Goal: Information Seeking & Learning: Learn about a topic

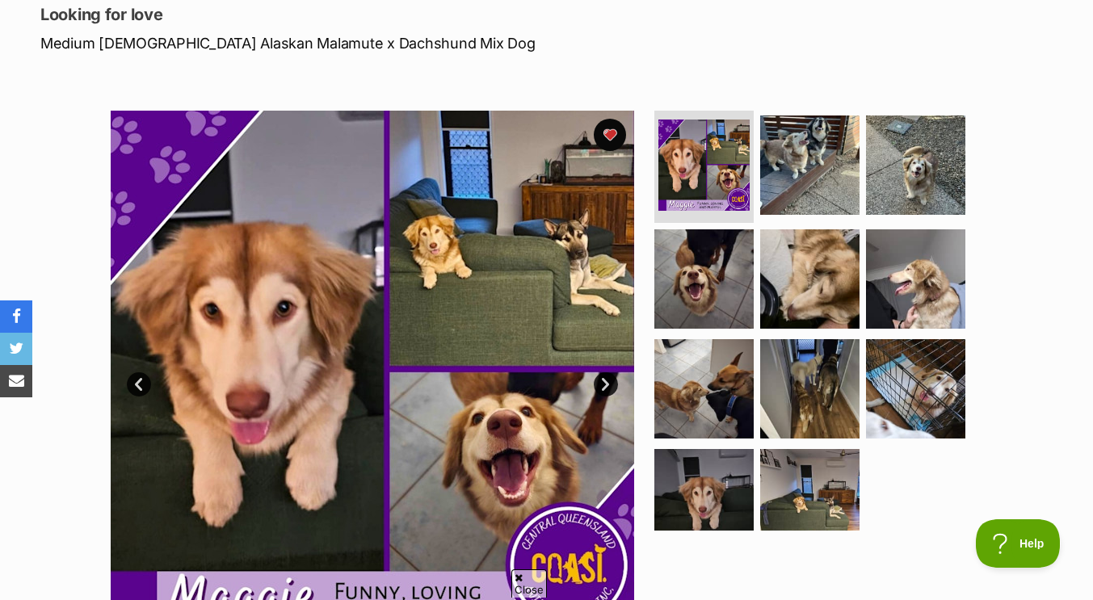
scroll to position [32, 0]
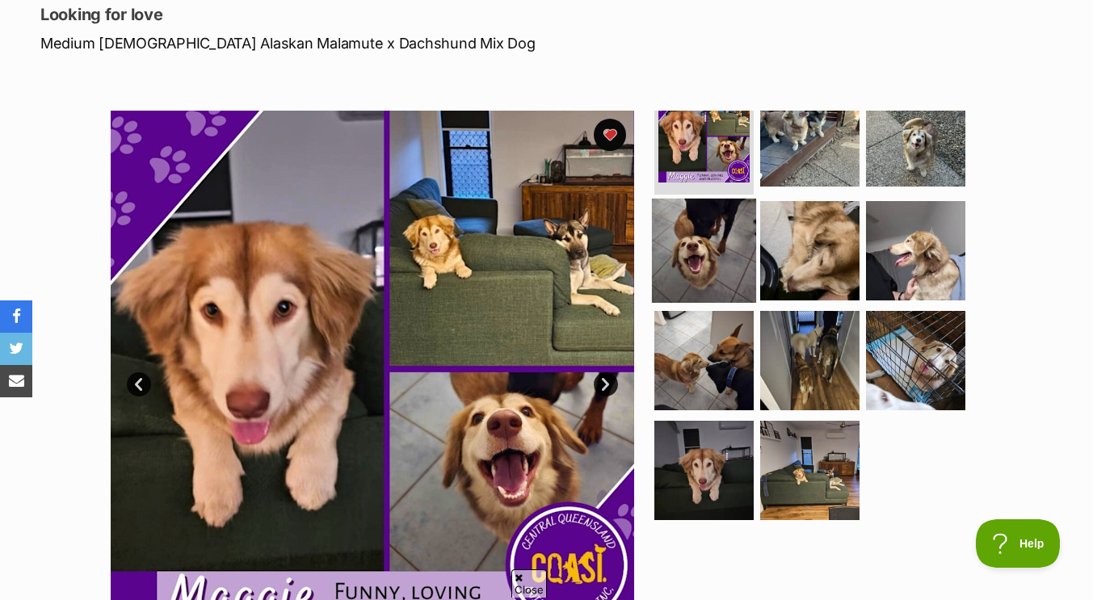
click at [698, 271] on img at bounding box center [704, 251] width 104 height 104
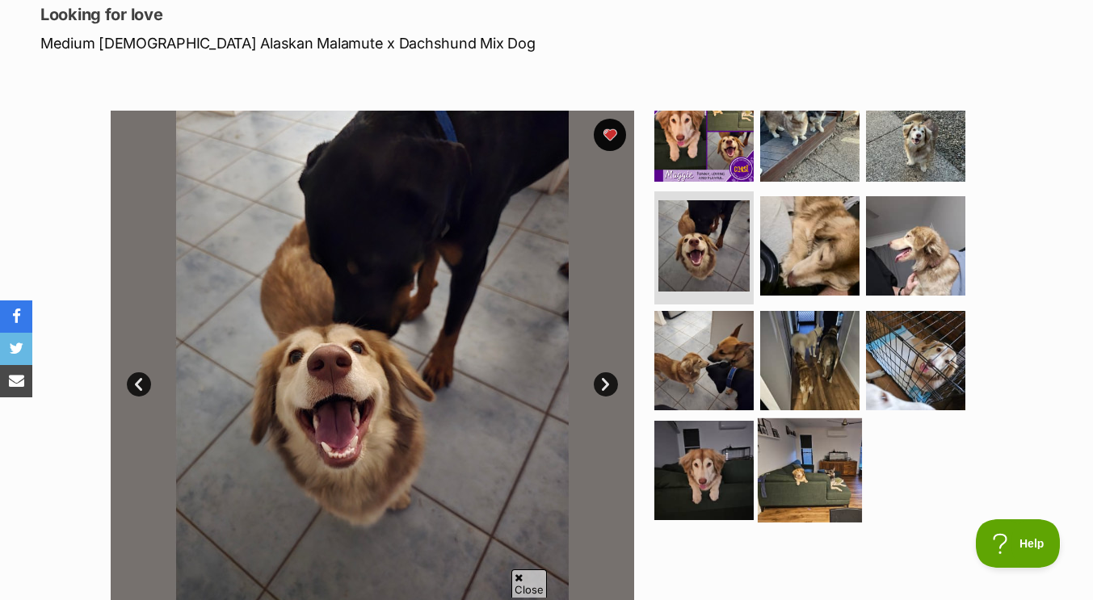
click at [778, 447] on img at bounding box center [809, 470] width 104 height 104
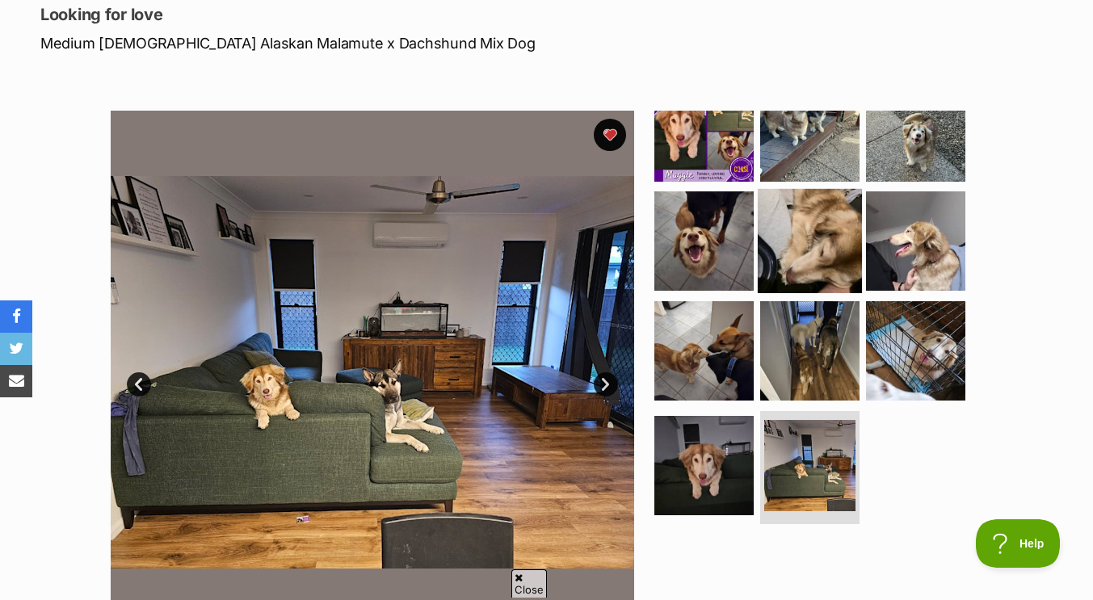
scroll to position [0, 0]
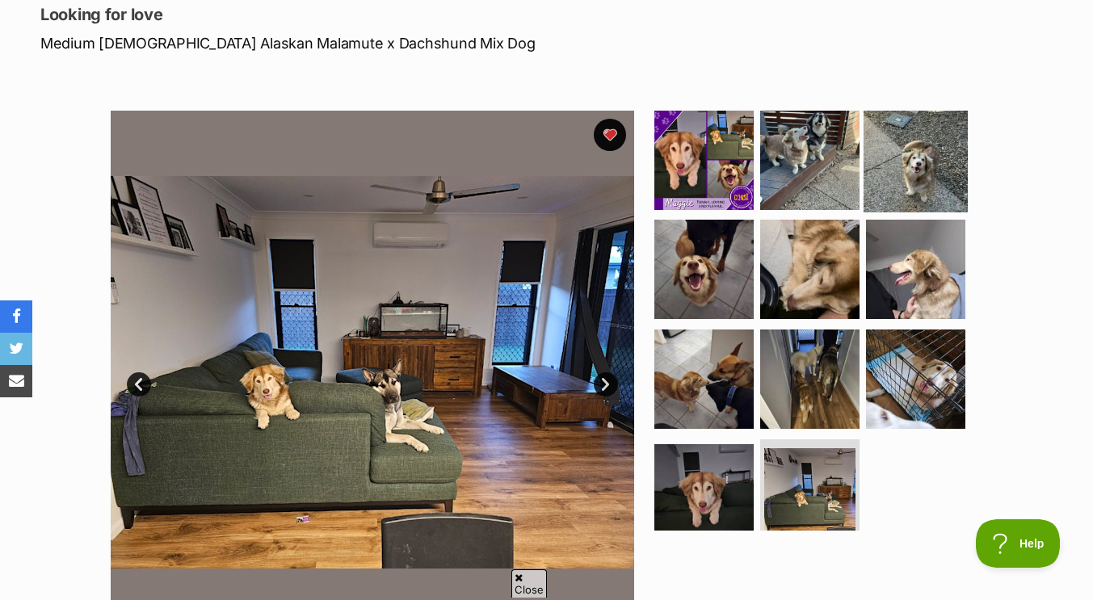
click at [863, 178] on img at bounding box center [915, 159] width 104 height 104
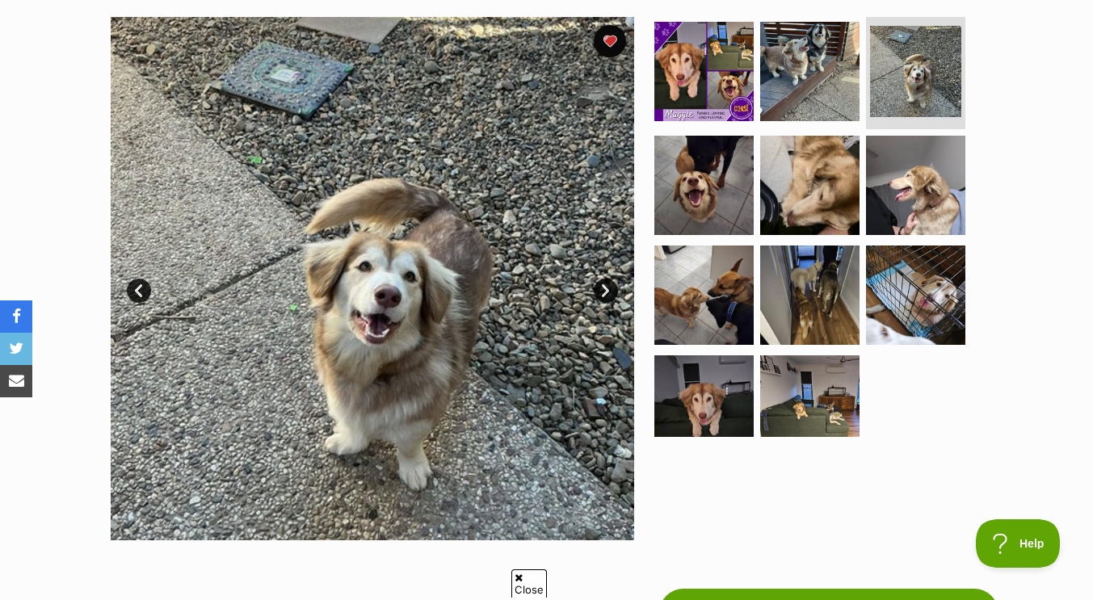
scroll to position [320, 0]
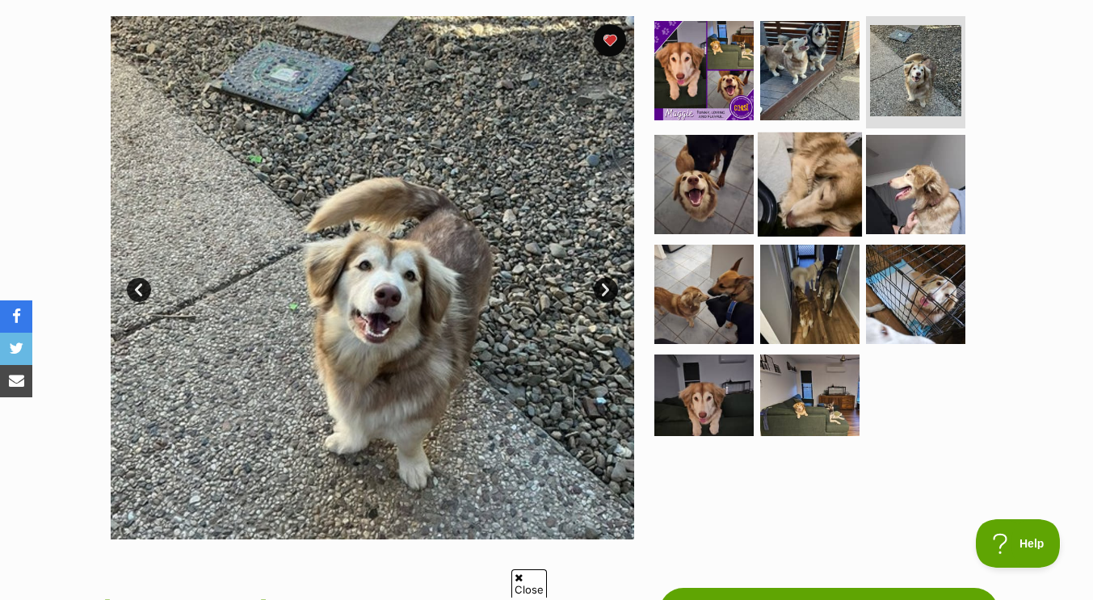
click at [803, 195] on img at bounding box center [809, 184] width 104 height 104
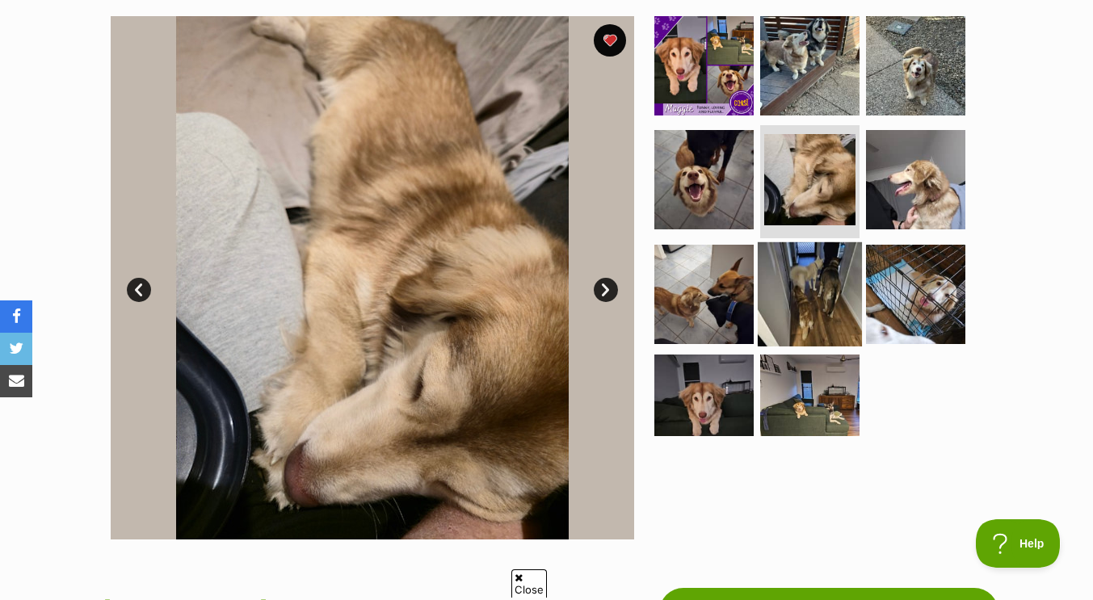
click at [818, 305] on img at bounding box center [809, 294] width 104 height 104
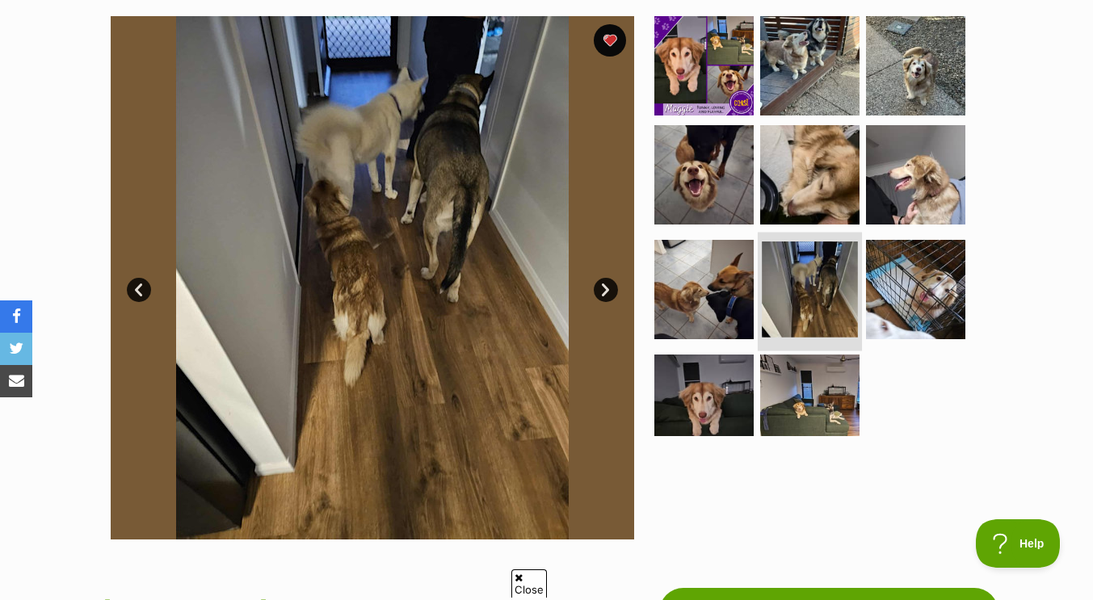
scroll to position [287, 0]
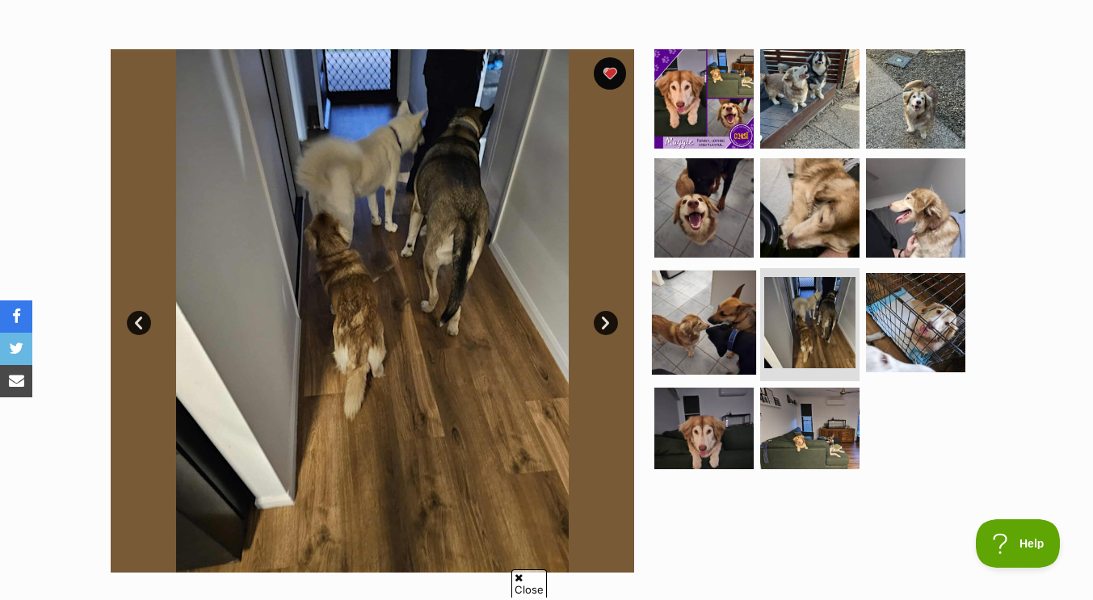
click at [700, 316] on img at bounding box center [704, 323] width 104 height 104
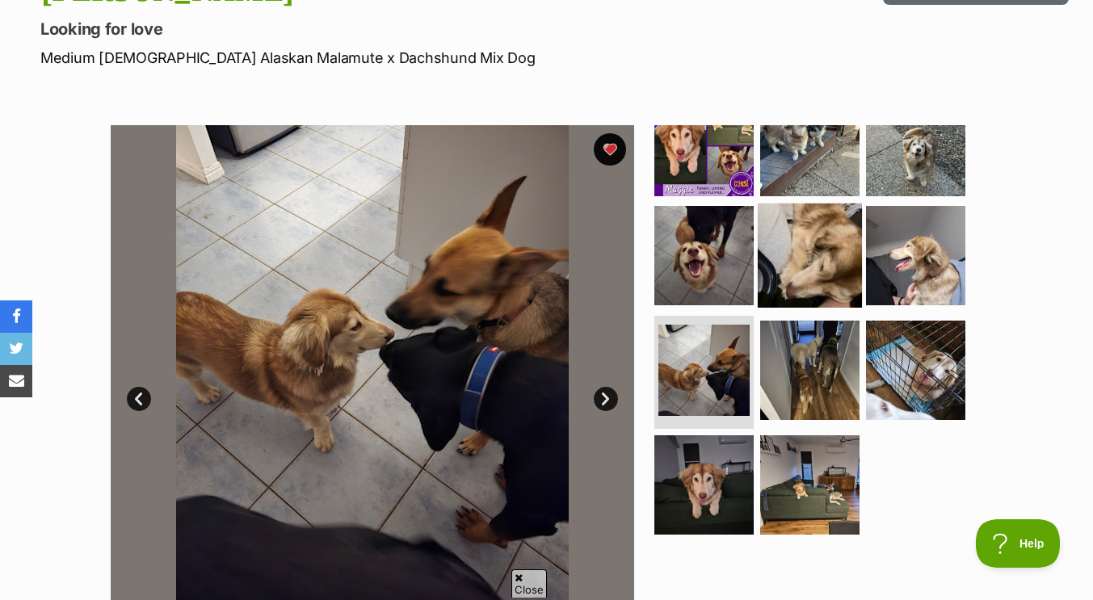
scroll to position [0, 0]
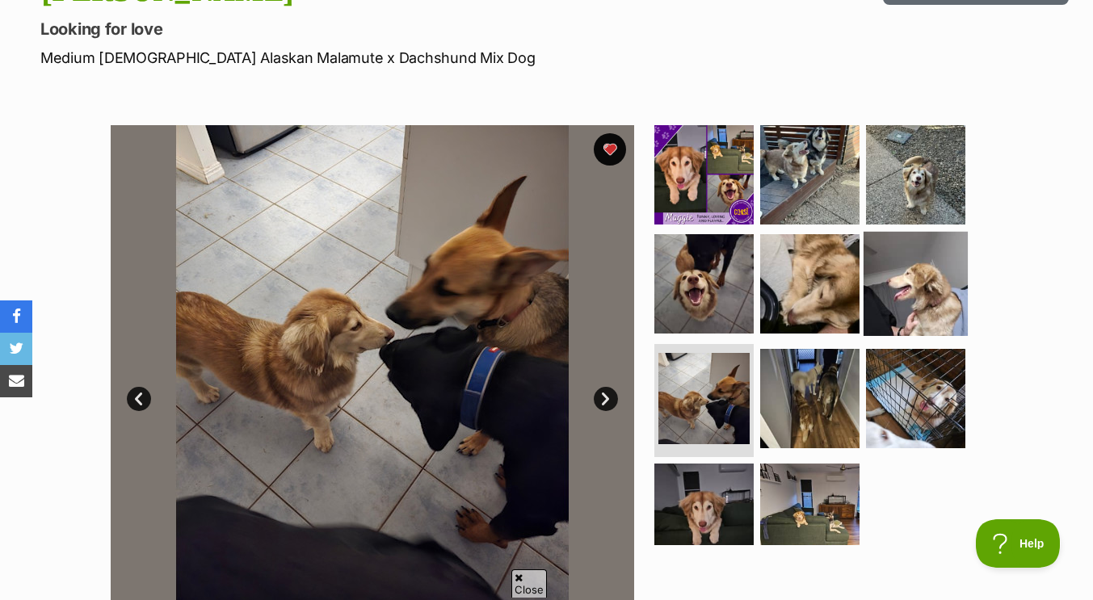
click at [902, 283] on img at bounding box center [915, 284] width 104 height 104
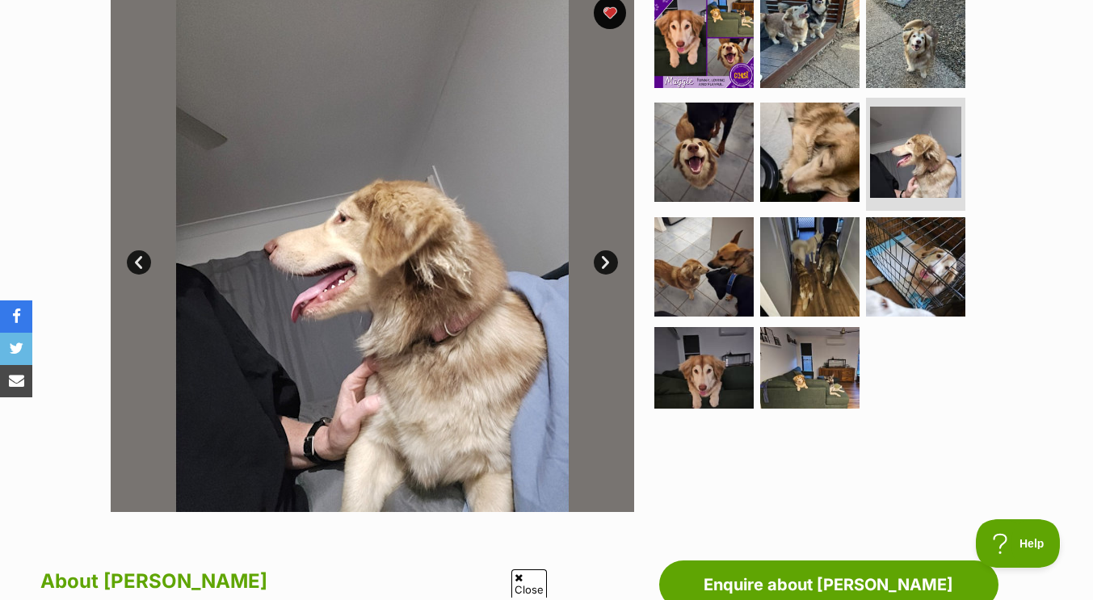
scroll to position [250, 0]
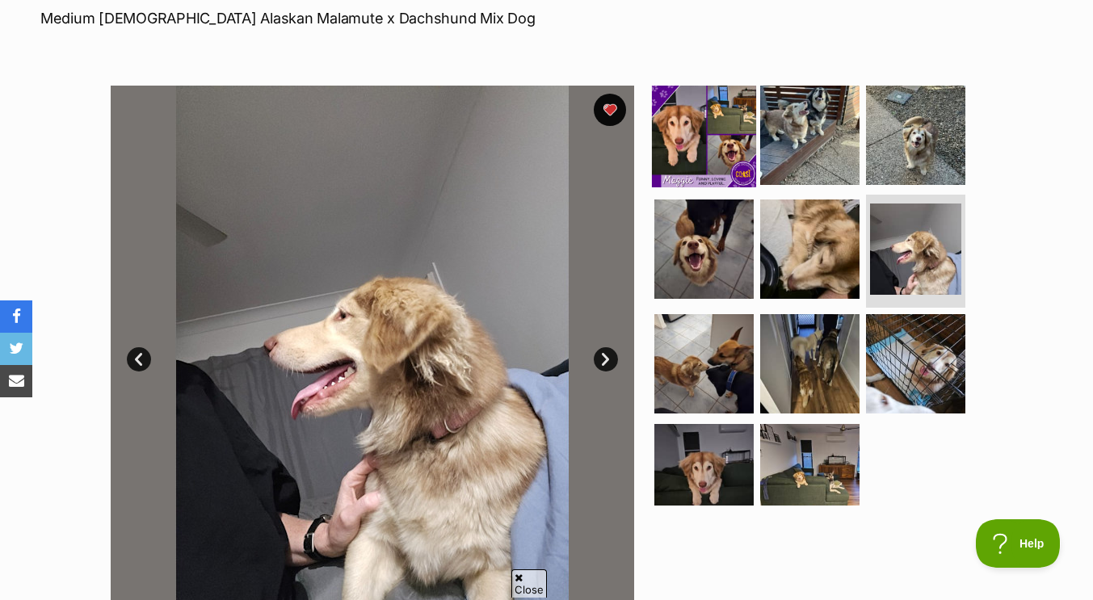
click at [682, 160] on img at bounding box center [704, 134] width 104 height 104
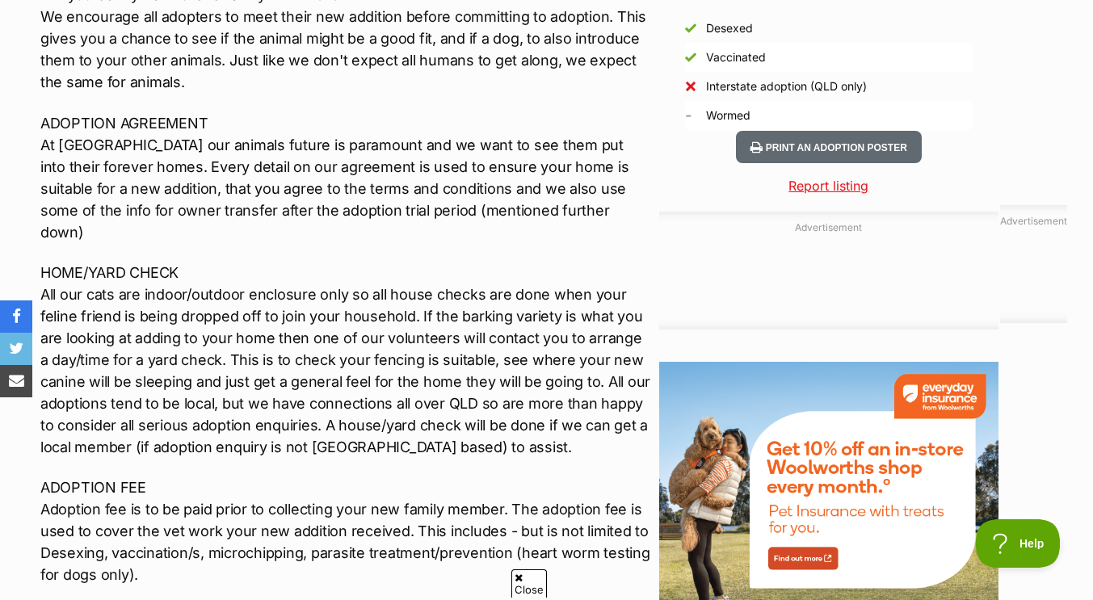
scroll to position [1509, 0]
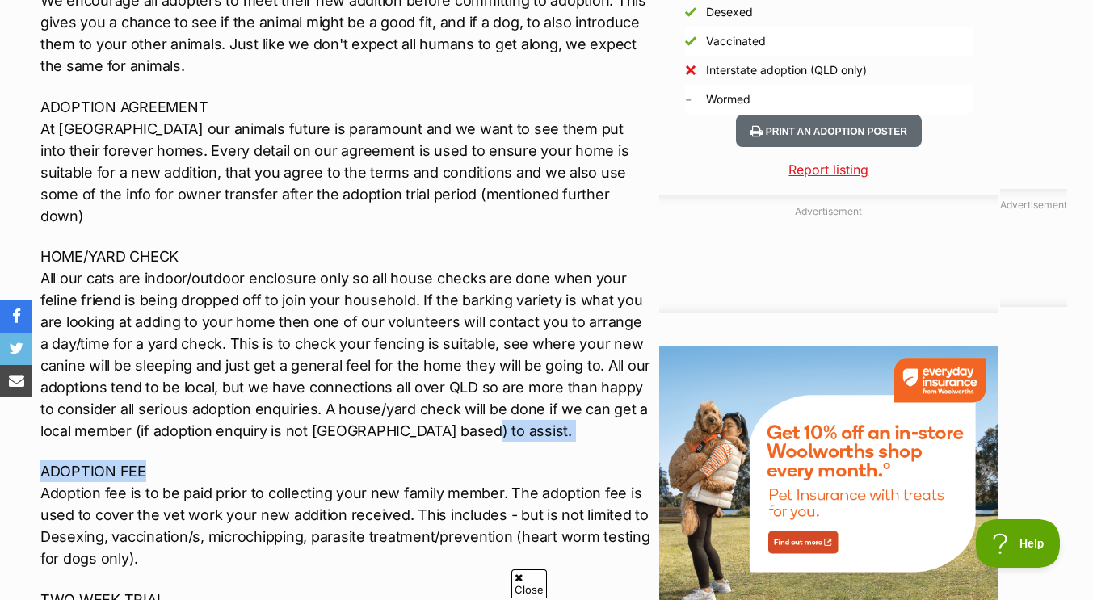
click at [478, 378] on div "🐾 Hi there, my name is Maggie 🐾 My brother and I recently came into care with C…" at bounding box center [345, 131] width 610 height 1348
click at [444, 392] on div "🐾 Hi there, my name is Maggie 🐾 My brother and I recently came into care with C…" at bounding box center [345, 131] width 610 height 1348
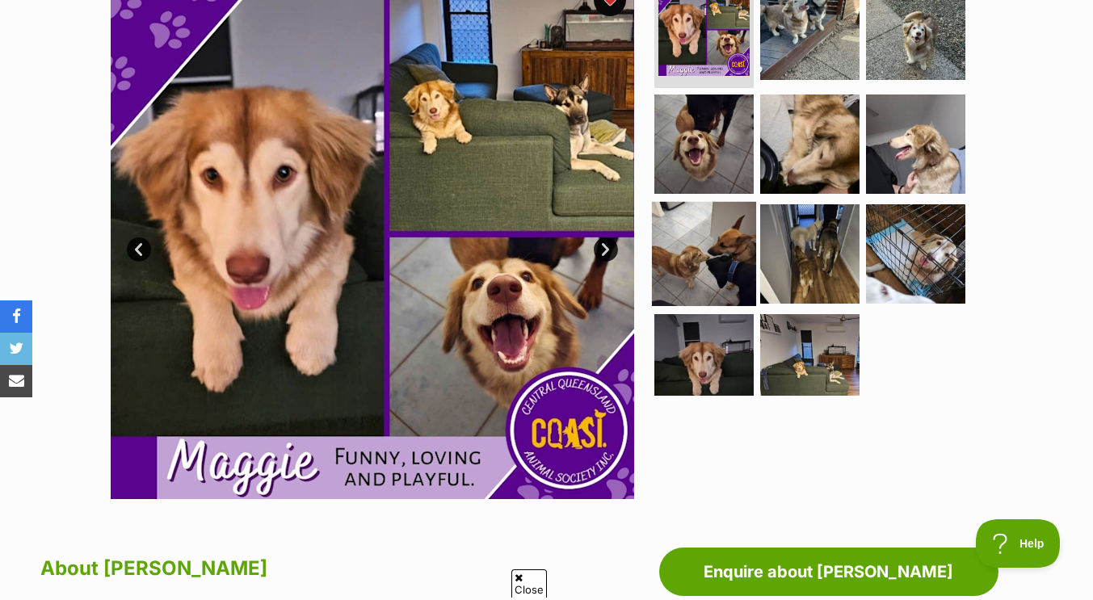
scroll to position [359, 0]
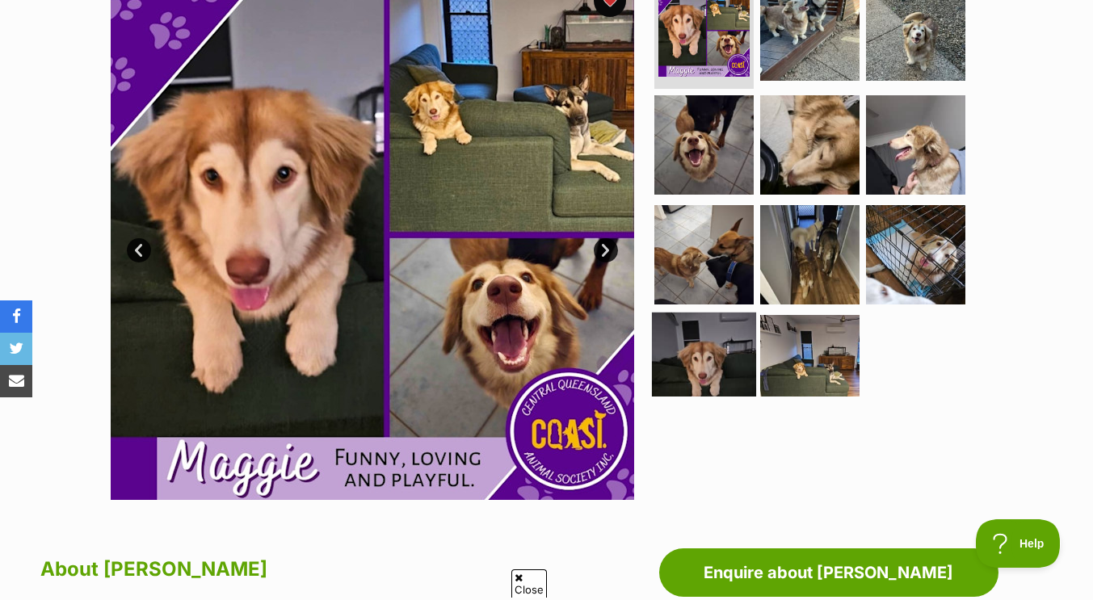
click at [722, 329] on img at bounding box center [704, 365] width 104 height 104
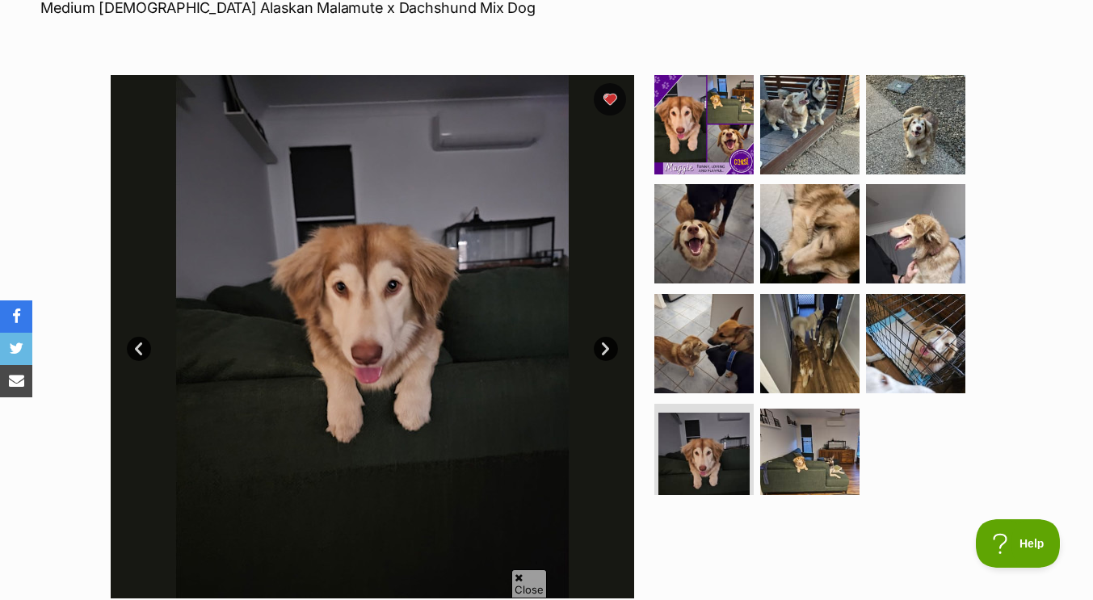
scroll to position [246, 0]
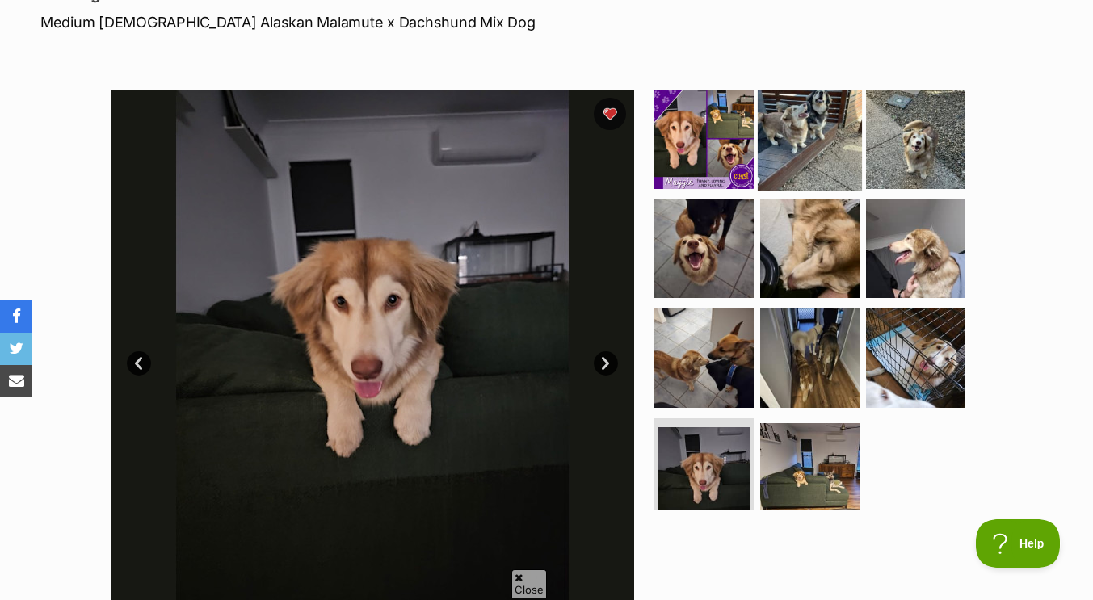
click at [816, 104] on img at bounding box center [809, 138] width 104 height 104
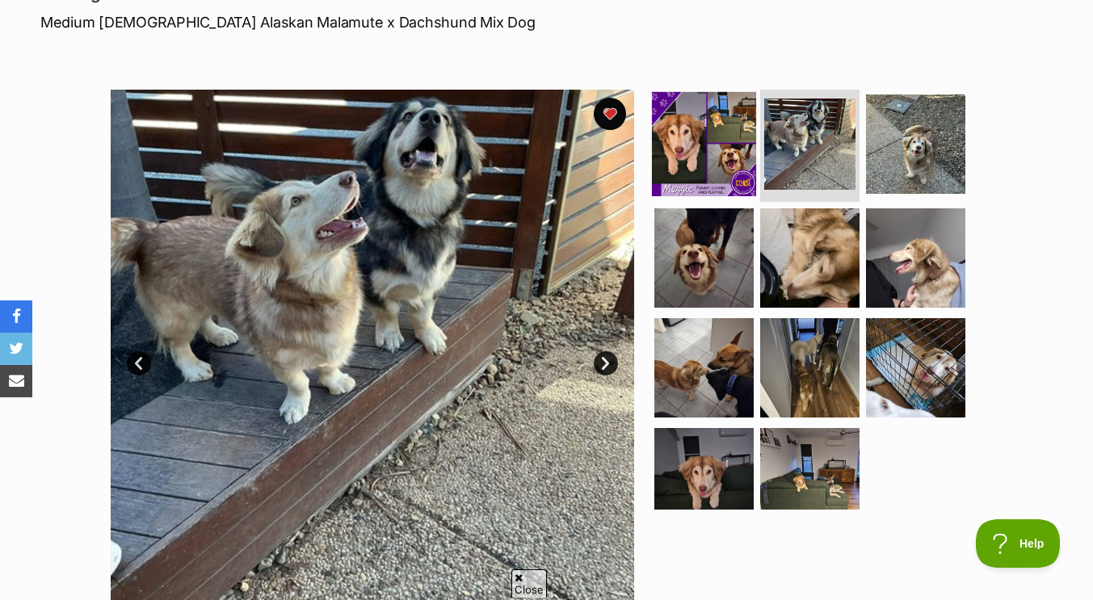
click at [705, 132] on img at bounding box center [704, 143] width 104 height 104
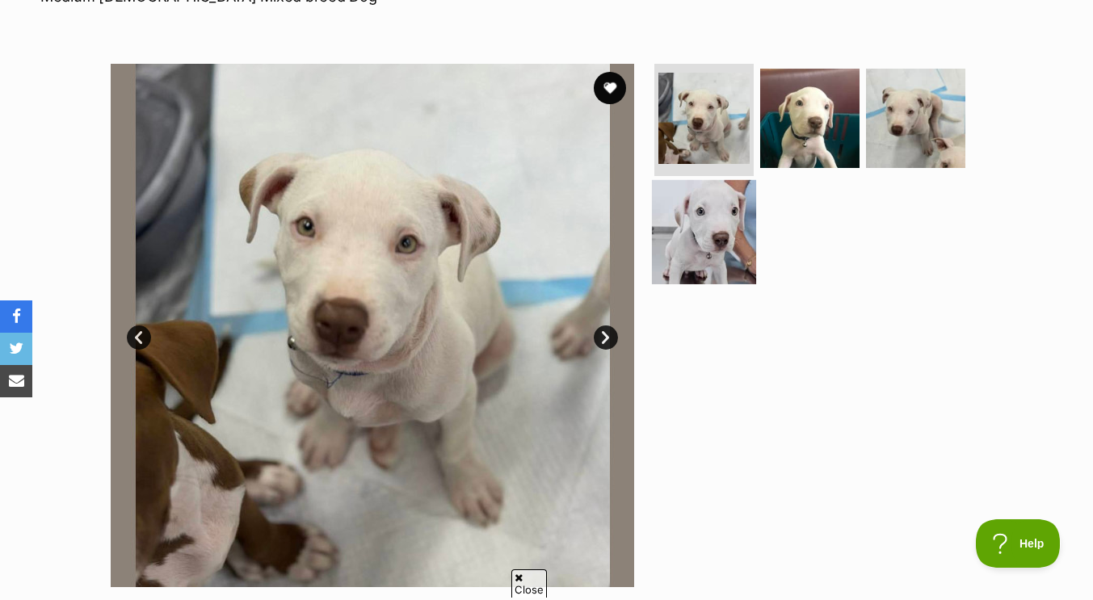
click at [711, 219] on img at bounding box center [704, 232] width 104 height 104
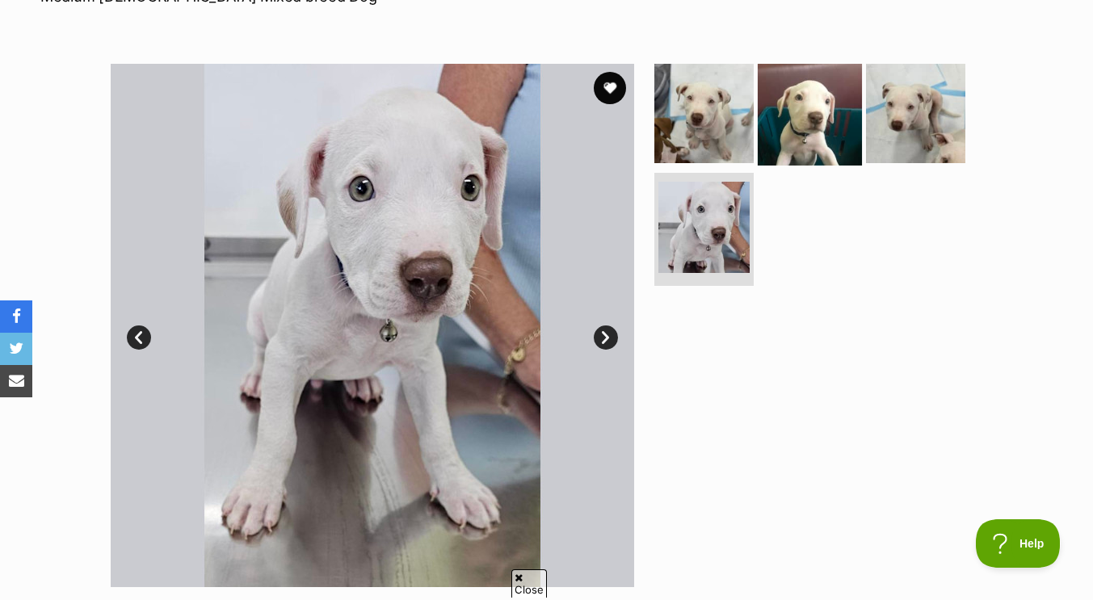
click at [802, 138] on img at bounding box center [809, 113] width 104 height 104
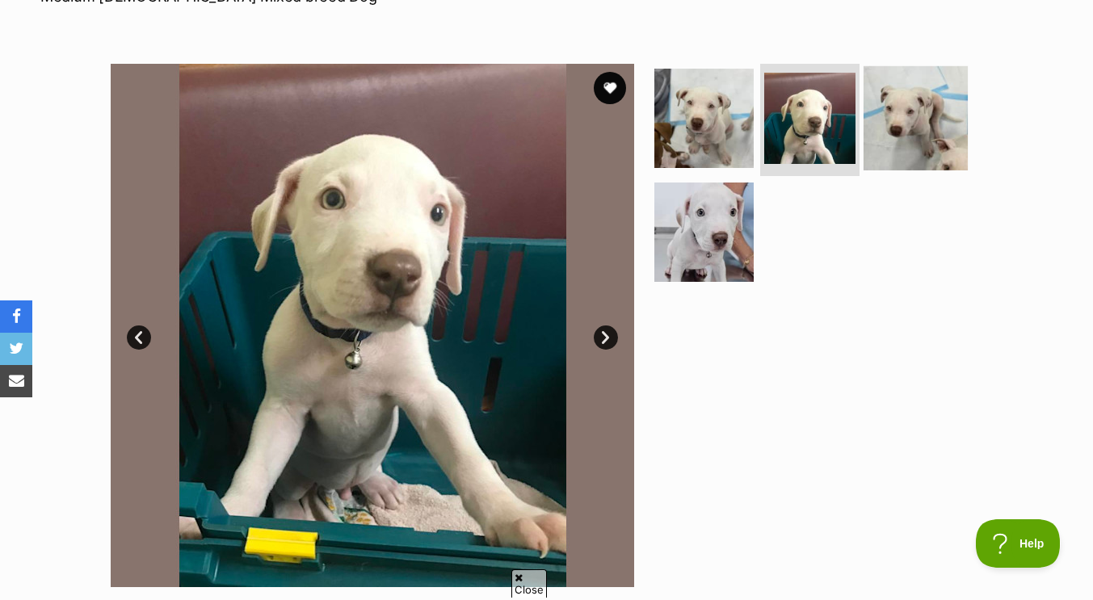
click at [907, 136] on img at bounding box center [915, 117] width 104 height 104
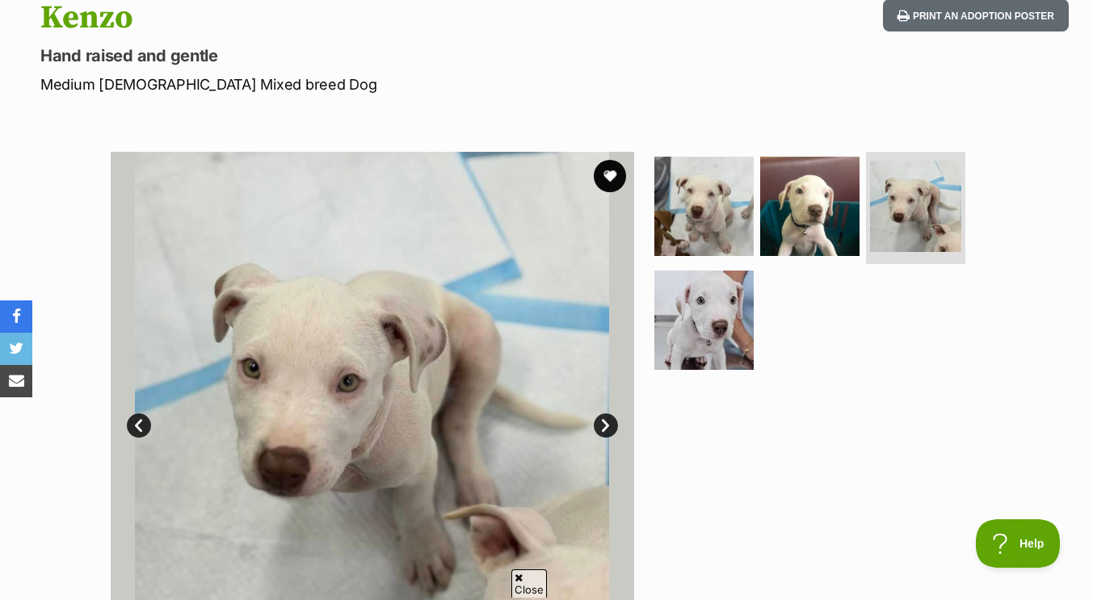
scroll to position [192, 0]
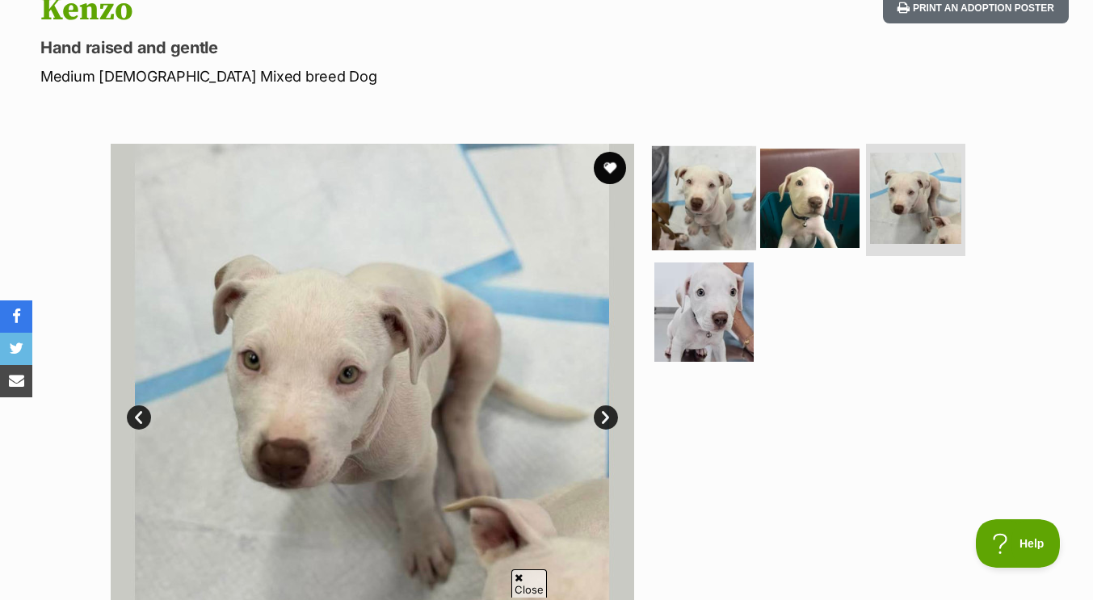
click at [704, 183] on img at bounding box center [704, 197] width 104 height 104
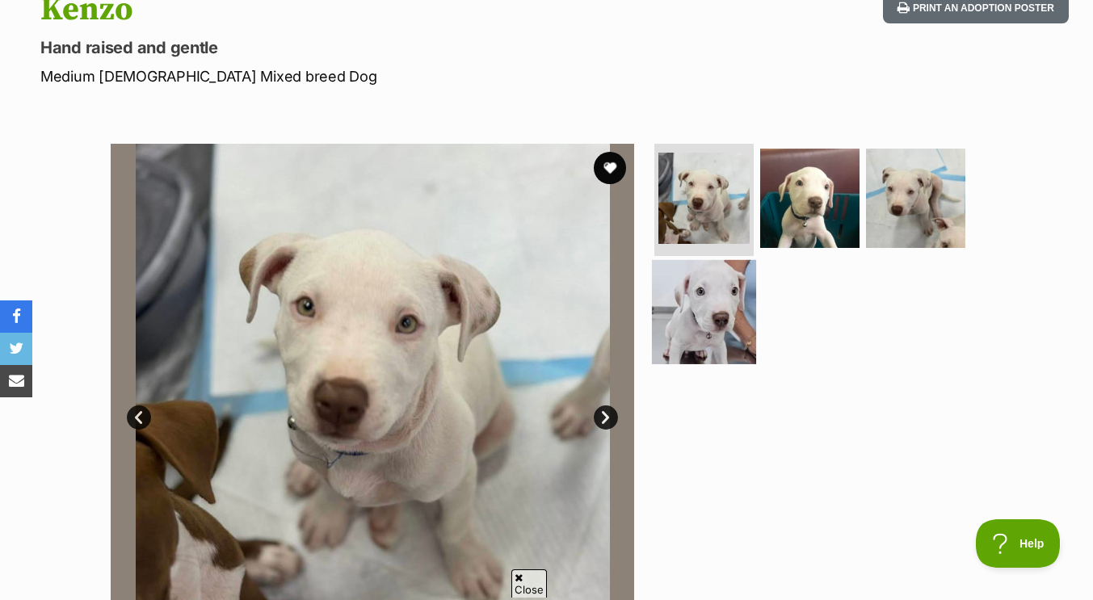
click at [706, 321] on img at bounding box center [704, 312] width 104 height 104
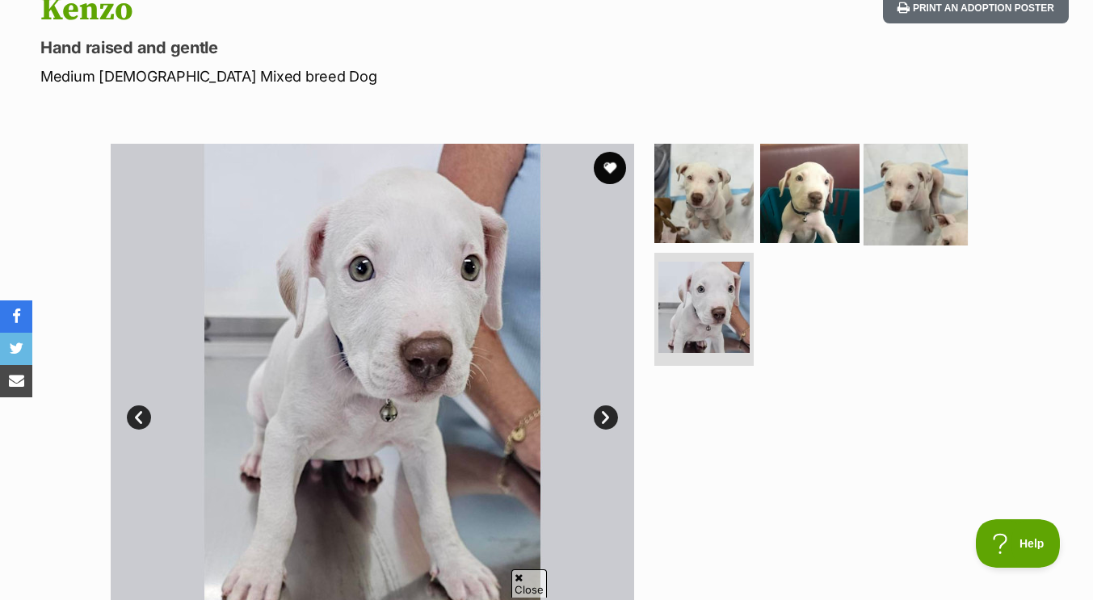
click at [914, 188] on img at bounding box center [915, 193] width 104 height 104
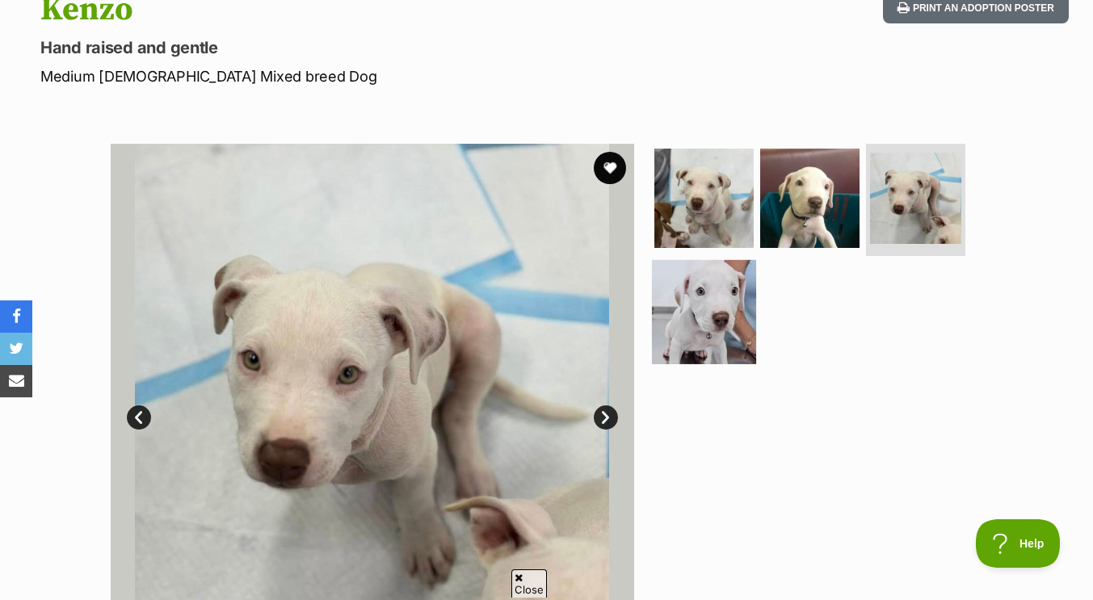
click at [674, 300] on img at bounding box center [704, 312] width 104 height 104
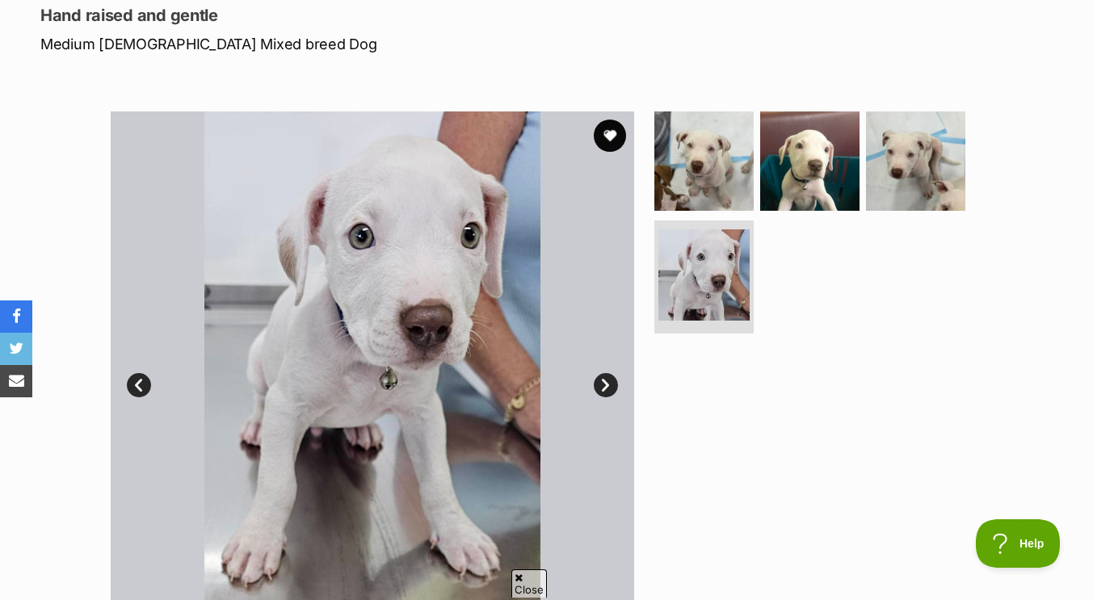
scroll to position [224, 0]
click at [807, 179] on img at bounding box center [809, 161] width 104 height 104
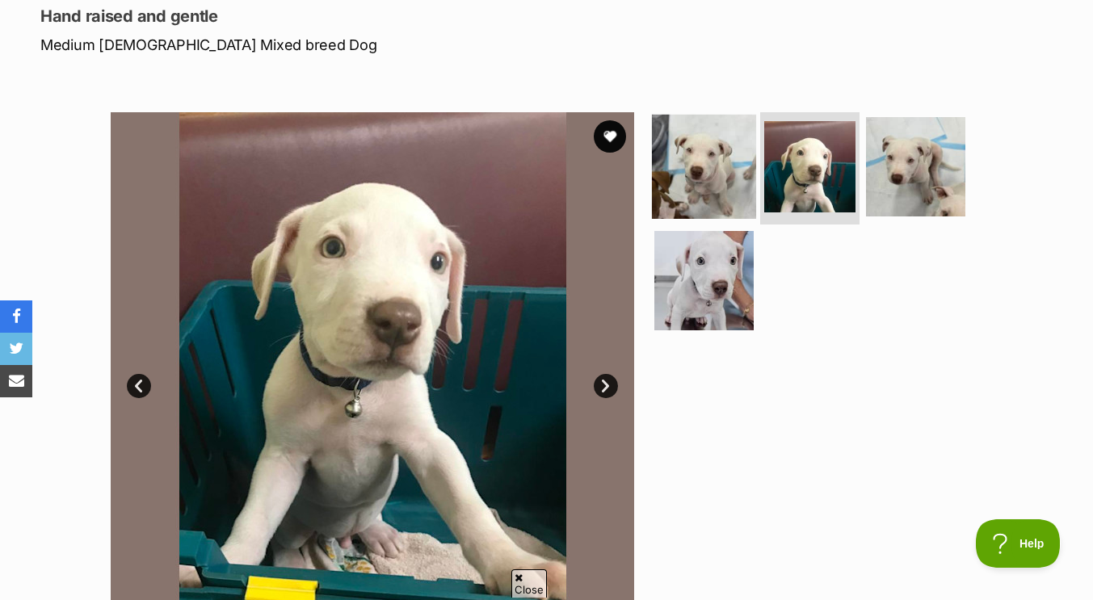
click at [707, 181] on img at bounding box center [704, 166] width 104 height 104
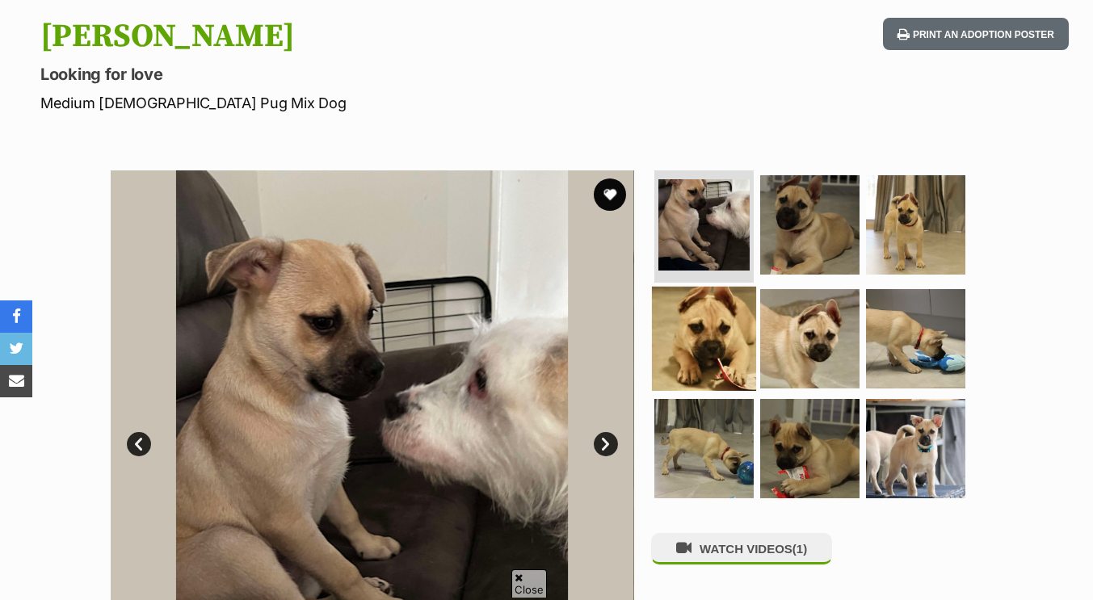
click at [696, 311] on img at bounding box center [704, 339] width 104 height 104
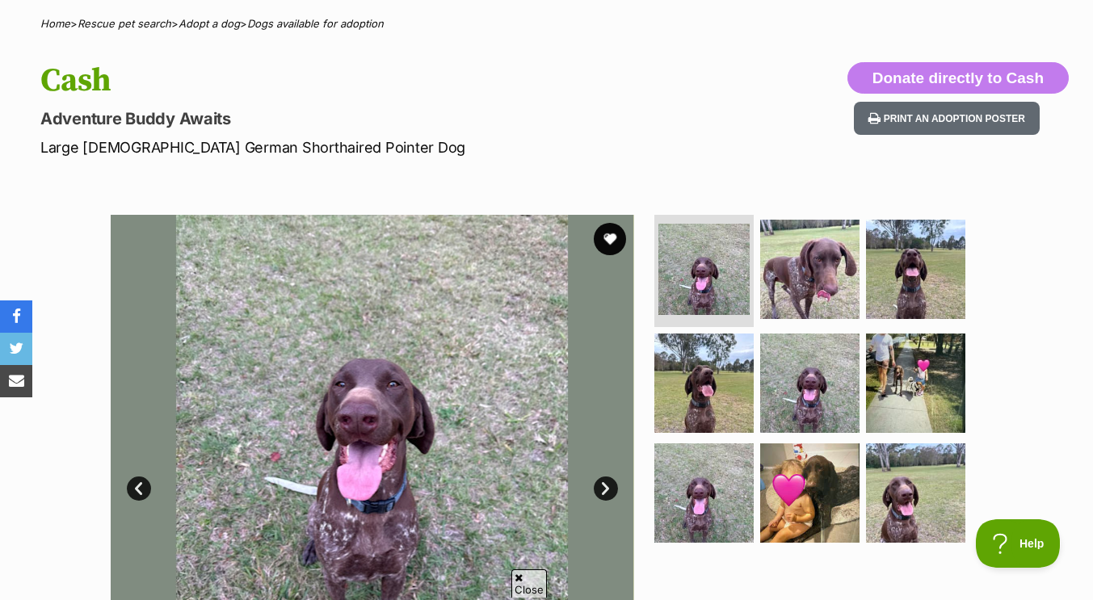
scroll to position [142, 0]
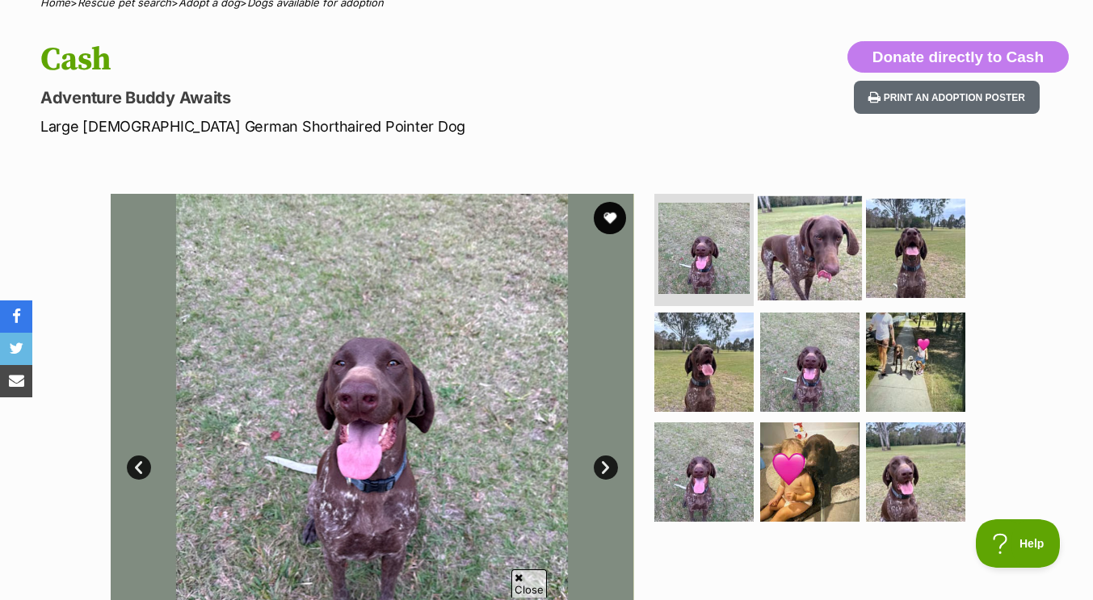
click at [766, 224] on img at bounding box center [809, 247] width 104 height 104
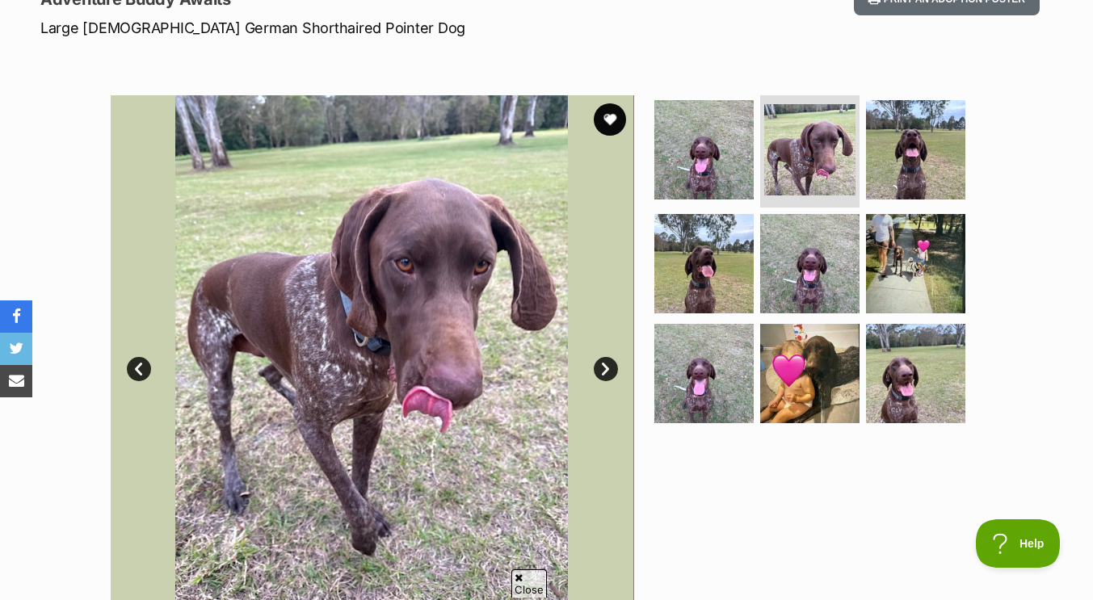
scroll to position [241, 0]
click at [713, 338] on img at bounding box center [704, 373] width 104 height 104
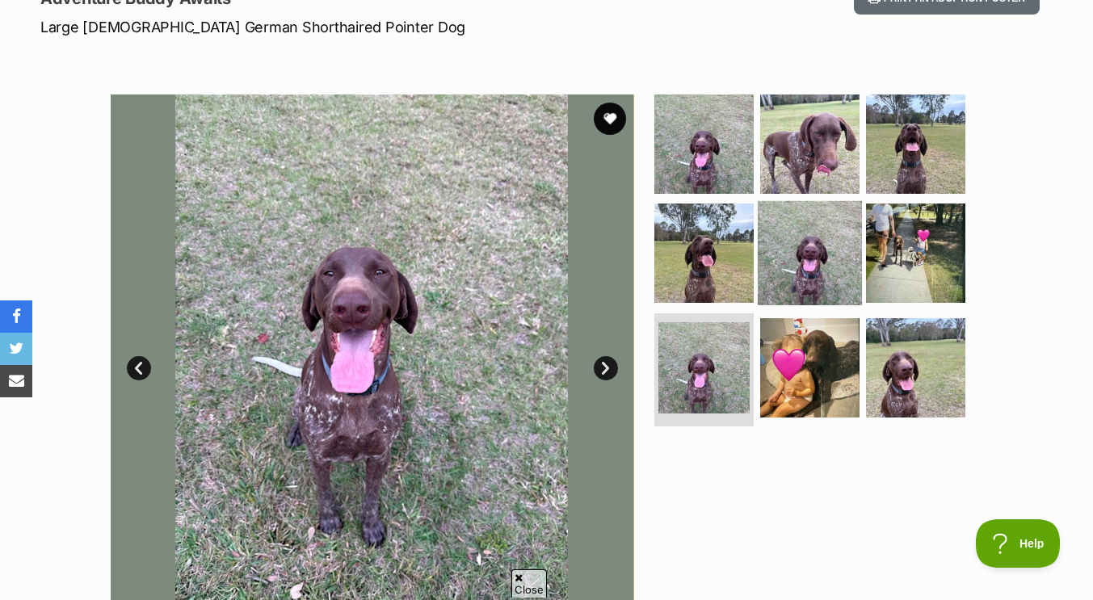
click at [834, 239] on img at bounding box center [809, 253] width 104 height 104
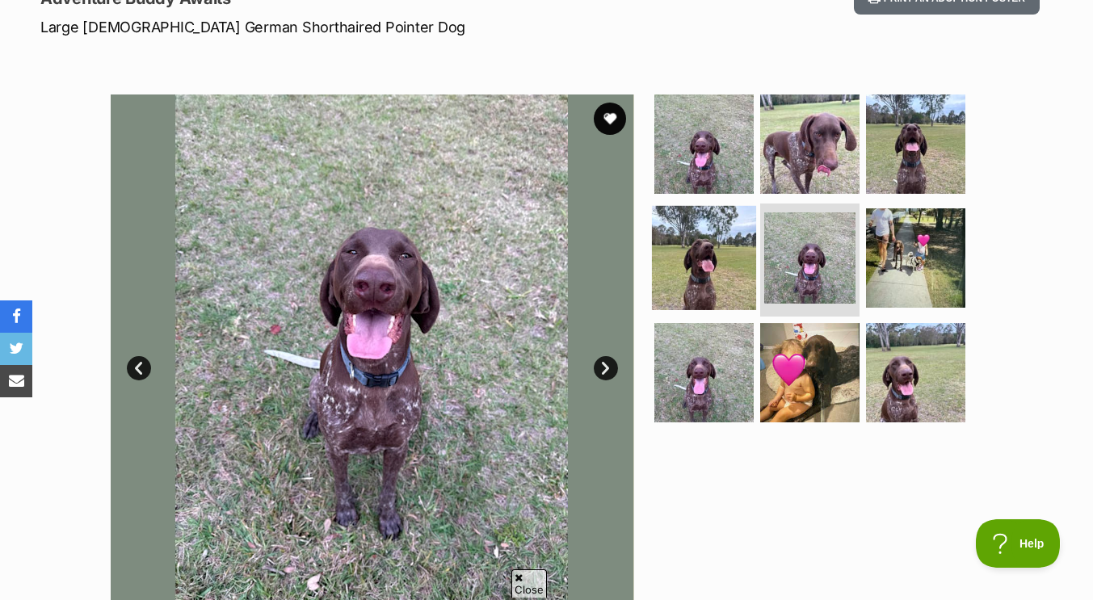
click at [696, 241] on img at bounding box center [704, 258] width 104 height 104
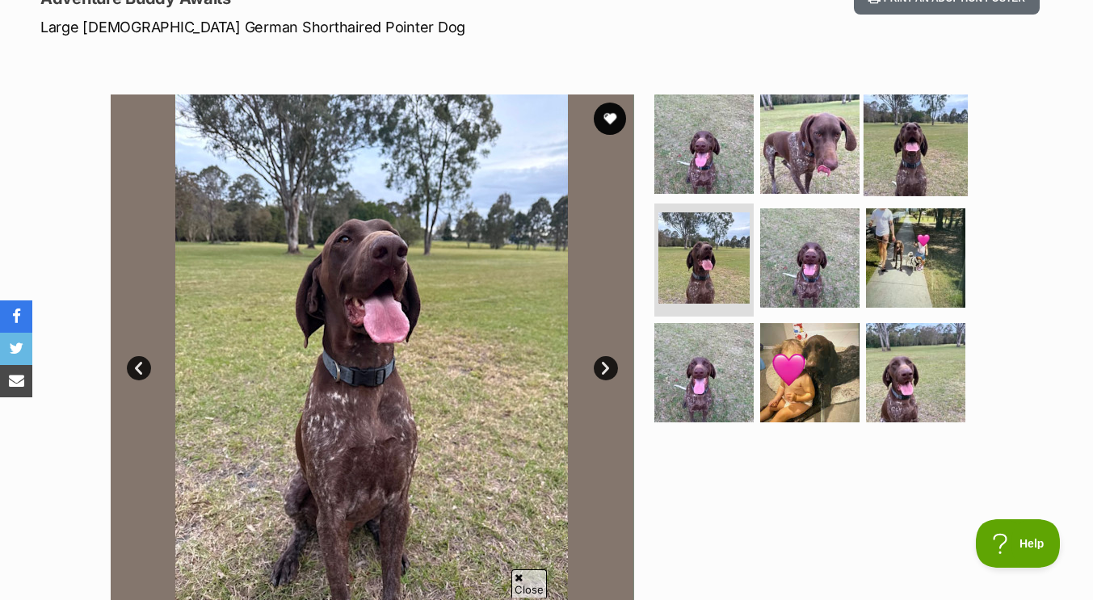
click at [925, 149] on img at bounding box center [915, 143] width 104 height 104
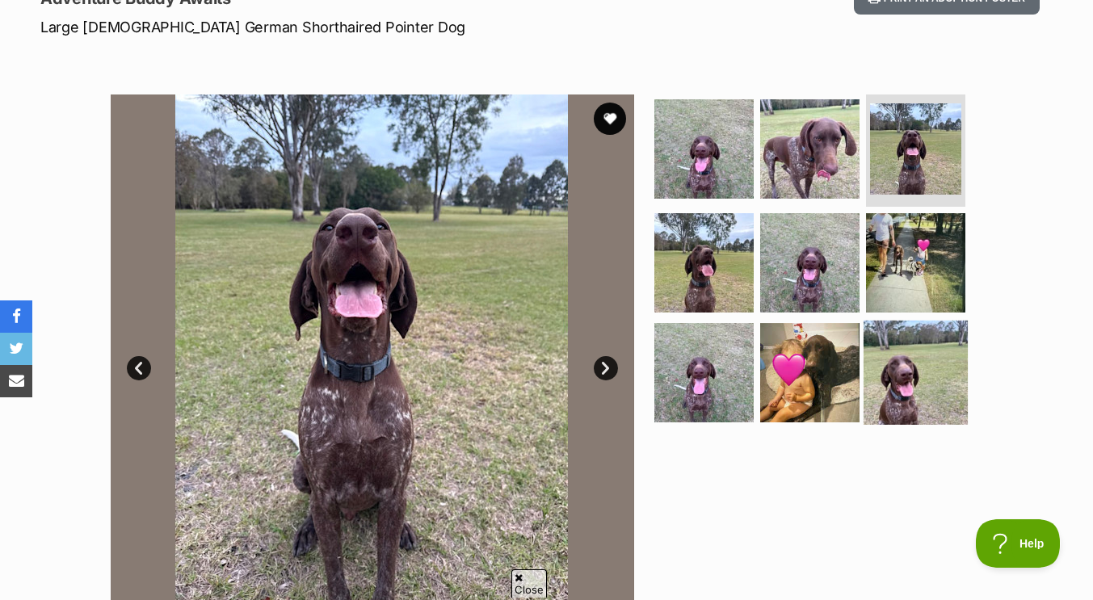
click at [915, 353] on img at bounding box center [915, 373] width 104 height 104
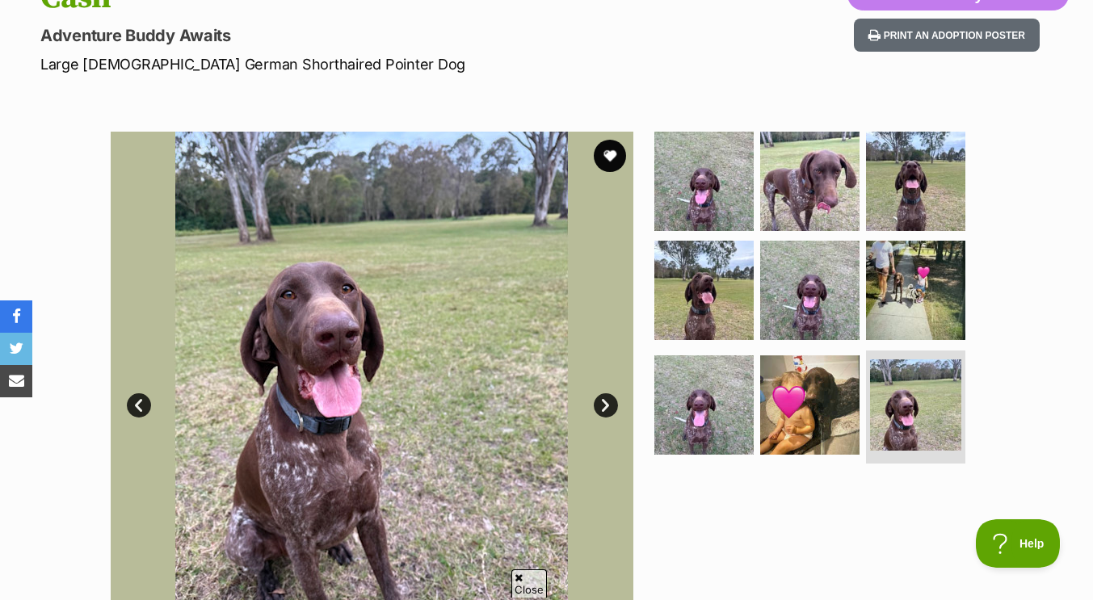
scroll to position [196, 0]
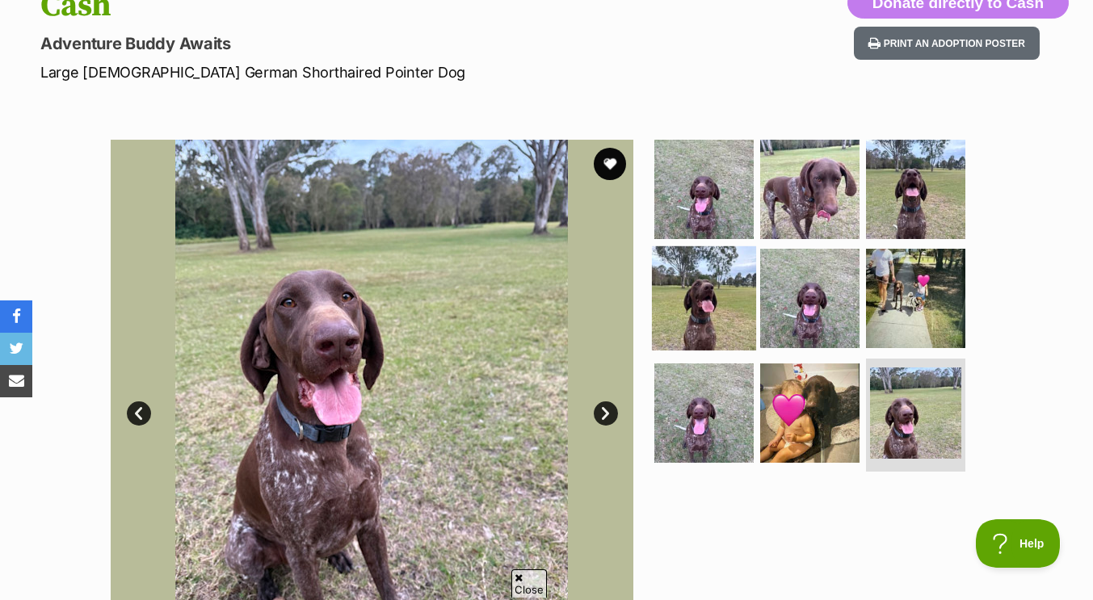
click at [710, 302] on img at bounding box center [704, 298] width 104 height 104
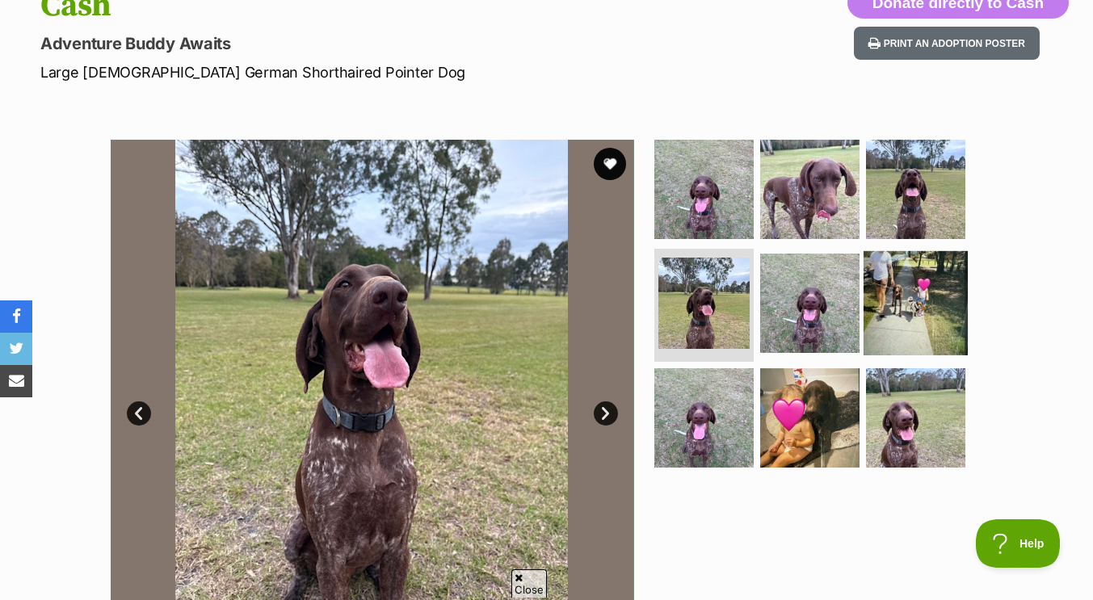
click at [870, 268] on img at bounding box center [915, 303] width 104 height 104
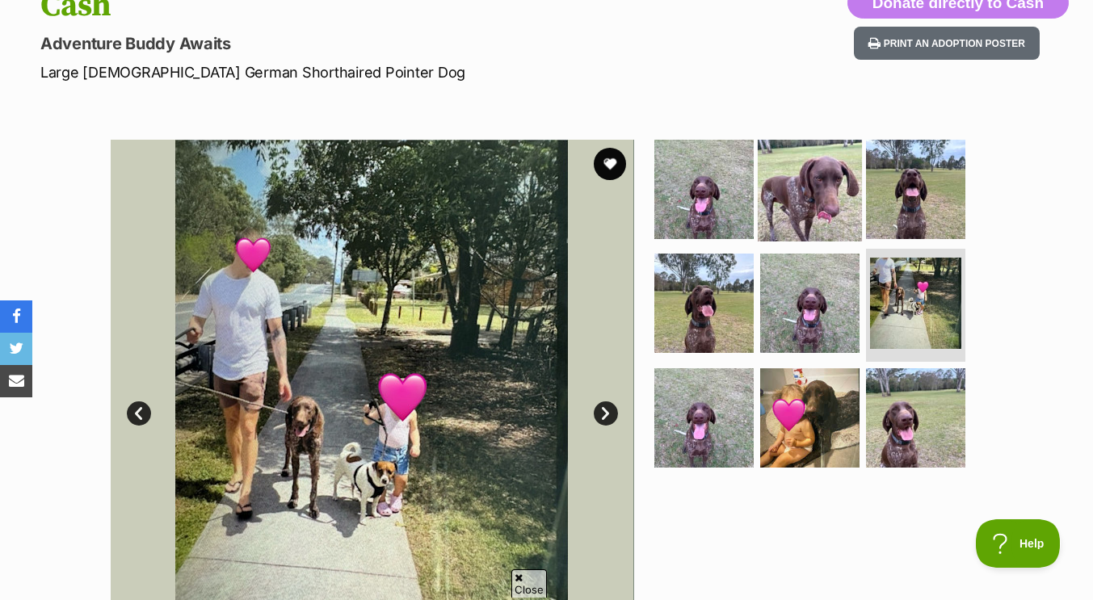
click at [824, 212] on img at bounding box center [809, 188] width 104 height 104
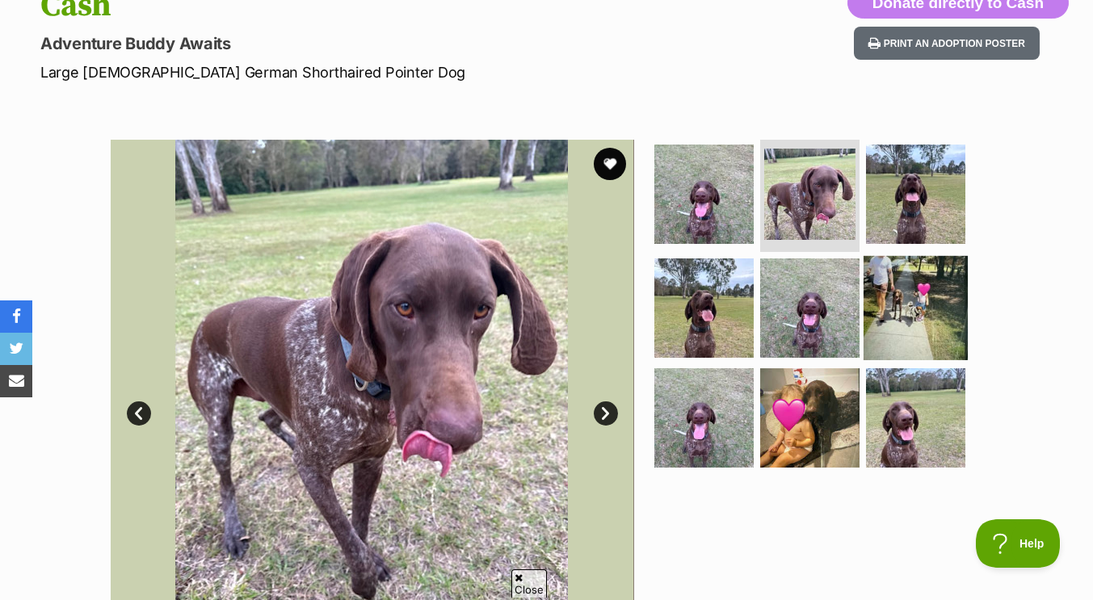
click at [931, 346] on img at bounding box center [915, 308] width 104 height 104
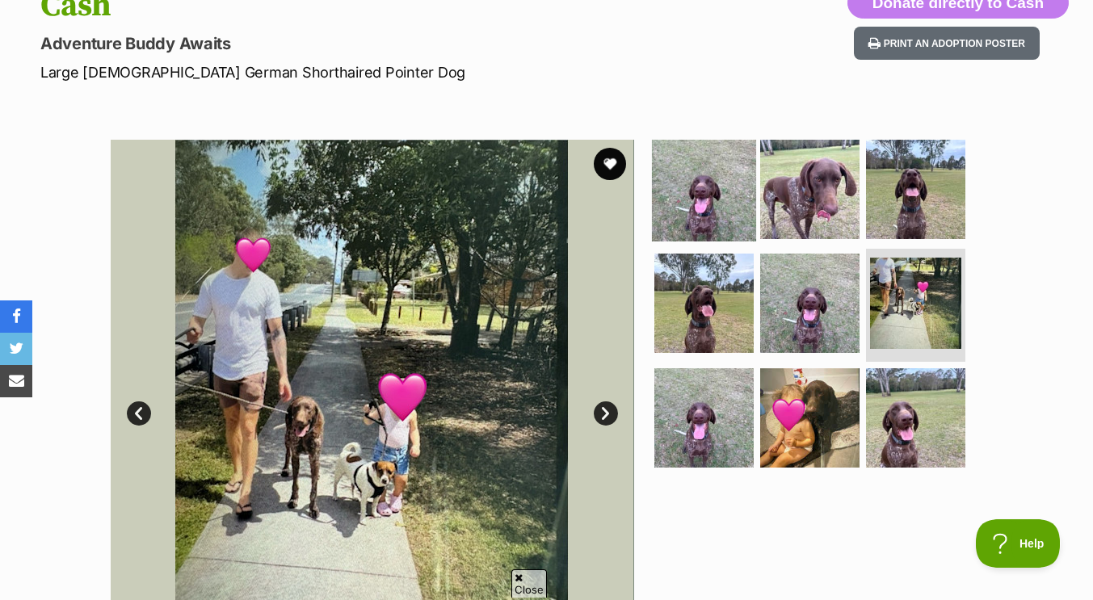
click at [693, 178] on img at bounding box center [704, 188] width 104 height 104
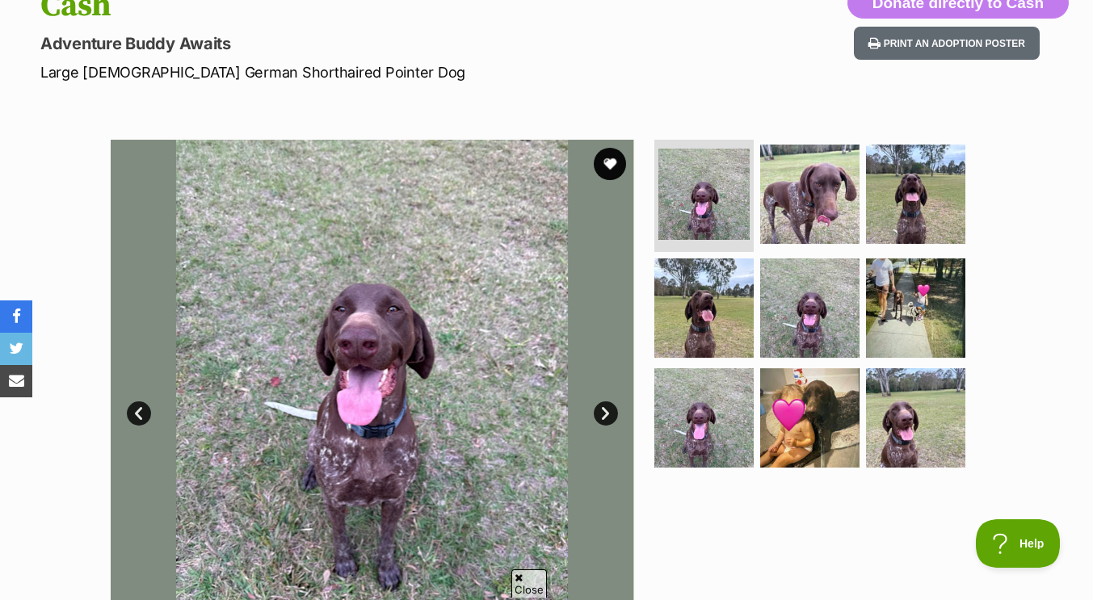
click at [602, 358] on img at bounding box center [372, 401] width 523 height 523
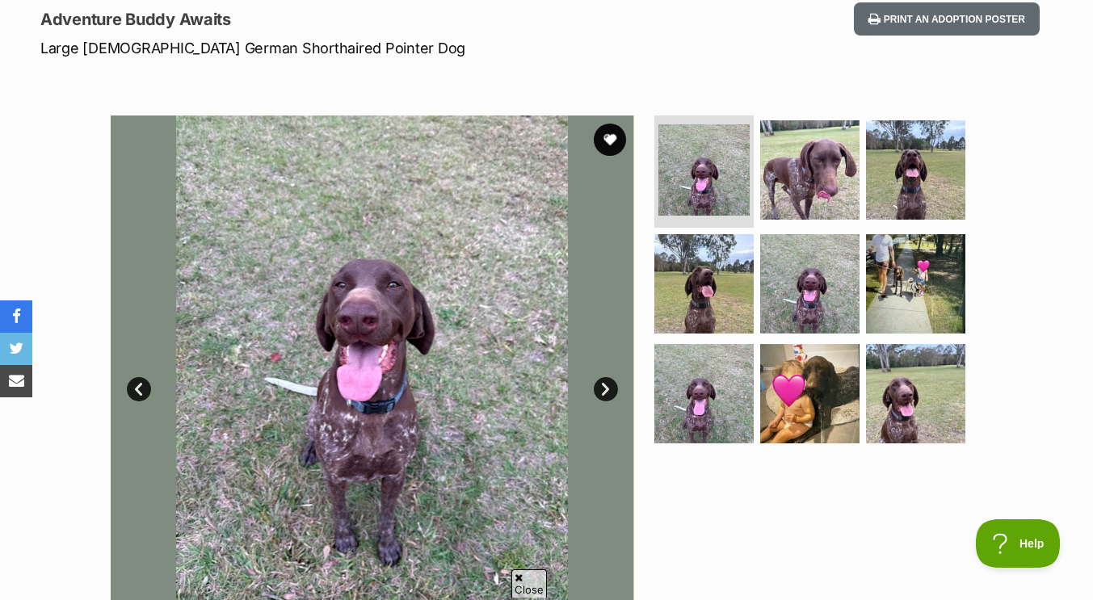
scroll to position [220, 0]
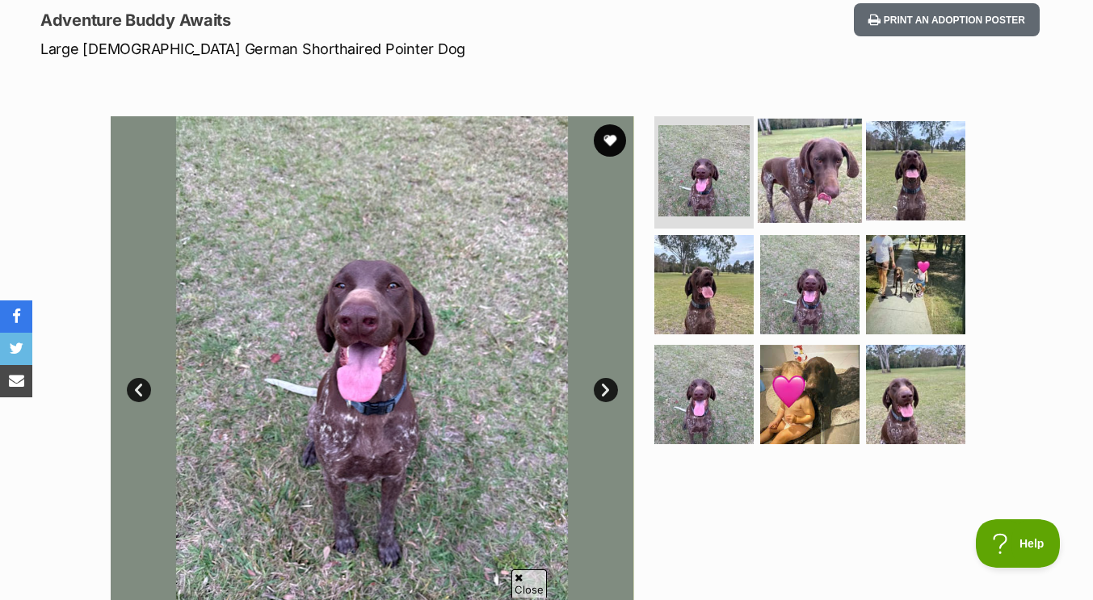
click at [813, 161] on img at bounding box center [809, 170] width 104 height 104
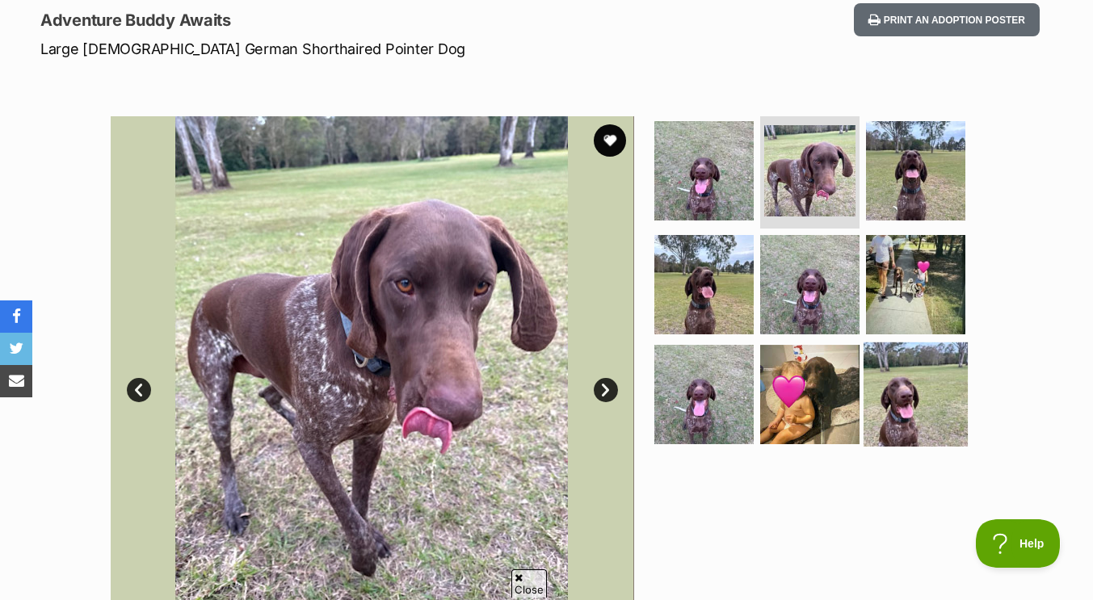
click at [917, 376] on img at bounding box center [915, 394] width 104 height 104
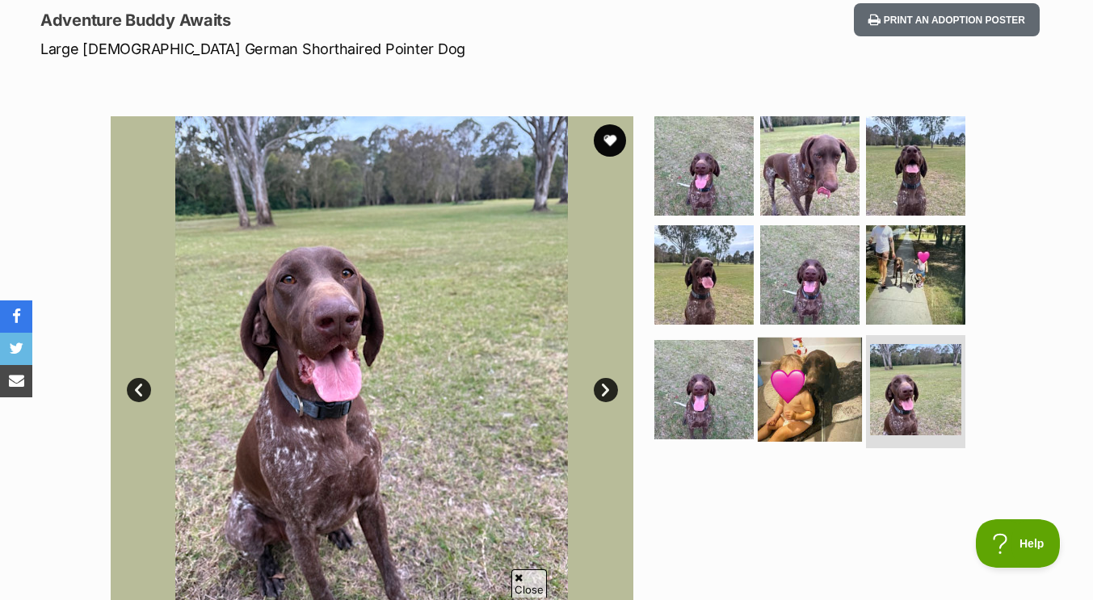
click at [824, 376] on img at bounding box center [809, 390] width 104 height 104
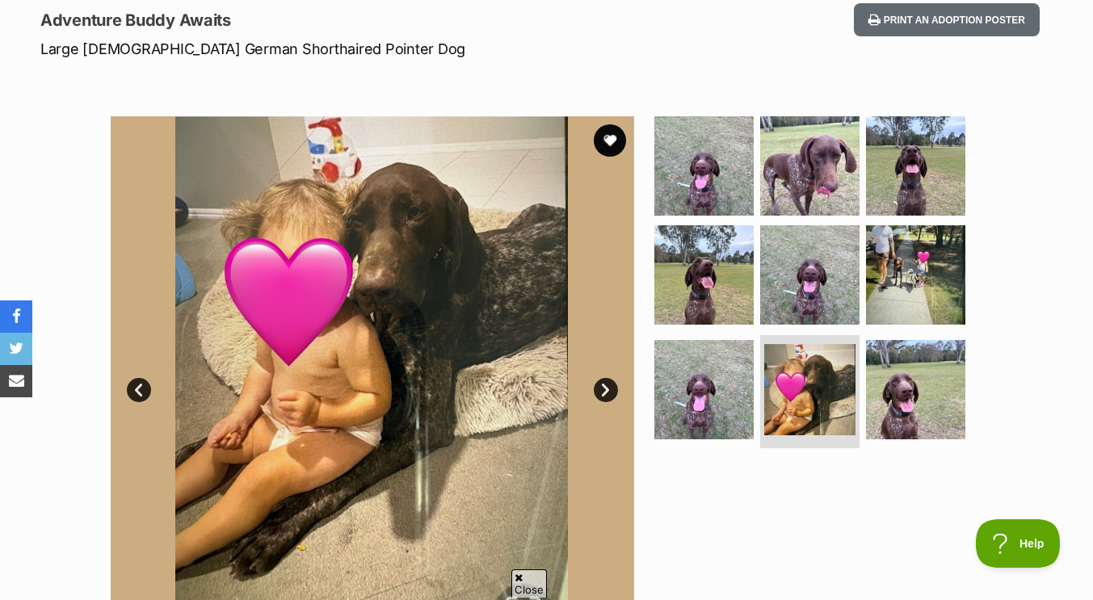
click at [859, 275] on ul at bounding box center [816, 285] width 331 height 338
click at [879, 274] on img at bounding box center [915, 275] width 104 height 104
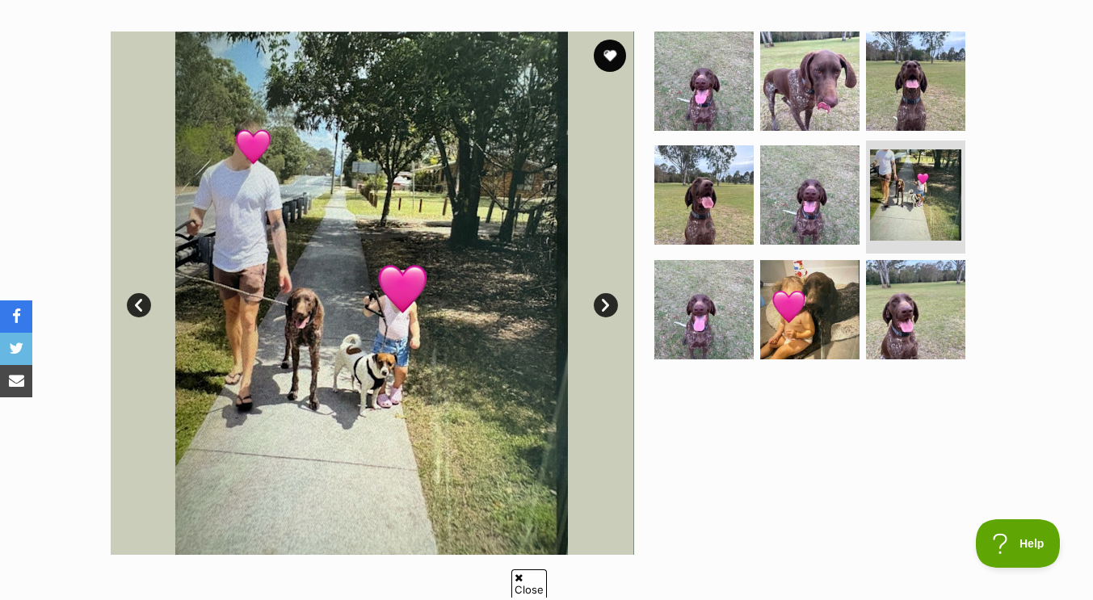
scroll to position [313, 0]
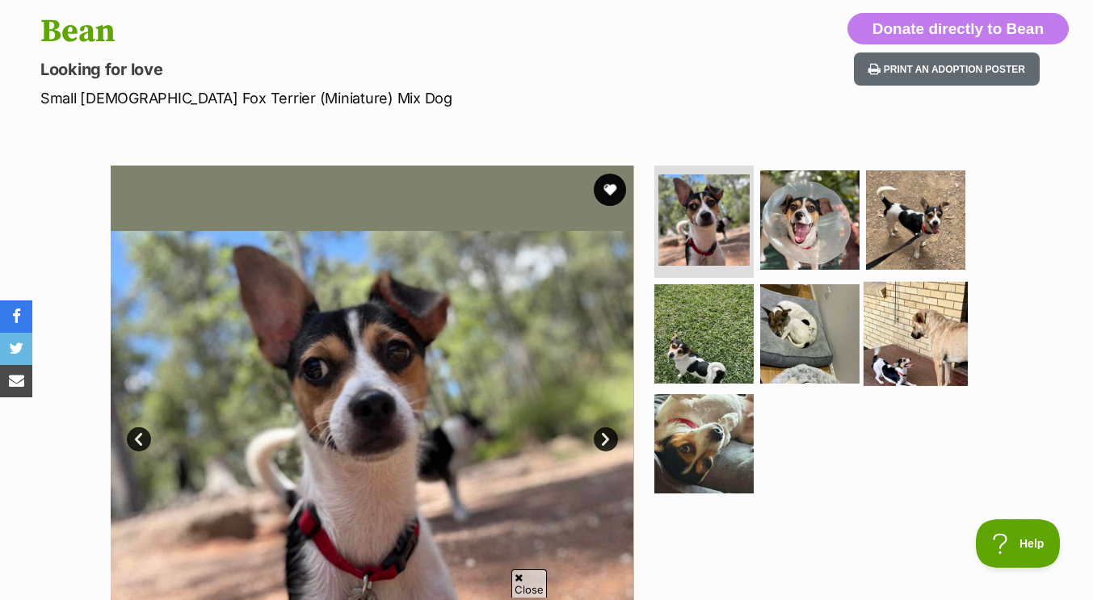
click at [920, 313] on img at bounding box center [915, 334] width 104 height 104
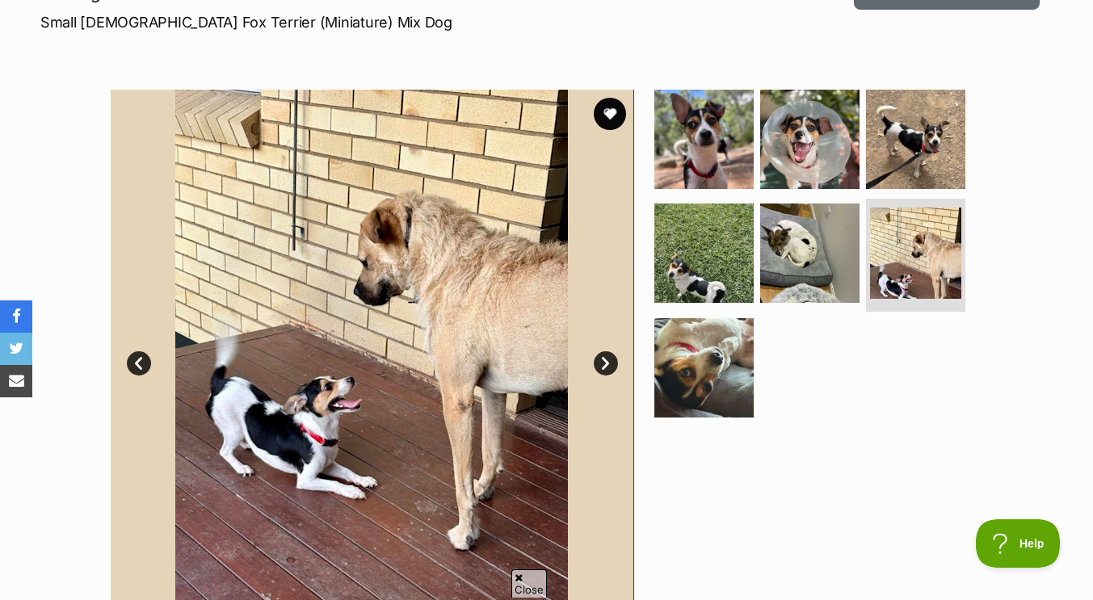
scroll to position [248, 0]
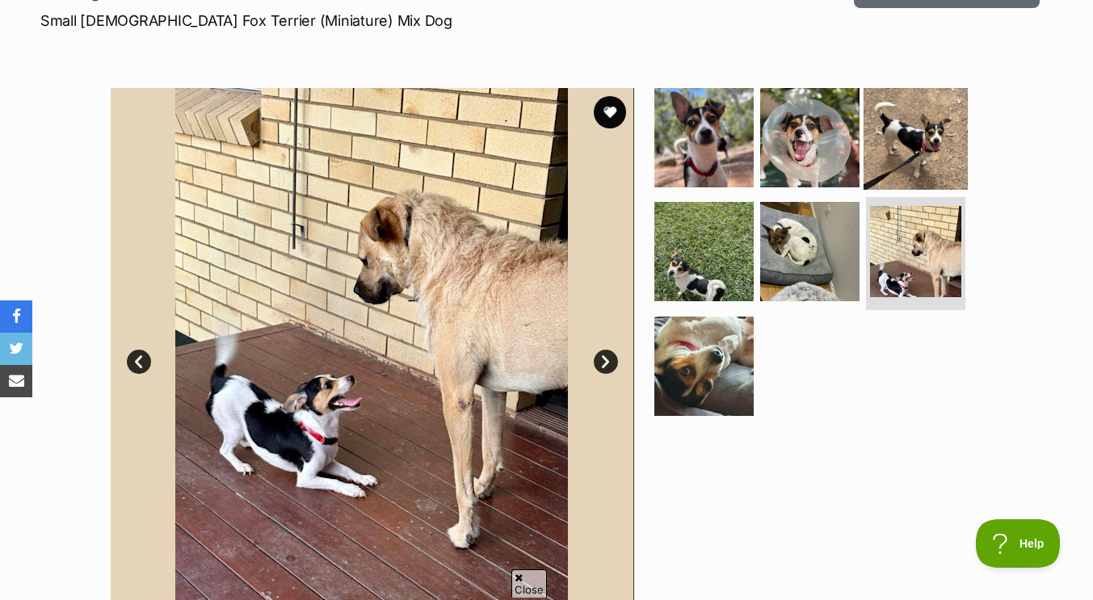
click at [908, 128] on img at bounding box center [915, 137] width 104 height 104
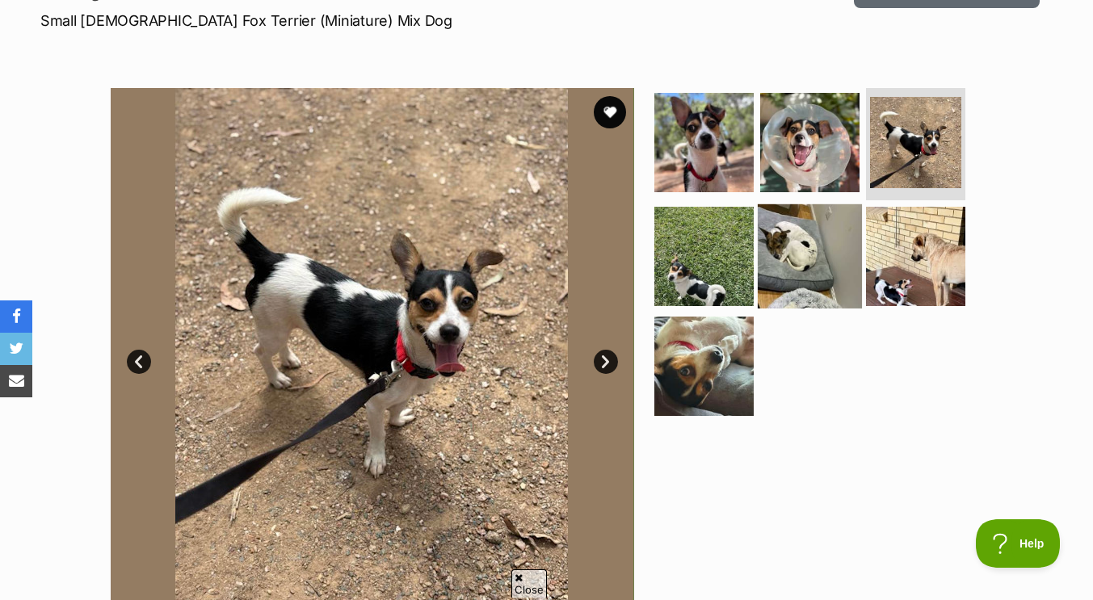
click at [776, 263] on img at bounding box center [809, 256] width 104 height 104
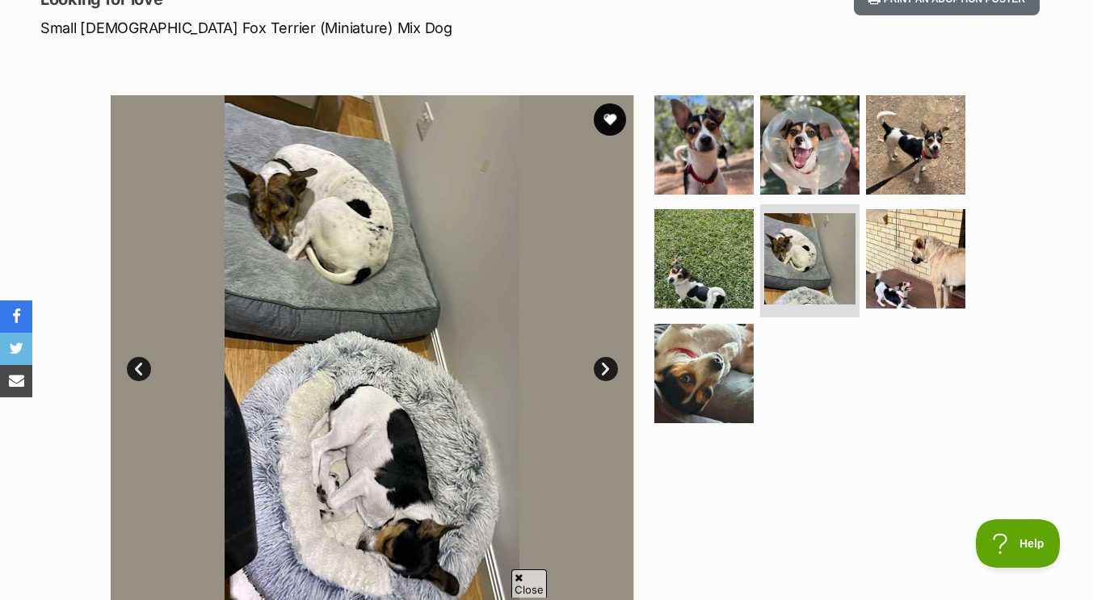
scroll to position [278, 0]
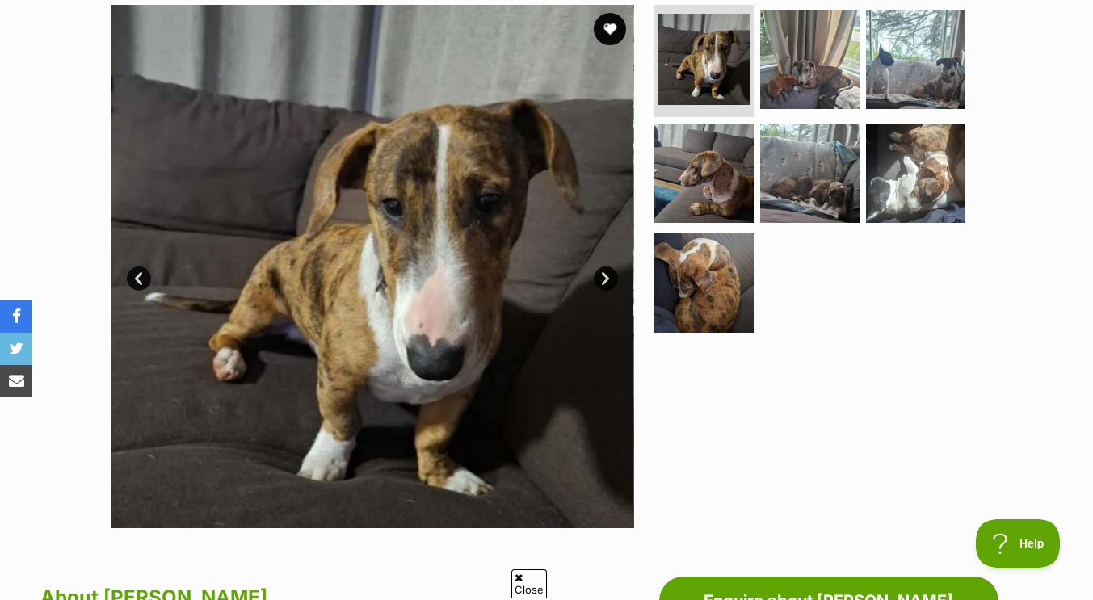
scroll to position [337, 0]
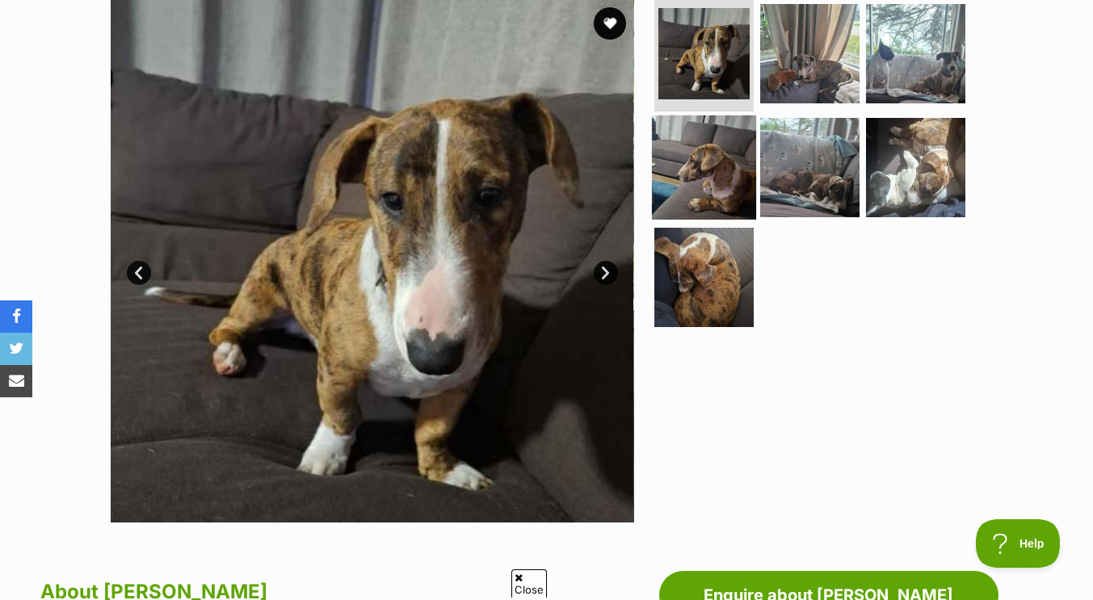
click at [686, 162] on img at bounding box center [704, 167] width 104 height 104
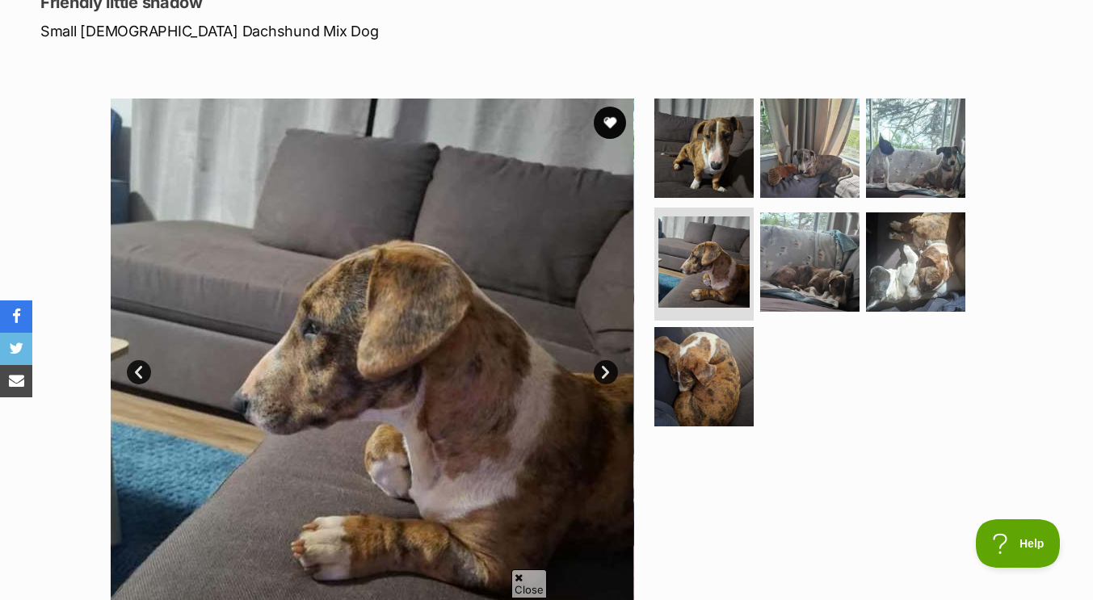
scroll to position [234, 0]
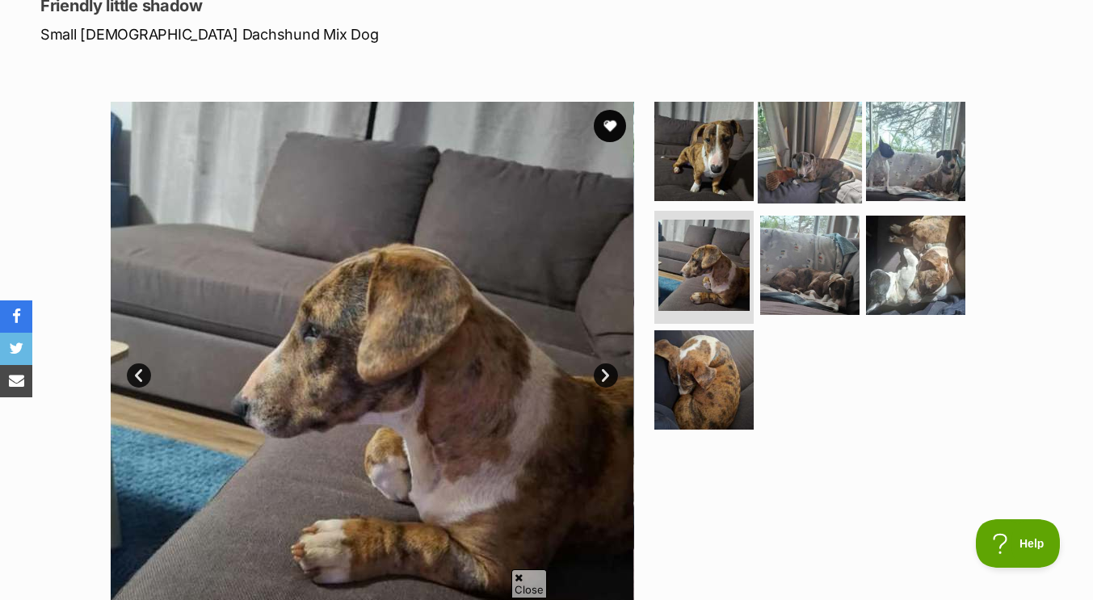
click at [799, 153] on img at bounding box center [809, 151] width 104 height 104
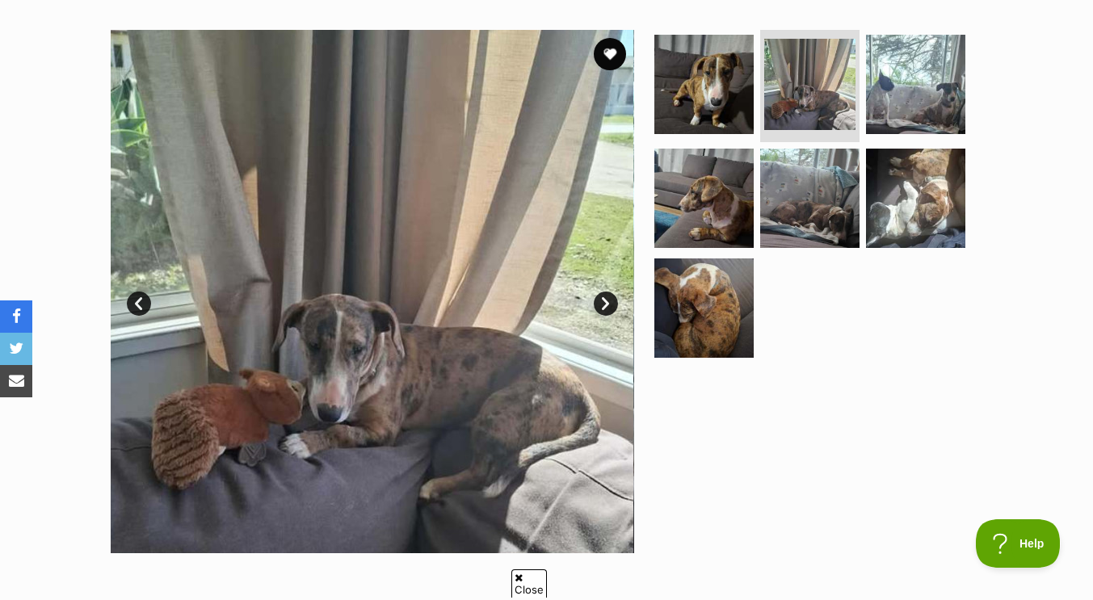
scroll to position [317, 0]
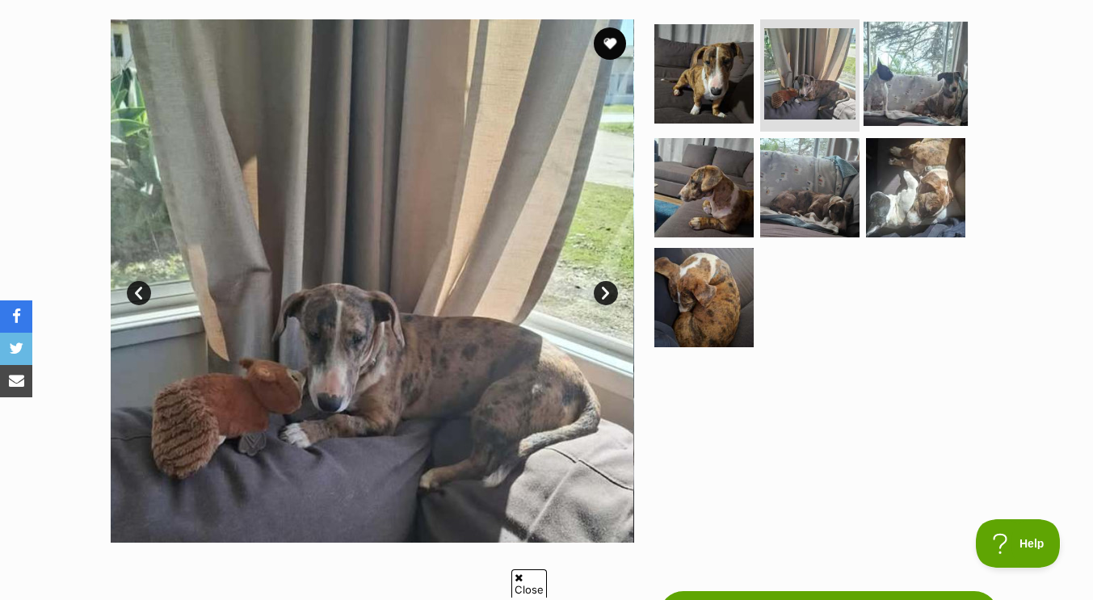
click at [887, 93] on img at bounding box center [915, 73] width 104 height 104
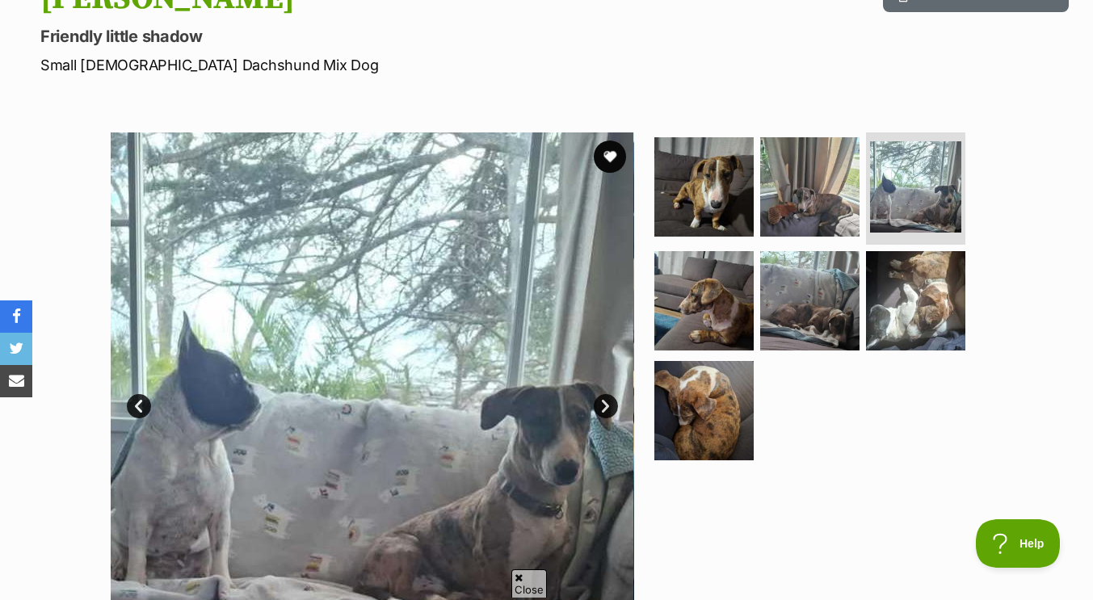
scroll to position [200, 0]
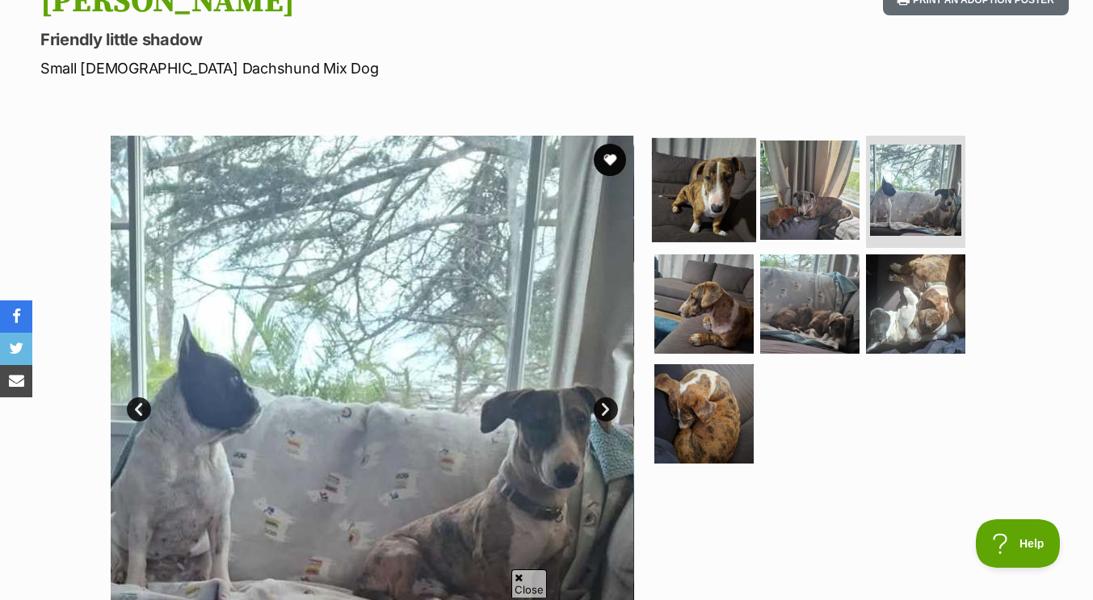
click at [690, 203] on img at bounding box center [704, 189] width 104 height 104
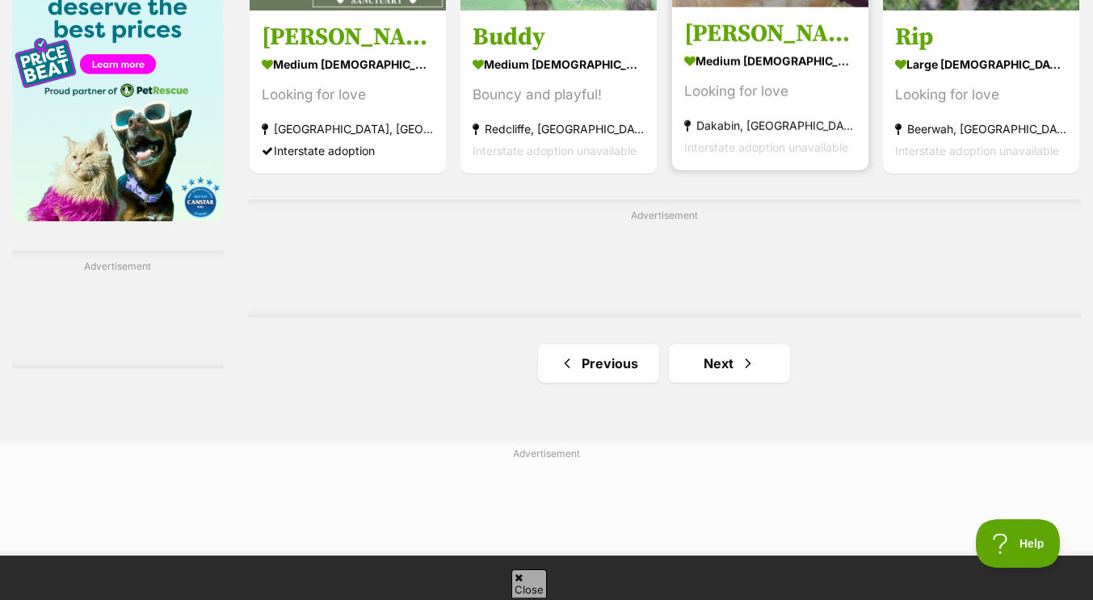
scroll to position [2631, 0]
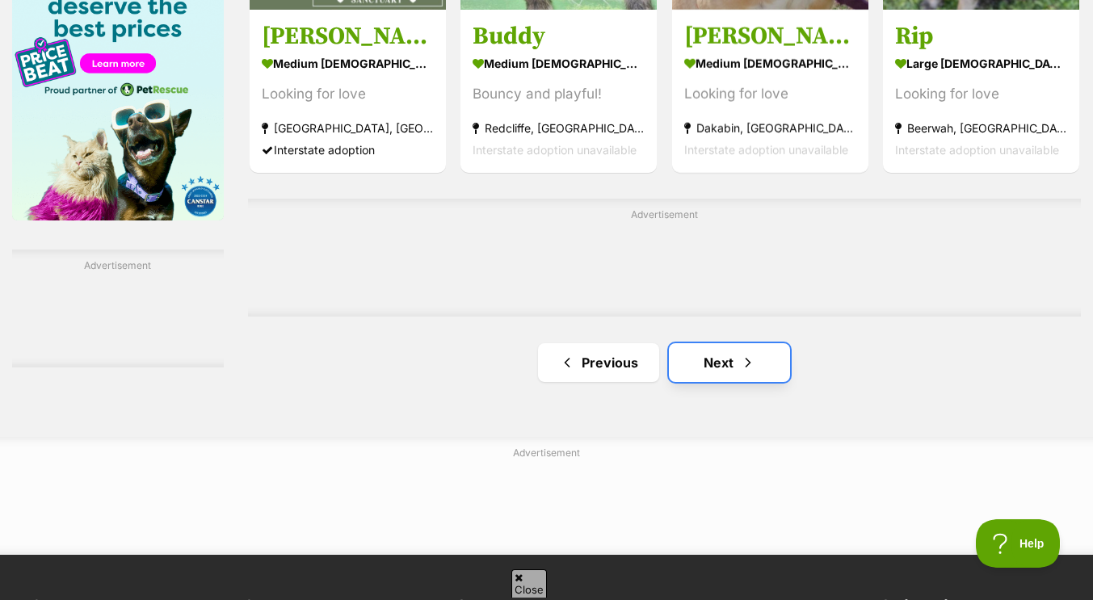
click at [715, 364] on link "Next" at bounding box center [729, 362] width 121 height 39
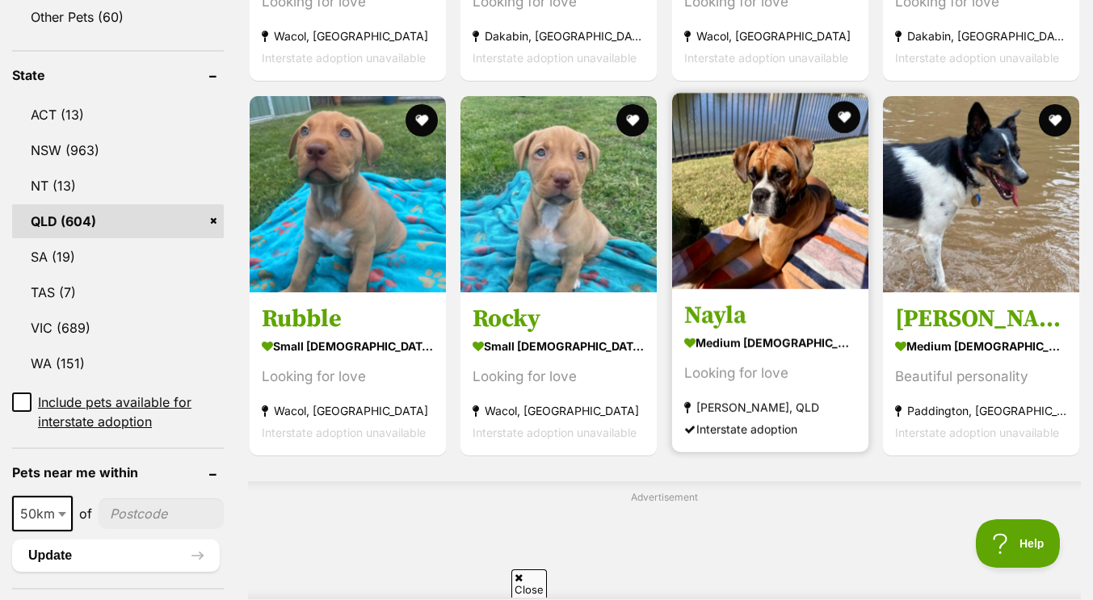
scroll to position [807, 0]
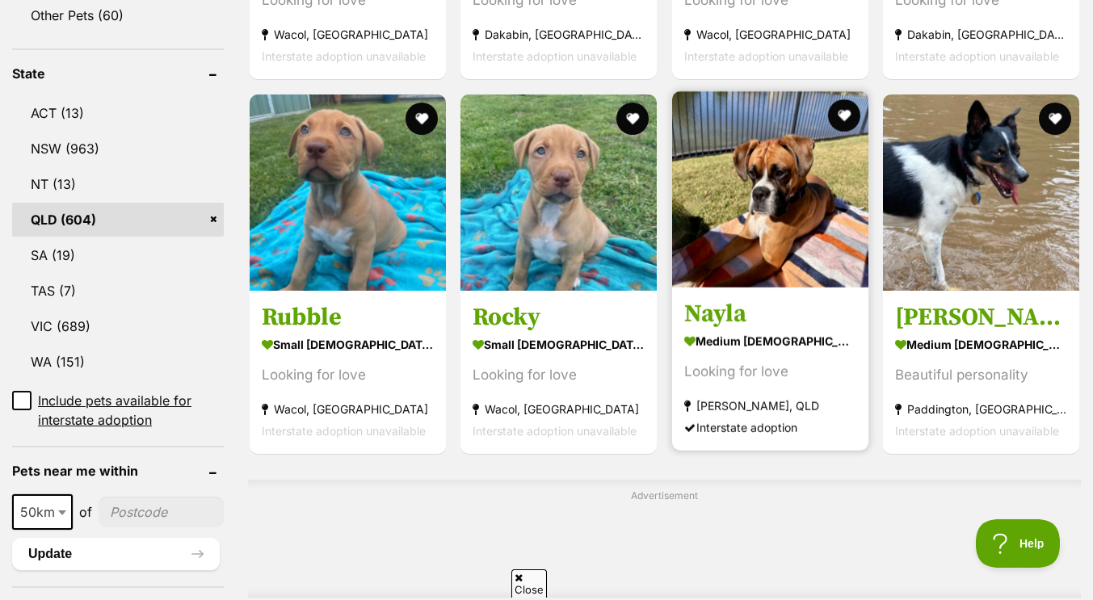
click at [781, 247] on img at bounding box center [770, 189] width 196 height 196
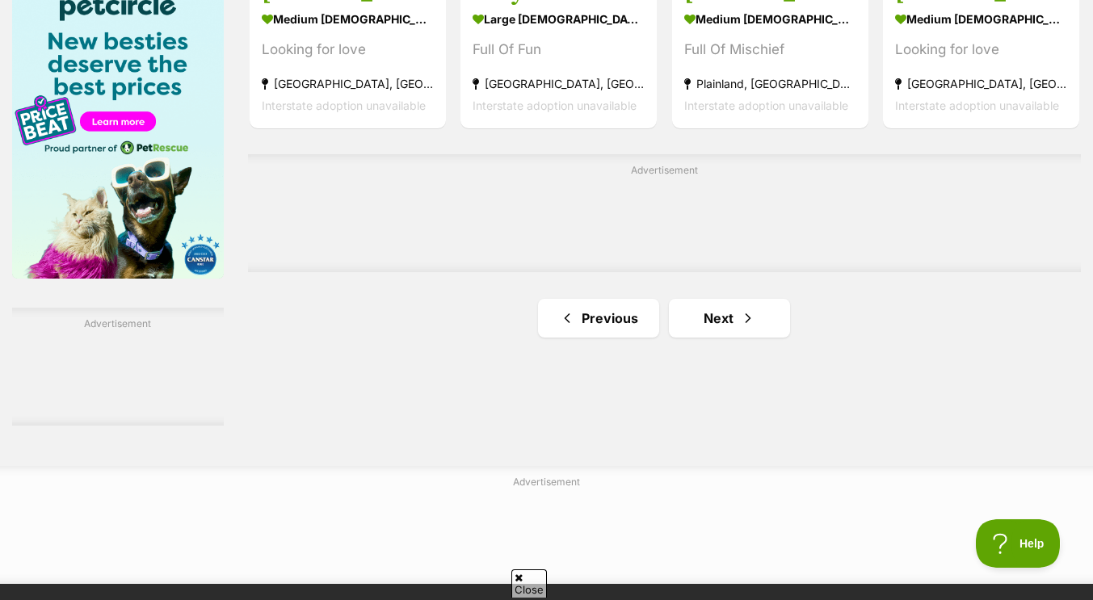
scroll to position [2578, 0]
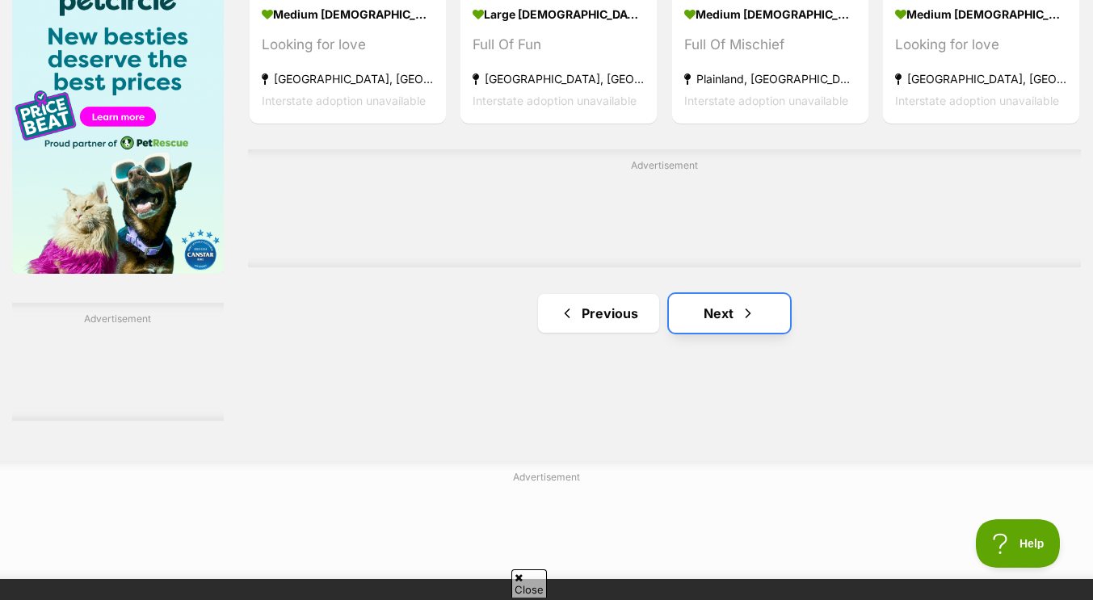
click at [690, 328] on link "Next" at bounding box center [729, 313] width 121 height 39
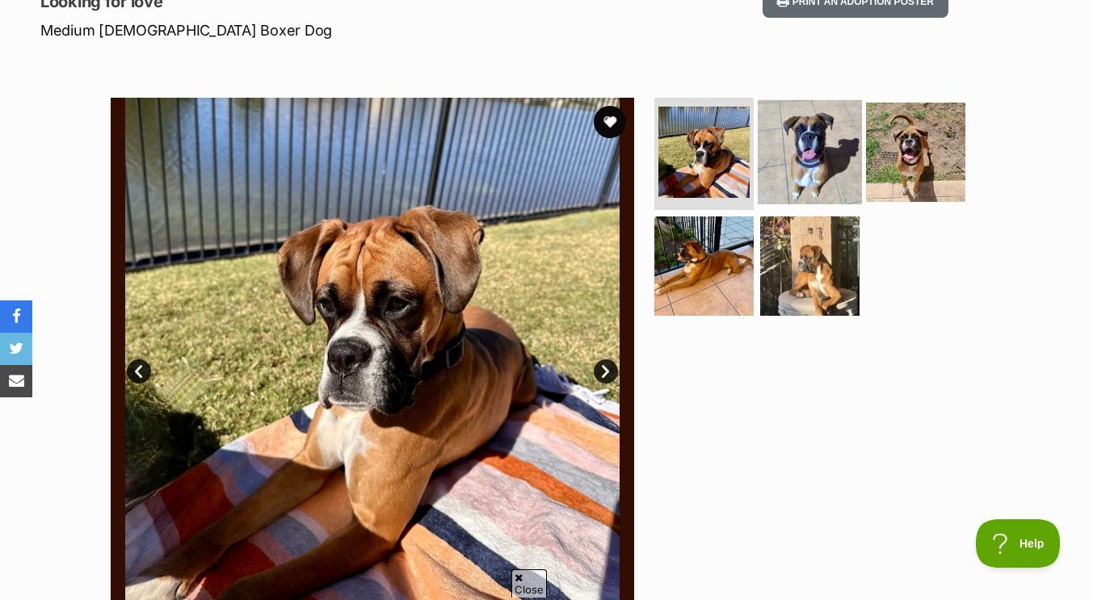
click at [794, 181] on img at bounding box center [809, 151] width 104 height 104
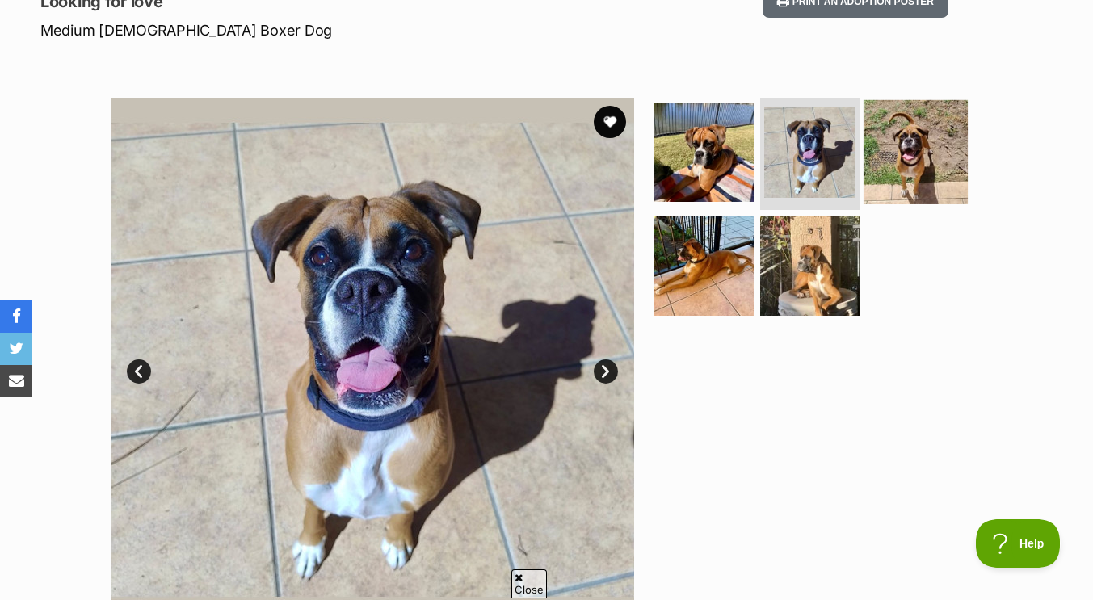
click at [918, 169] on img at bounding box center [915, 151] width 104 height 104
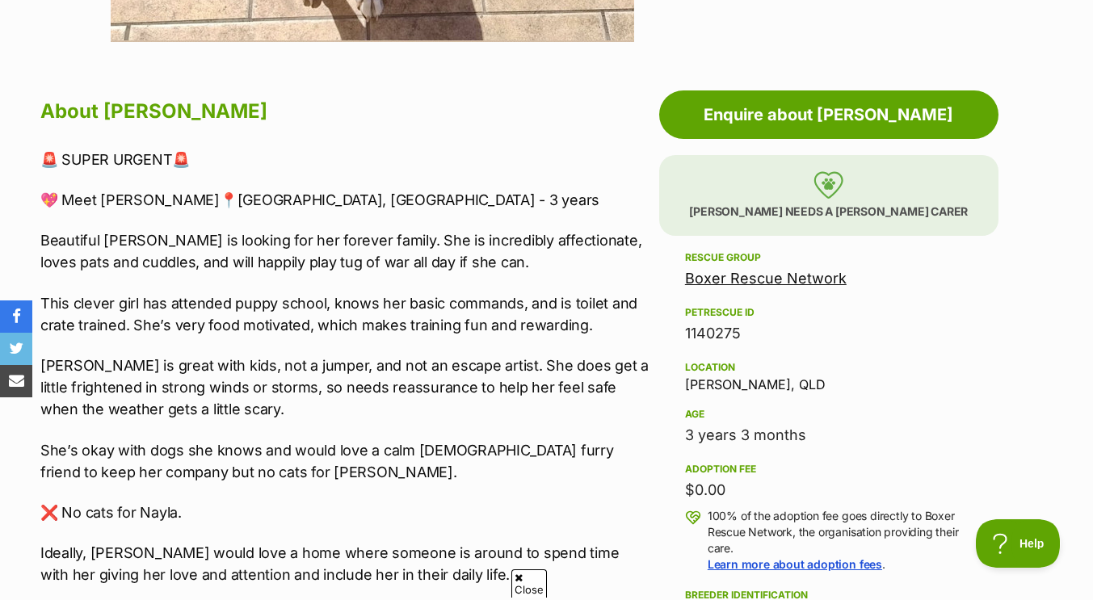
scroll to position [816, 0]
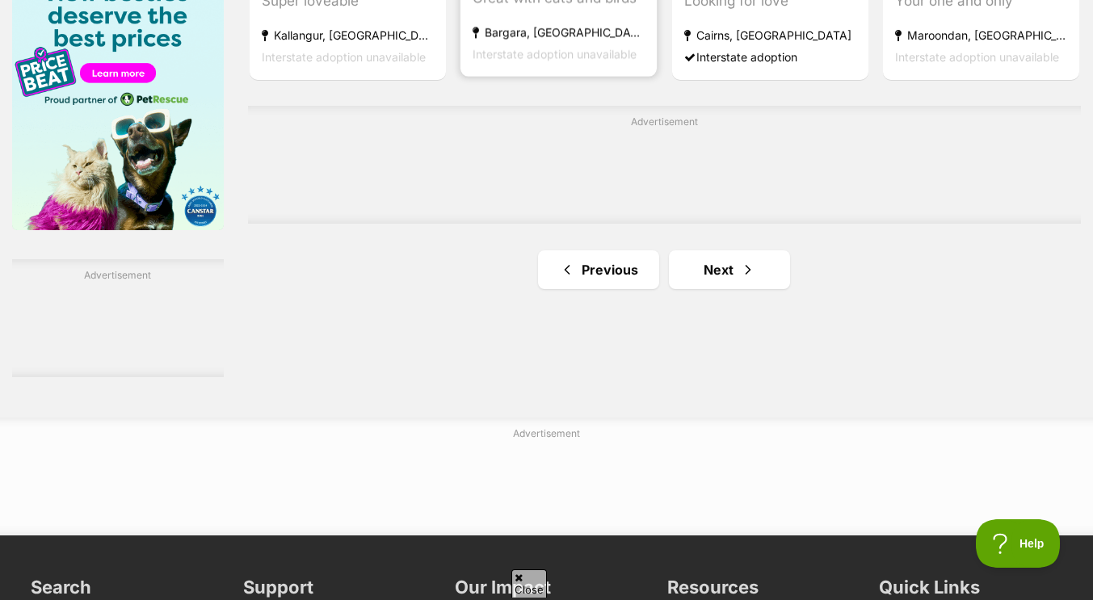
scroll to position [2688, 0]
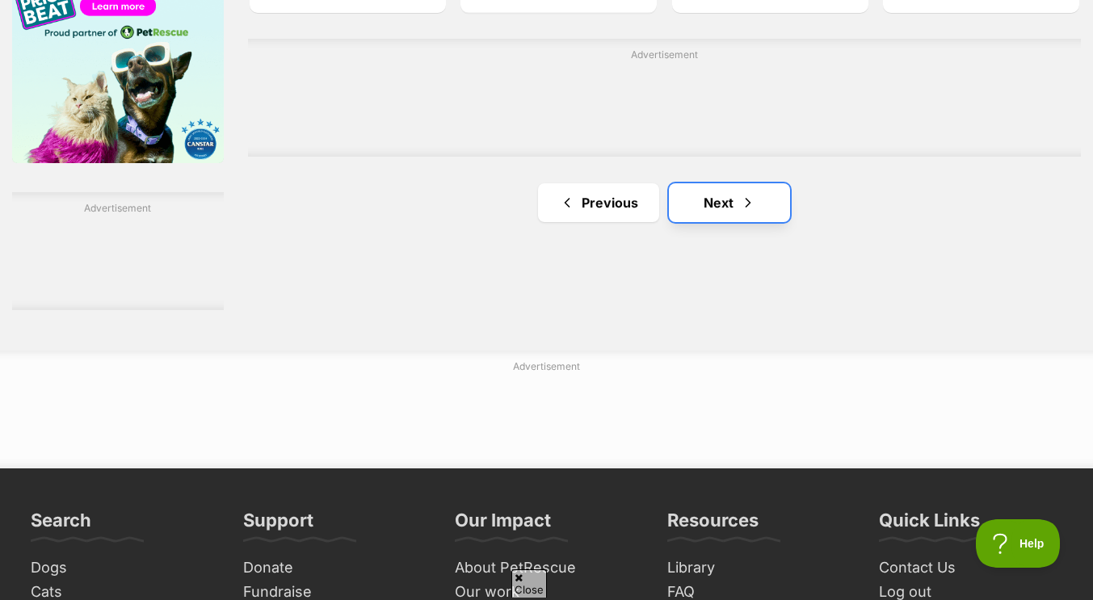
click at [743, 206] on span "Next page" at bounding box center [748, 202] width 16 height 19
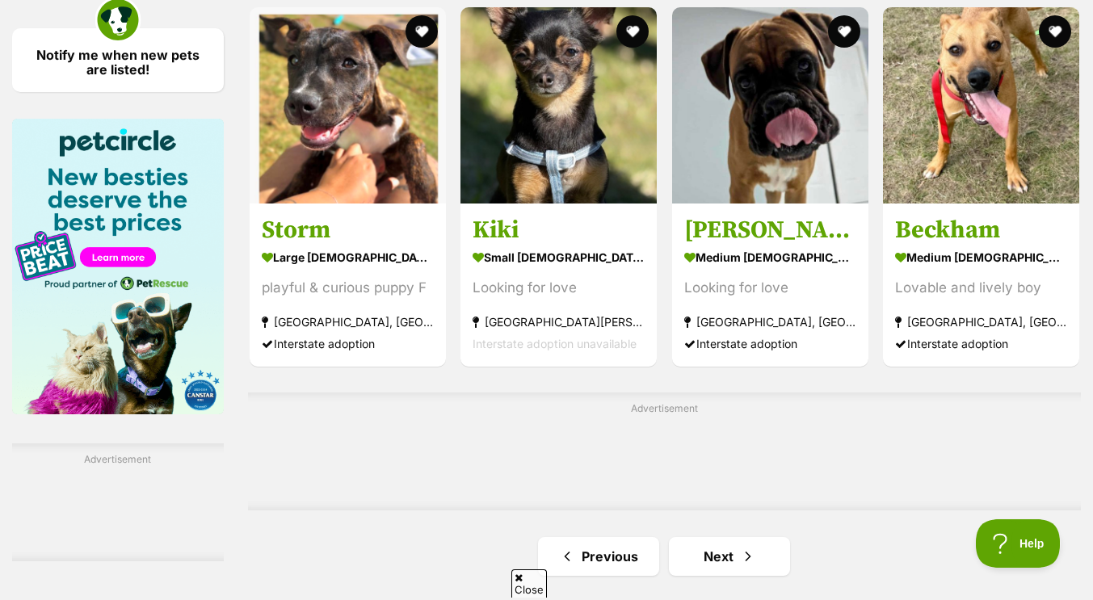
scroll to position [2438, 0]
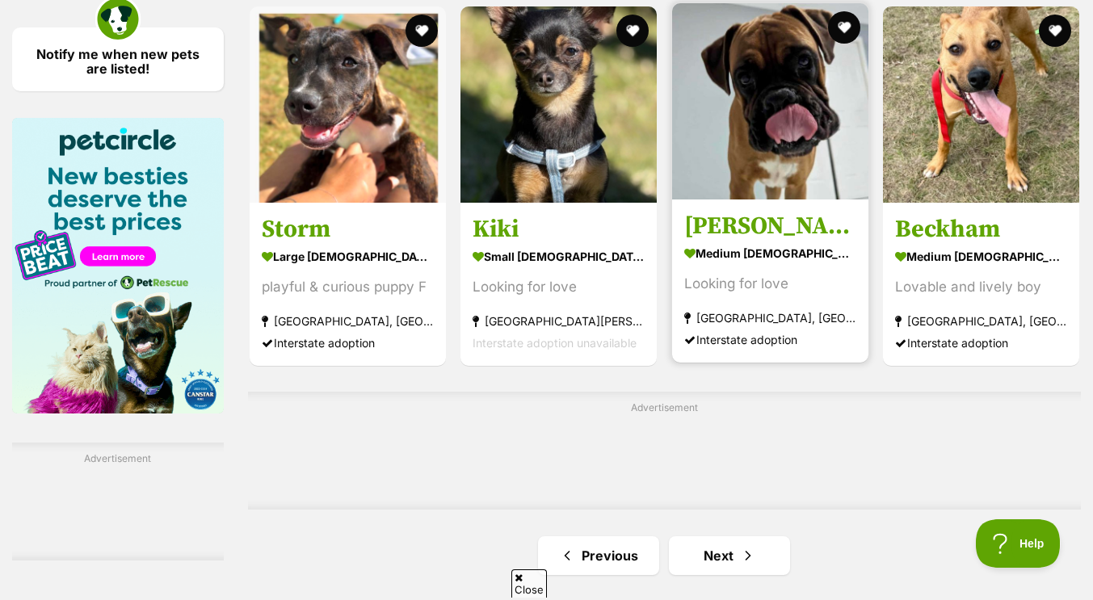
click at [772, 181] on img at bounding box center [770, 101] width 196 height 196
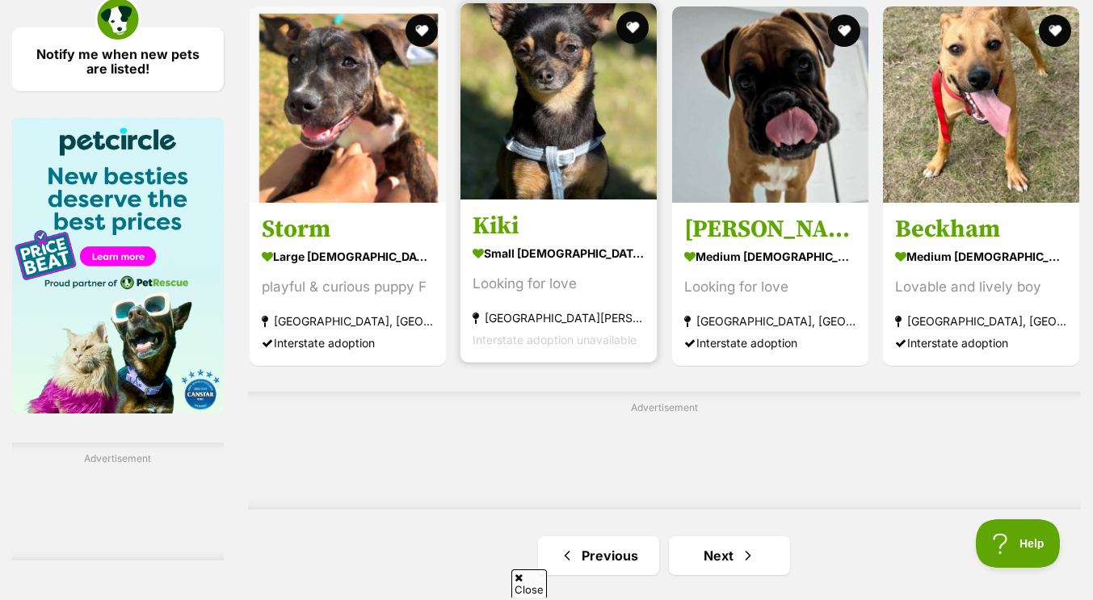
scroll to position [2558, 0]
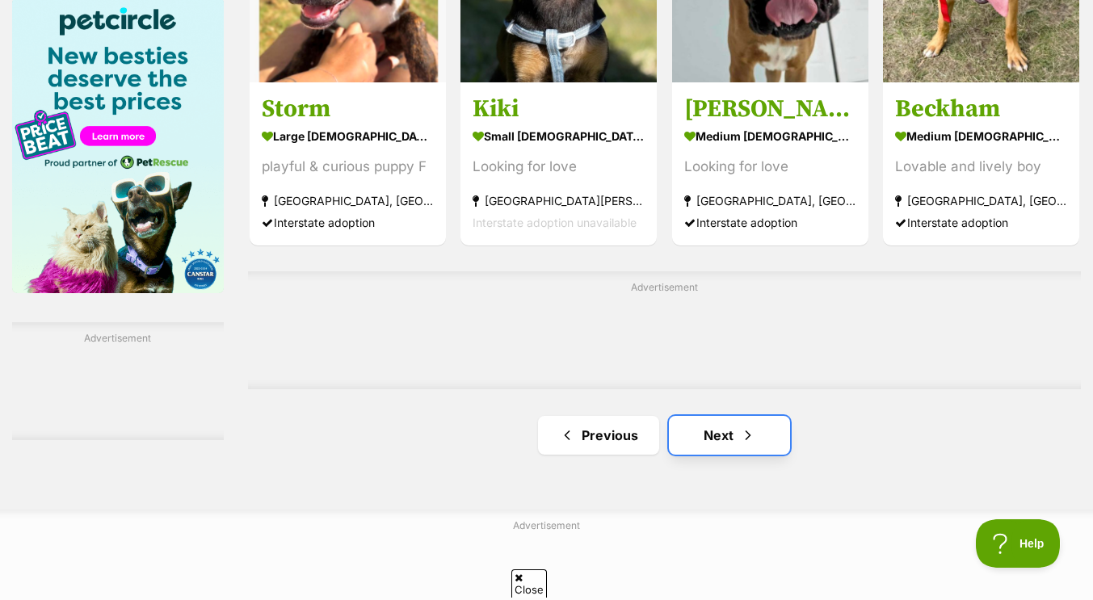
click at [719, 435] on link "Next" at bounding box center [729, 435] width 121 height 39
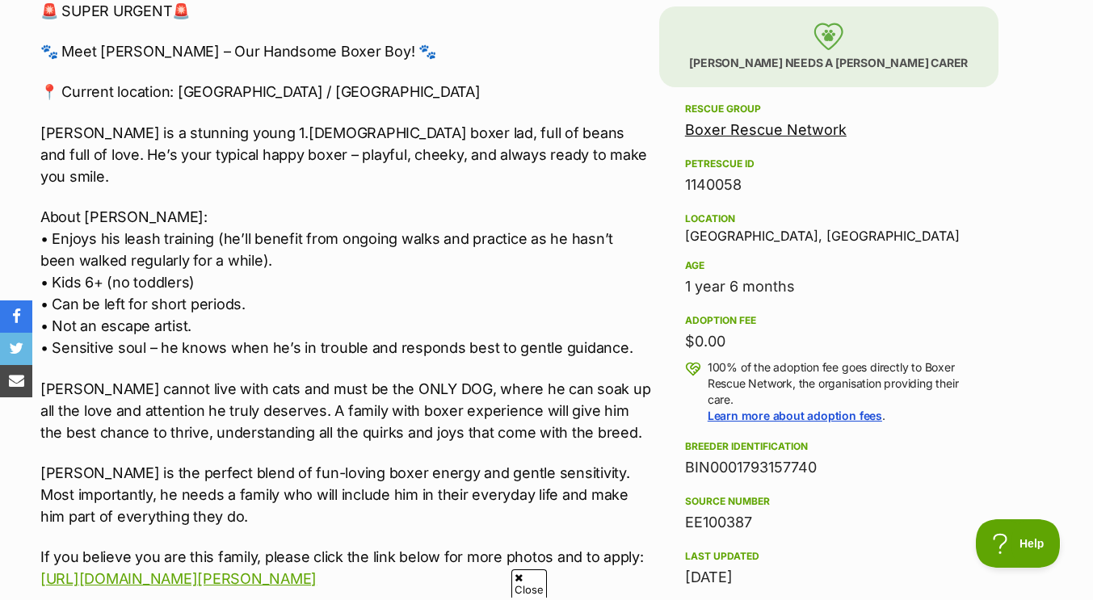
scroll to position [967, 0]
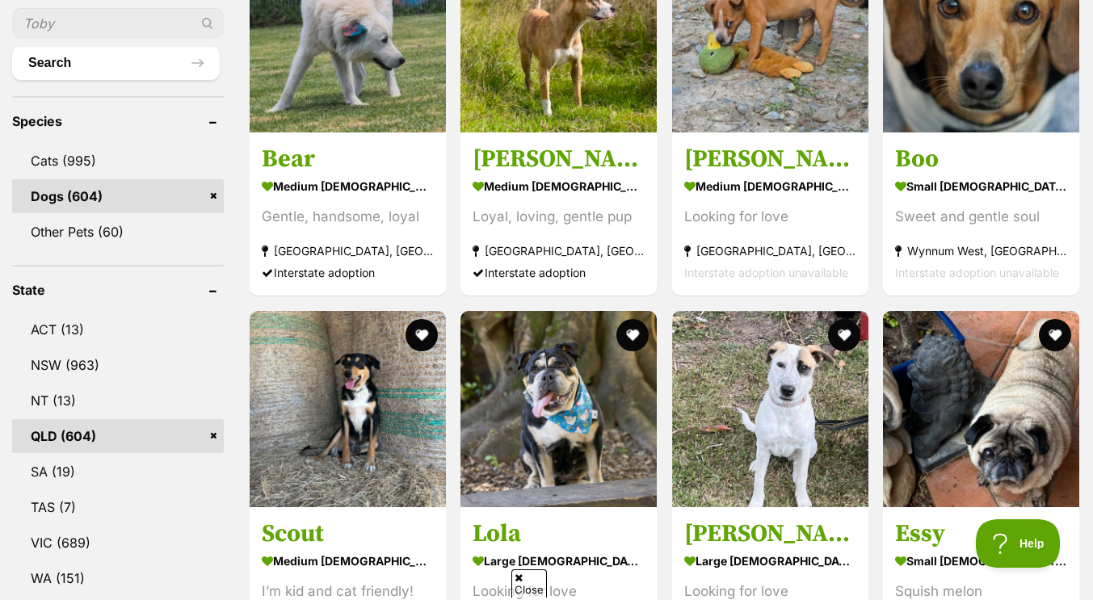
scroll to position [592, 0]
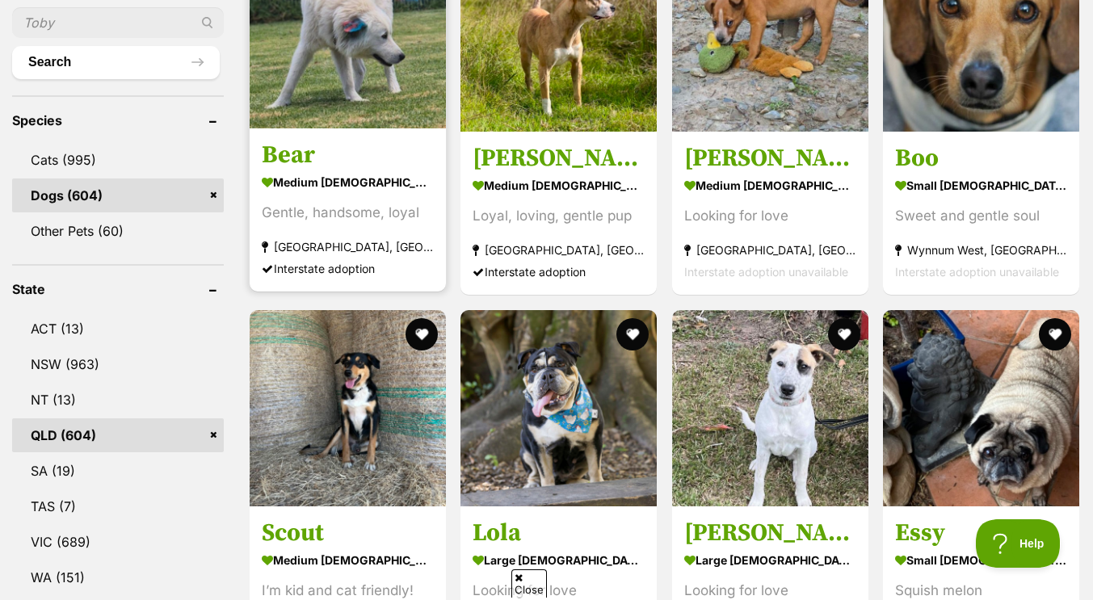
click at [401, 120] on img at bounding box center [348, 30] width 196 height 196
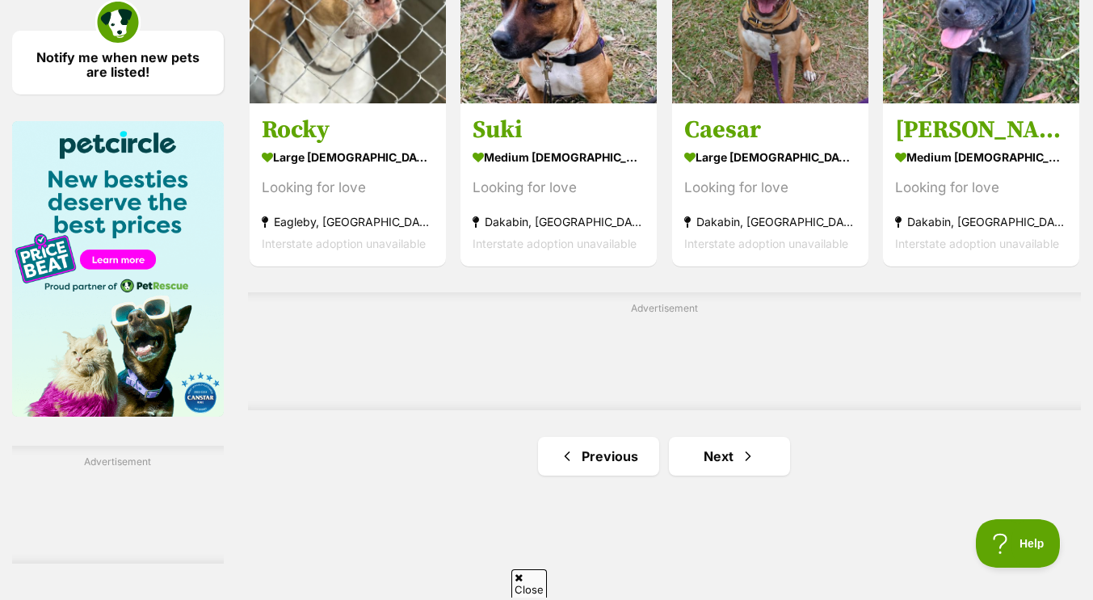
scroll to position [2435, 0]
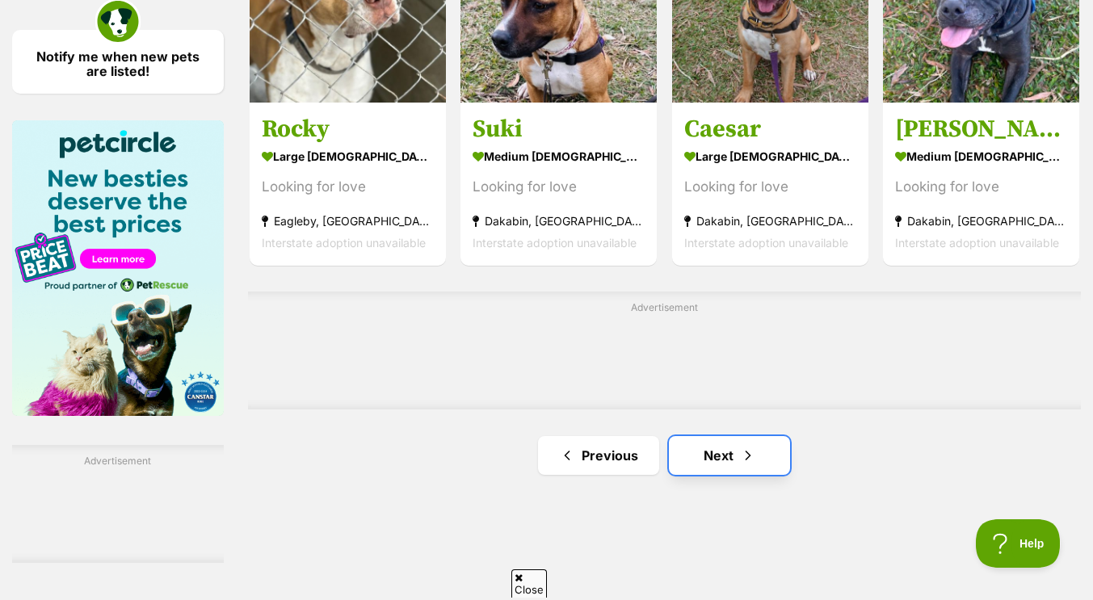
click at [727, 464] on link "Next" at bounding box center [729, 455] width 121 height 39
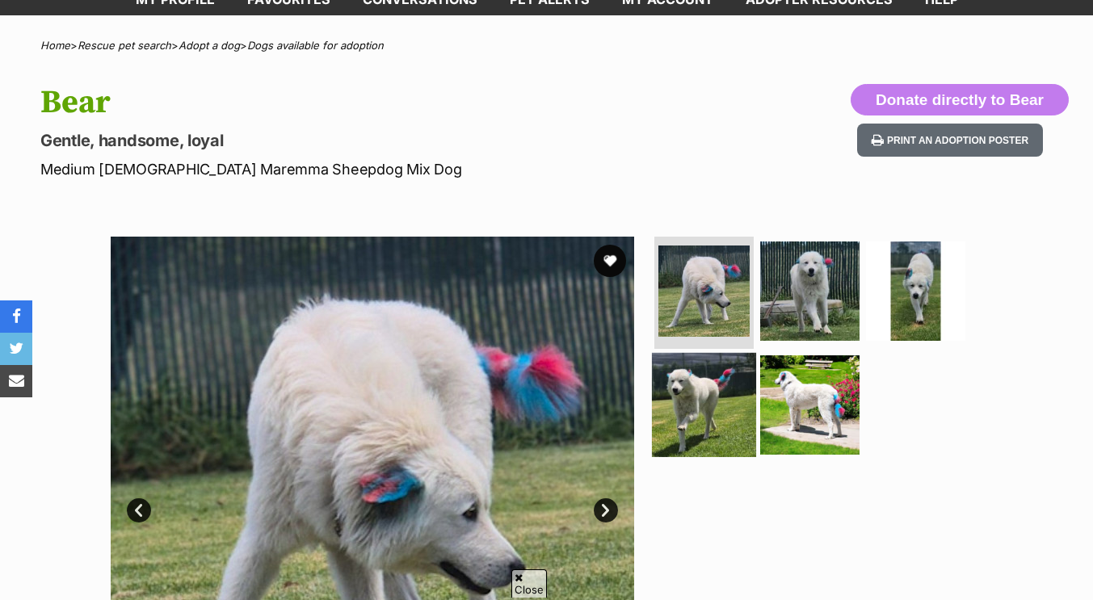
scroll to position [99, 0]
click at [724, 398] on img at bounding box center [704, 405] width 104 height 104
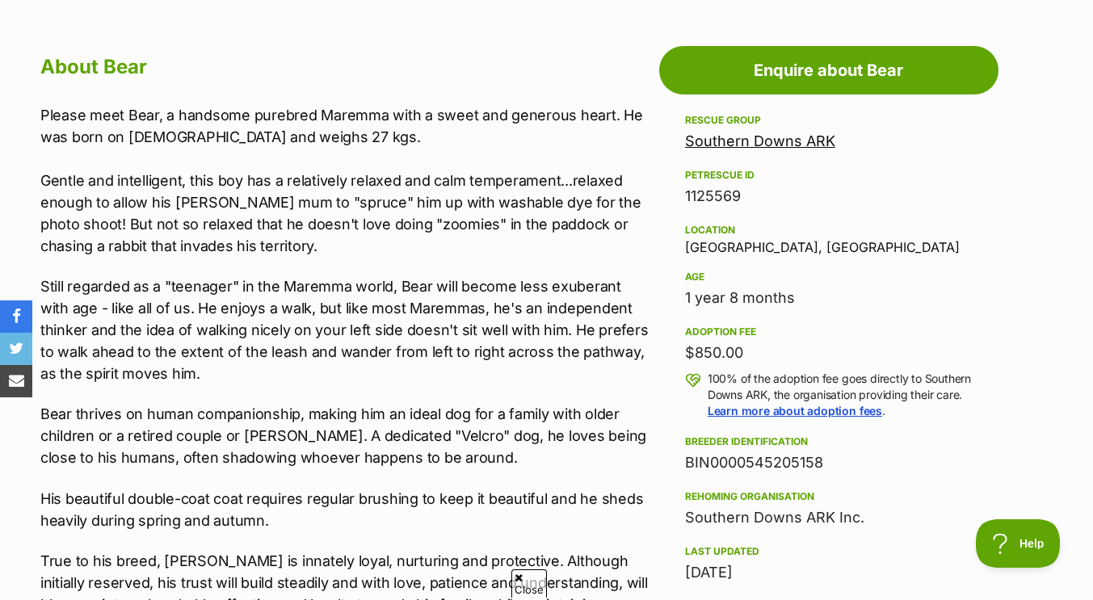
scroll to position [862, 0]
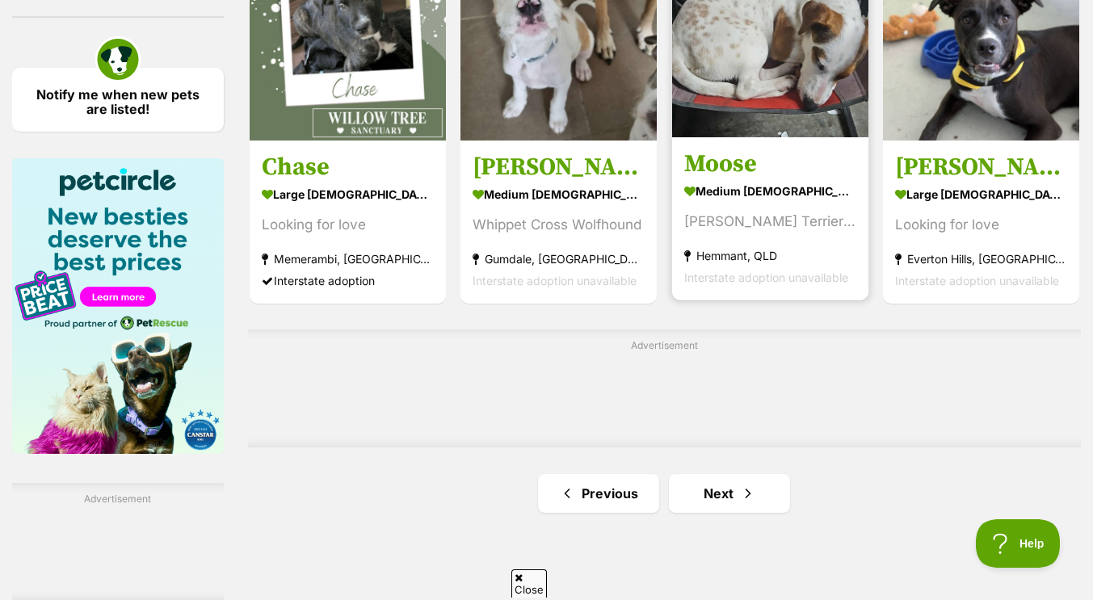
scroll to position [2399, 0]
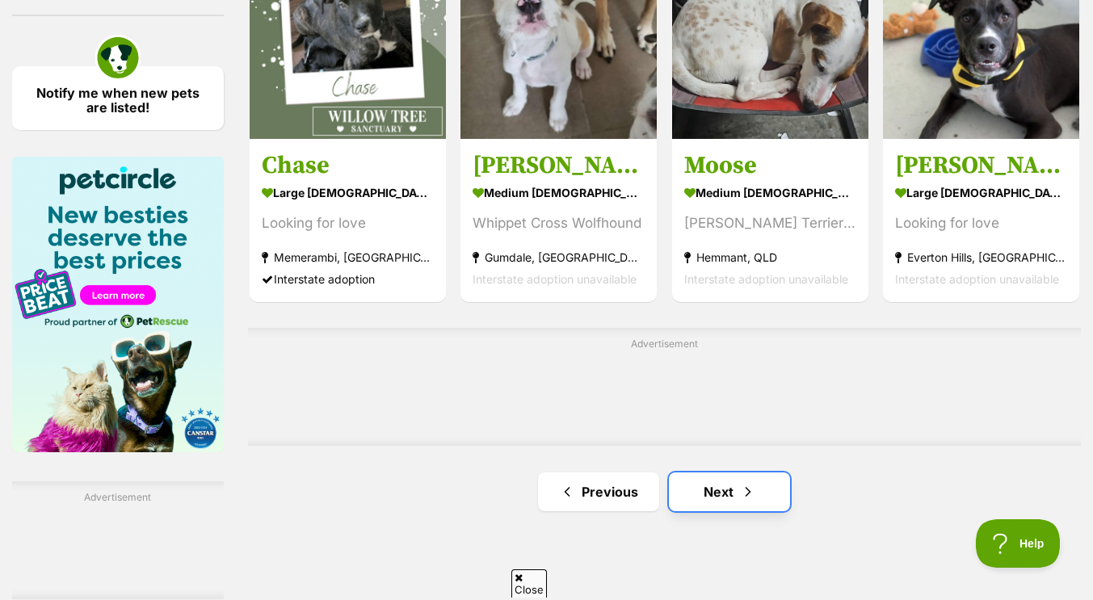
click at [730, 481] on link "Next" at bounding box center [729, 491] width 121 height 39
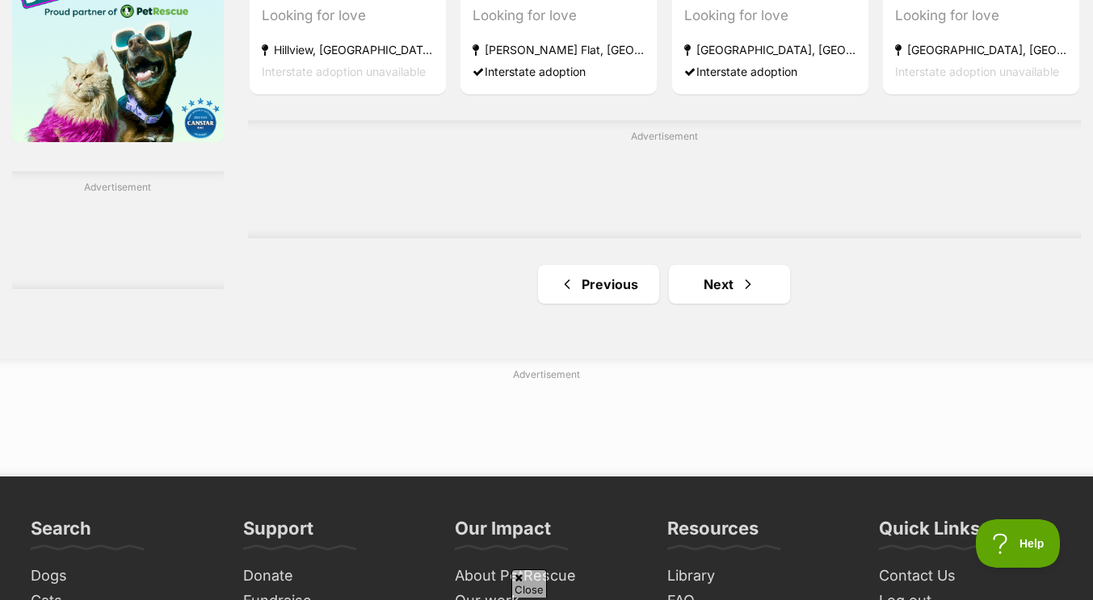
scroll to position [2733, 0]
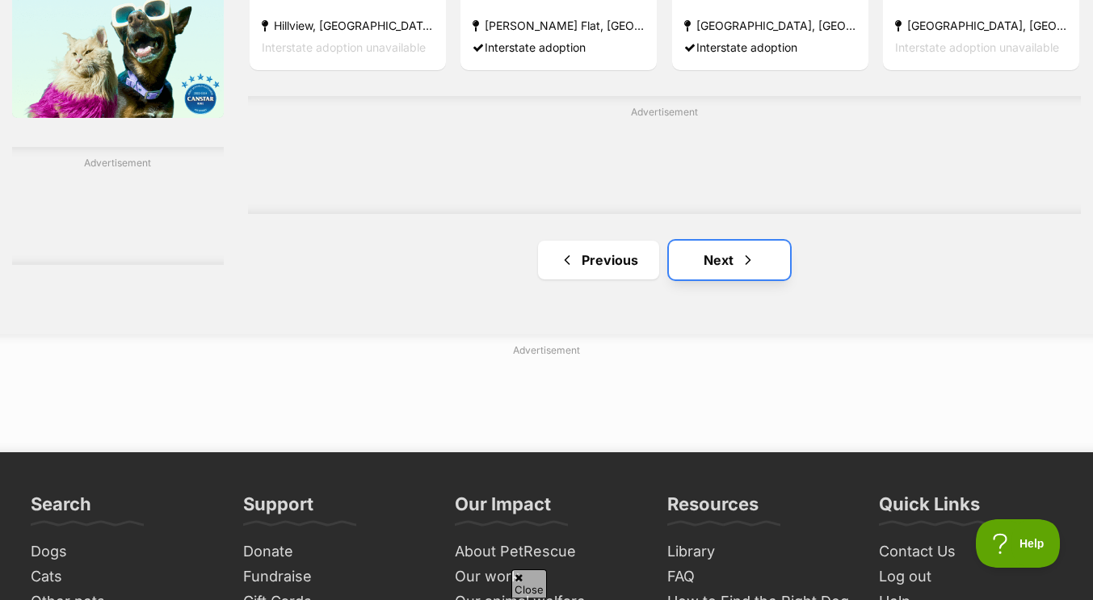
click at [724, 262] on link "Next" at bounding box center [729, 260] width 121 height 39
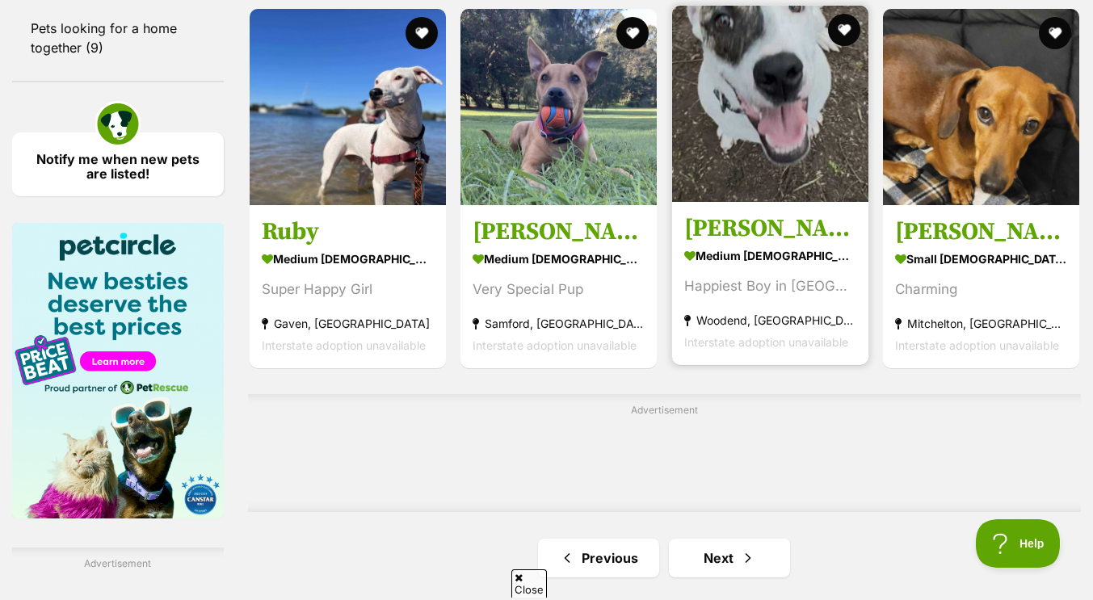
scroll to position [2392, 0]
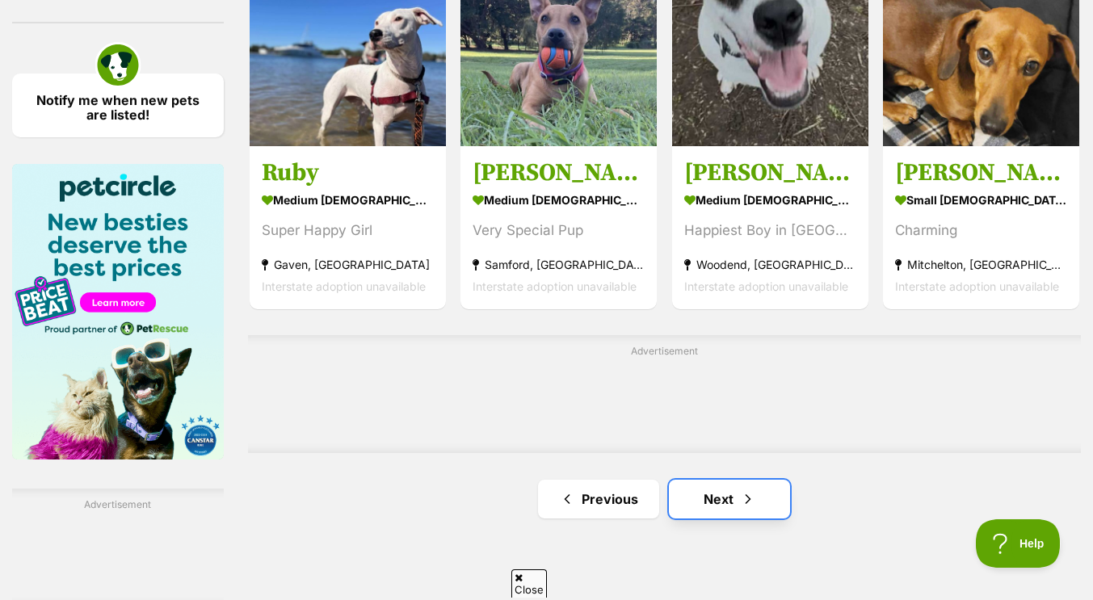
click at [722, 510] on link "Next" at bounding box center [729, 499] width 121 height 39
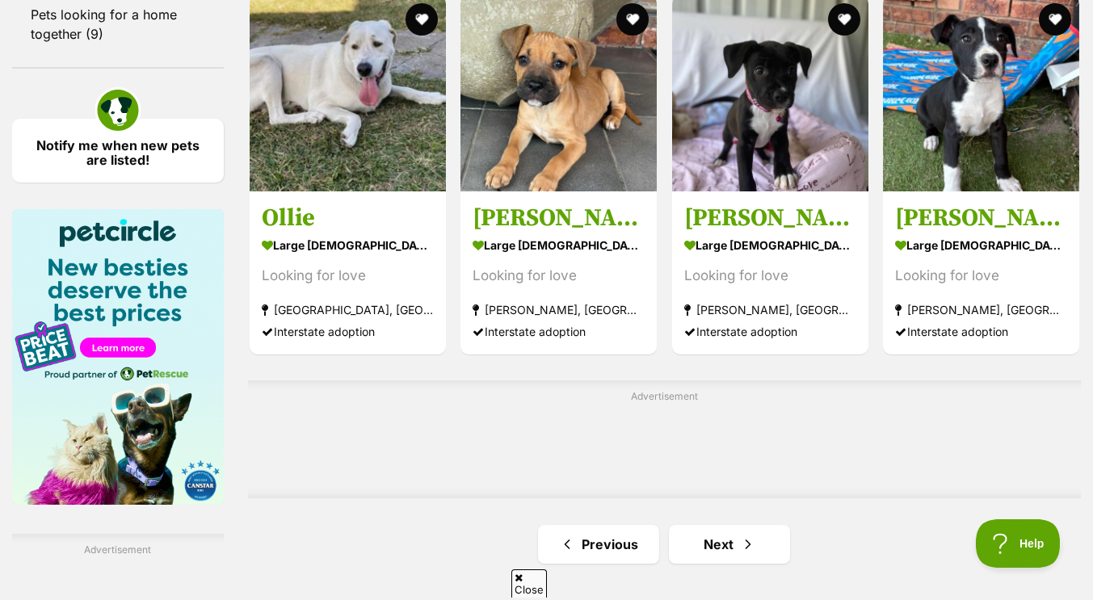
scroll to position [2347, 0]
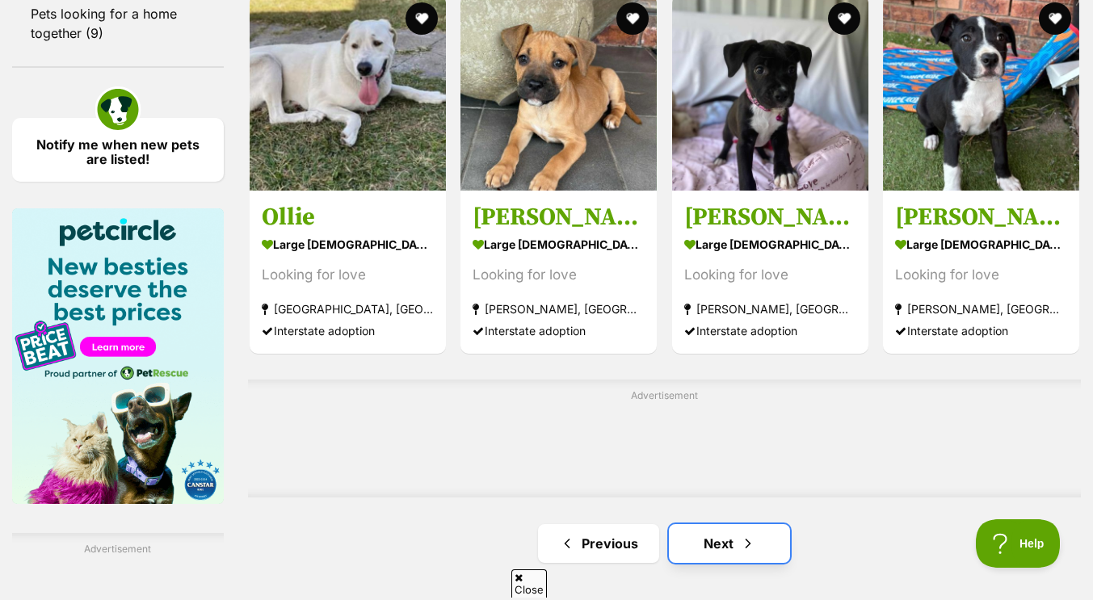
click at [740, 542] on span "Next page" at bounding box center [748, 543] width 16 height 19
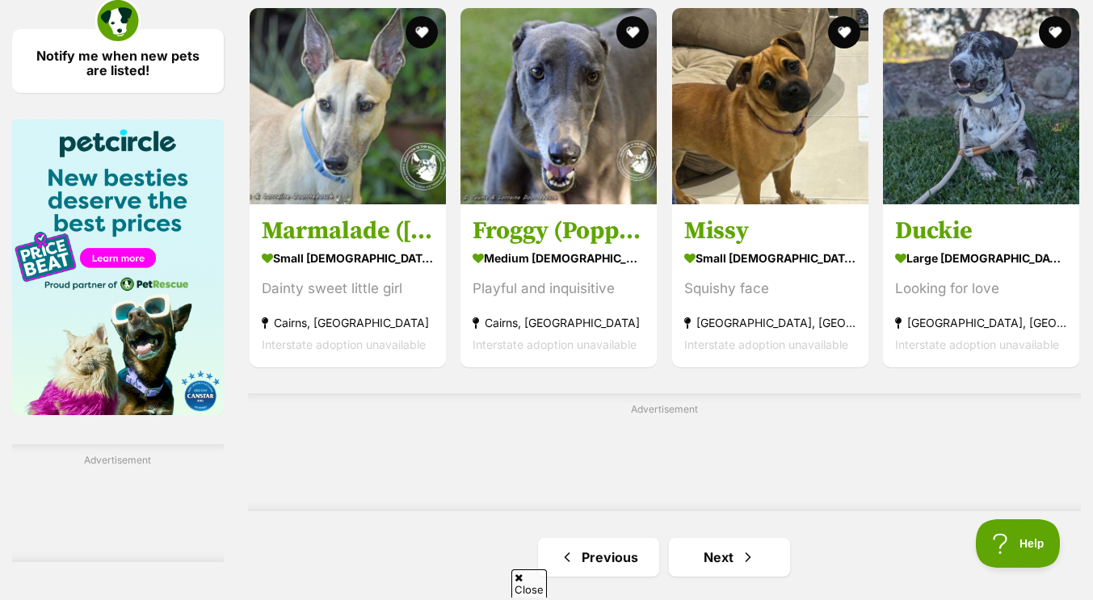
scroll to position [2451, 0]
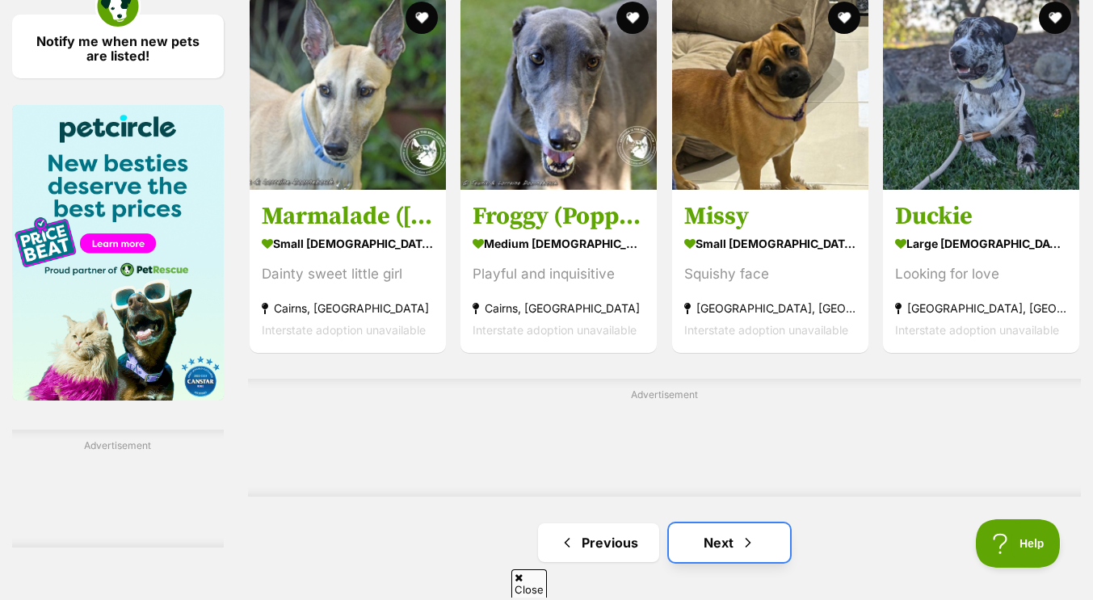
click at [720, 539] on link "Next" at bounding box center [729, 542] width 121 height 39
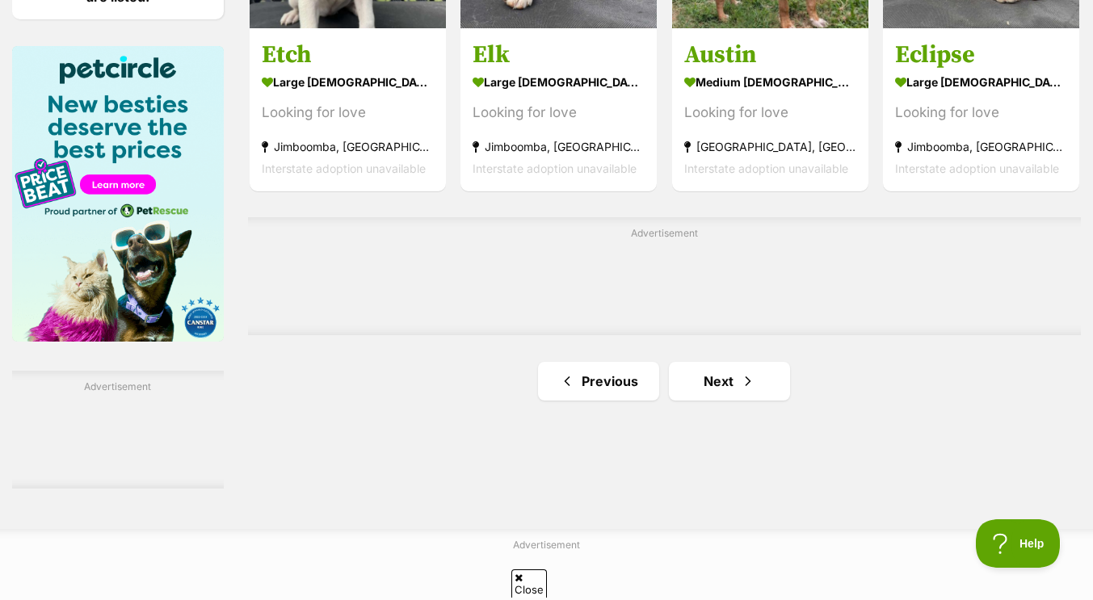
scroll to position [2511, 0]
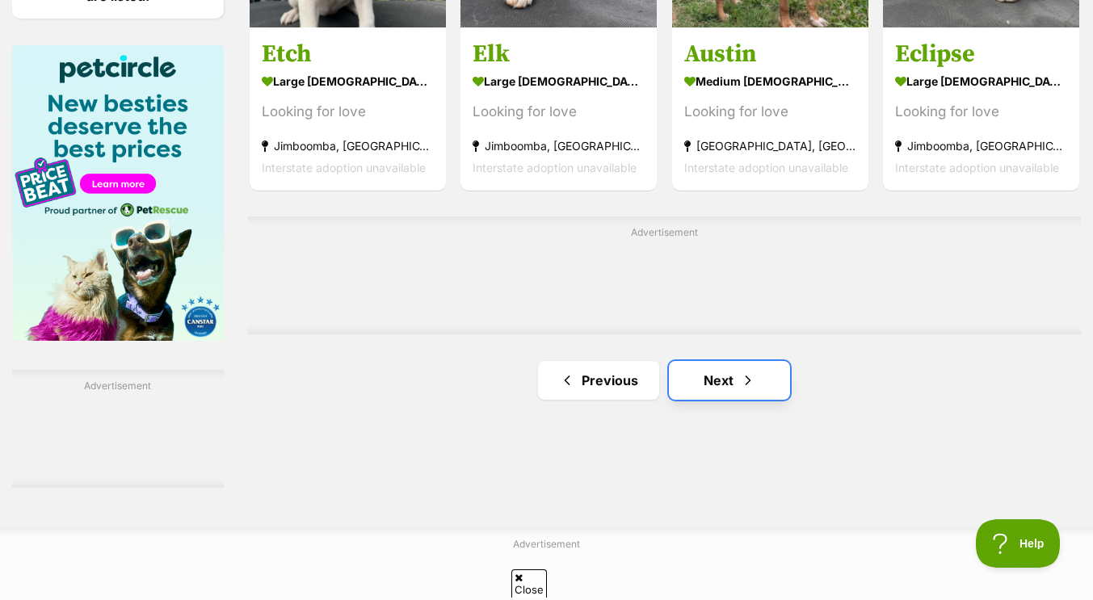
click at [737, 382] on link "Next" at bounding box center [729, 380] width 121 height 39
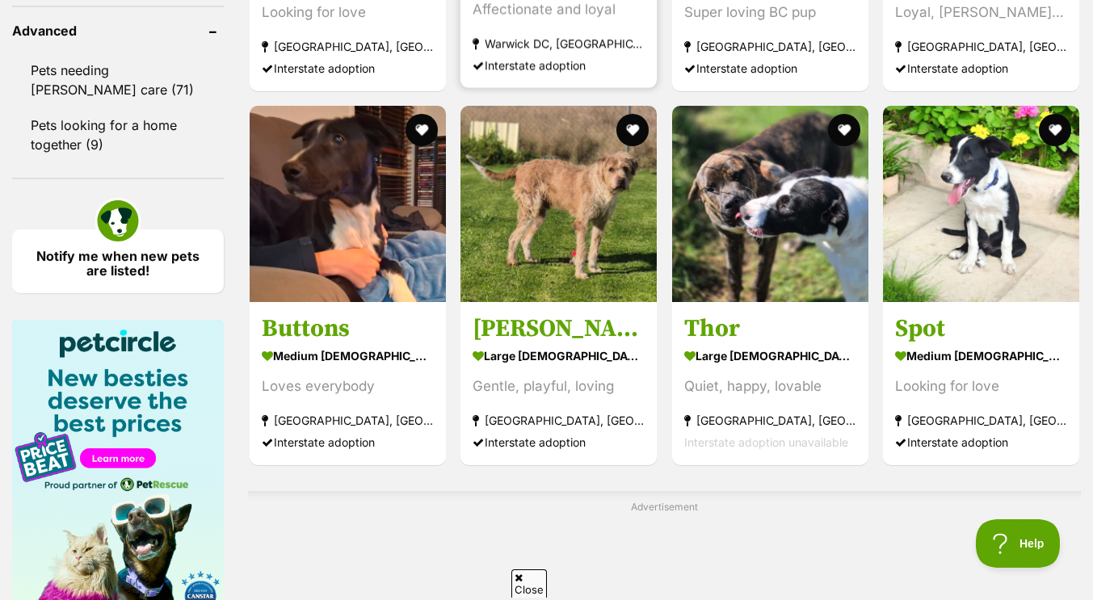
scroll to position [2240, 0]
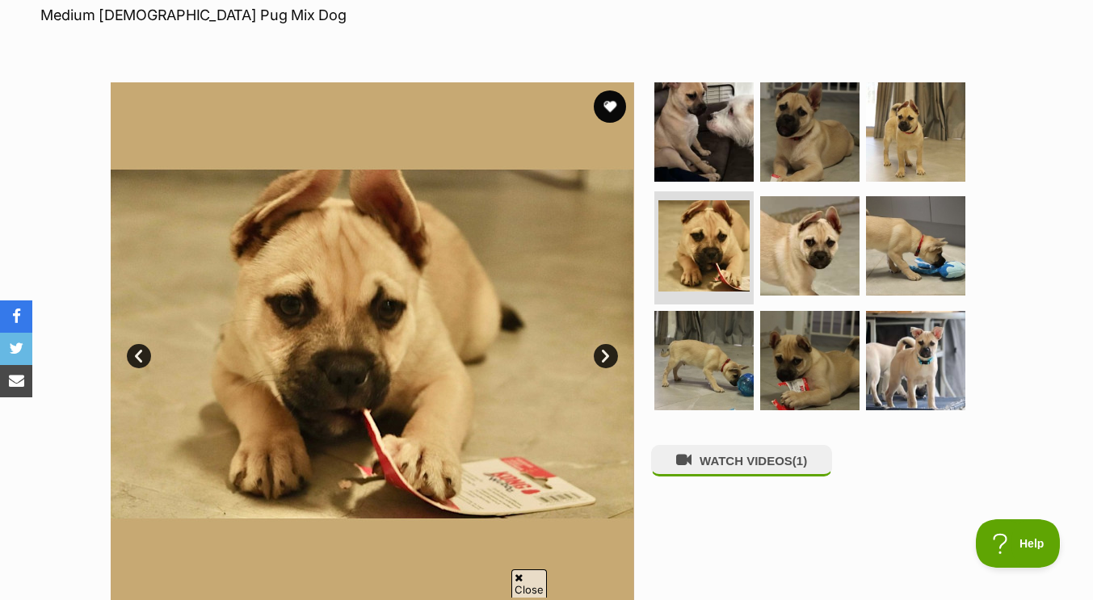
scroll to position [253, 0]
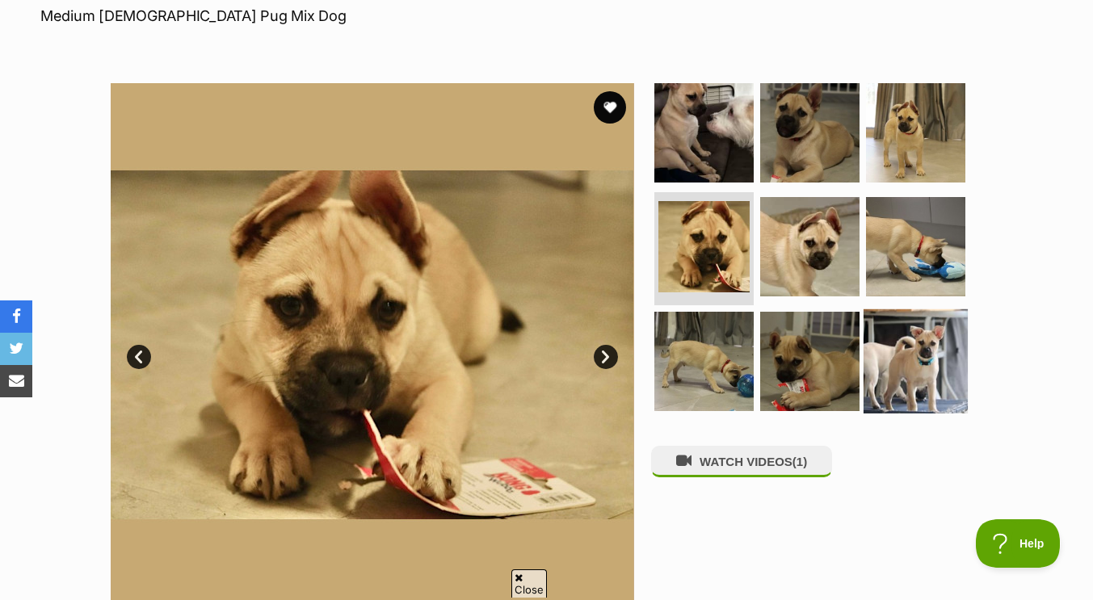
click at [888, 344] on img at bounding box center [915, 361] width 104 height 104
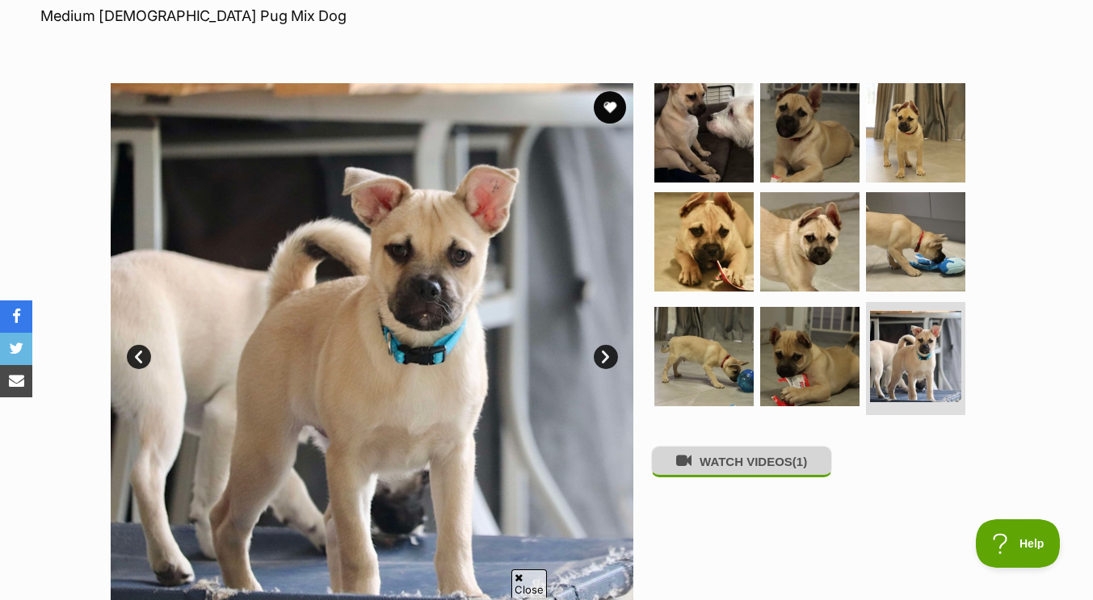
click at [725, 467] on button "WATCH VIDEOS (1)" at bounding box center [741, 461] width 181 height 31
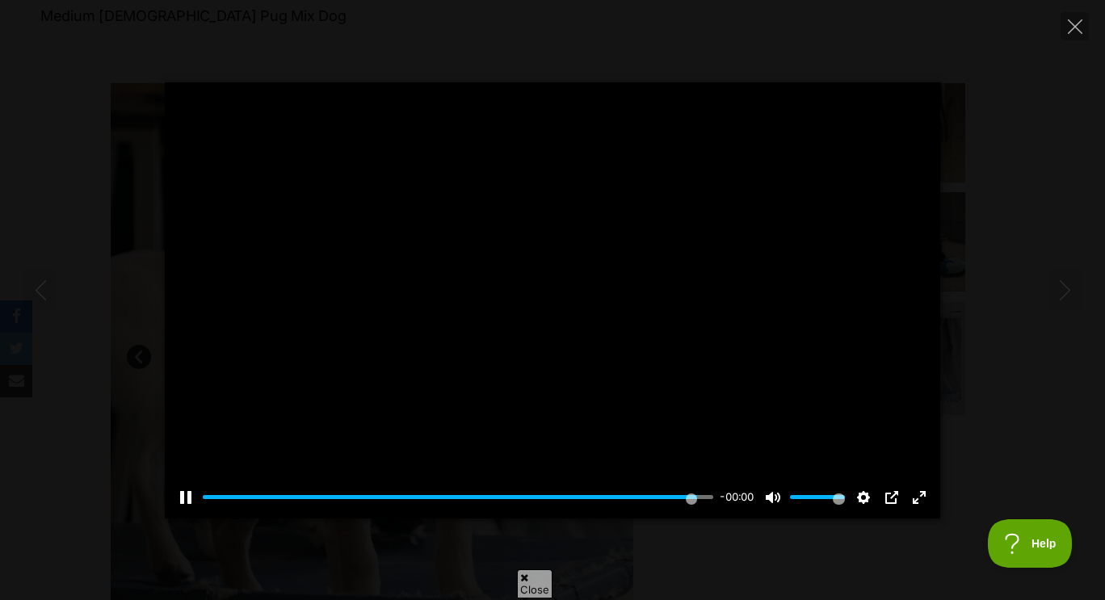
type input "100"
click at [1075, 28] on icon "Close" at bounding box center [1075, 26] width 15 height 15
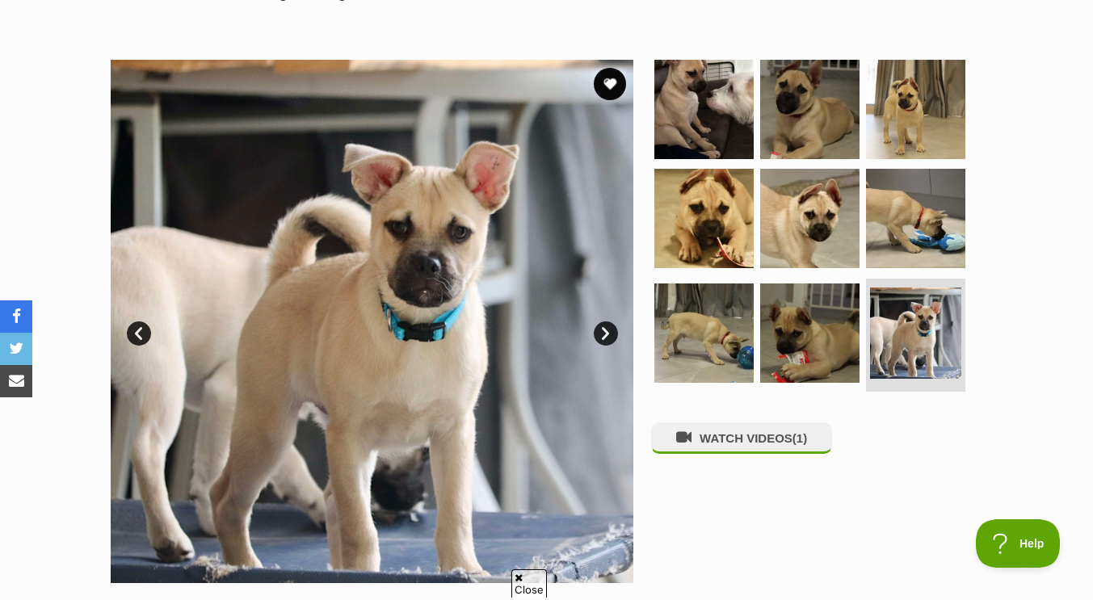
scroll to position [275, 0]
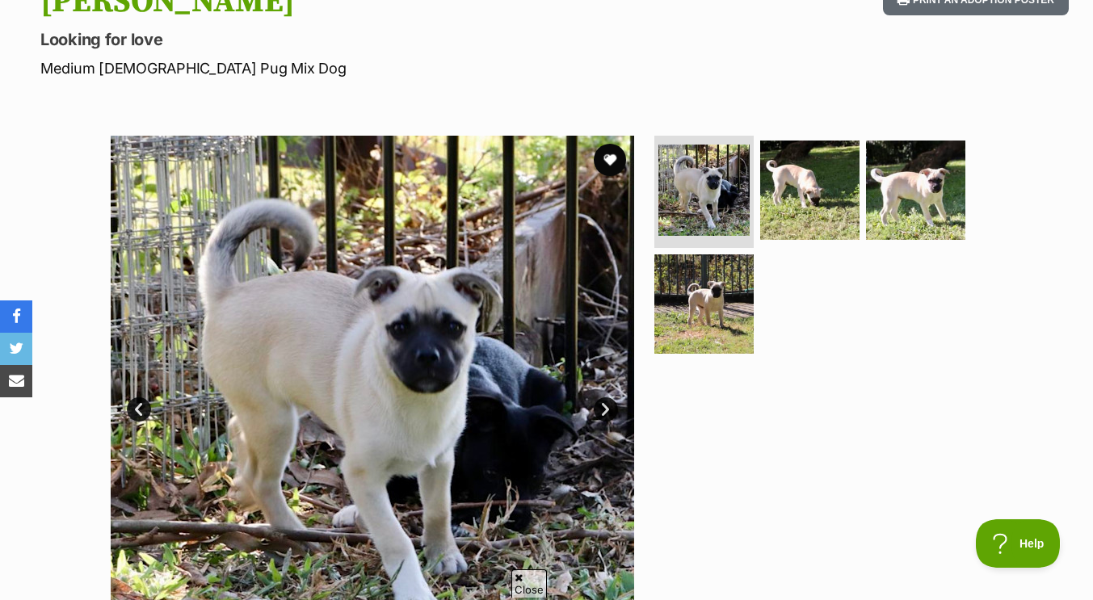
scroll to position [200, 0]
click at [726, 476] on div at bounding box center [816, 397] width 331 height 523
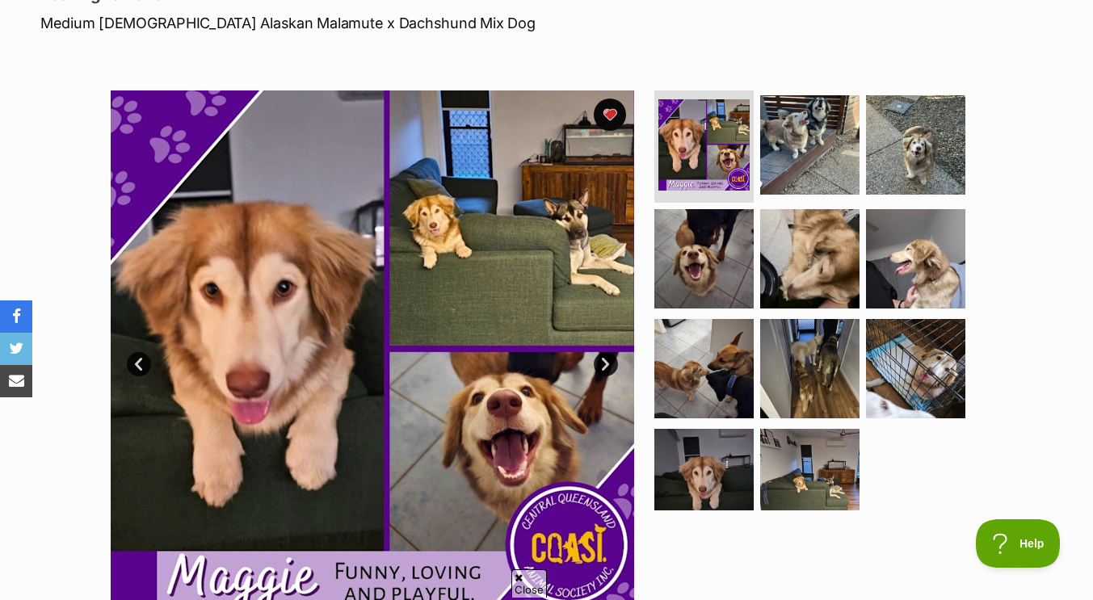
scroll to position [272, 0]
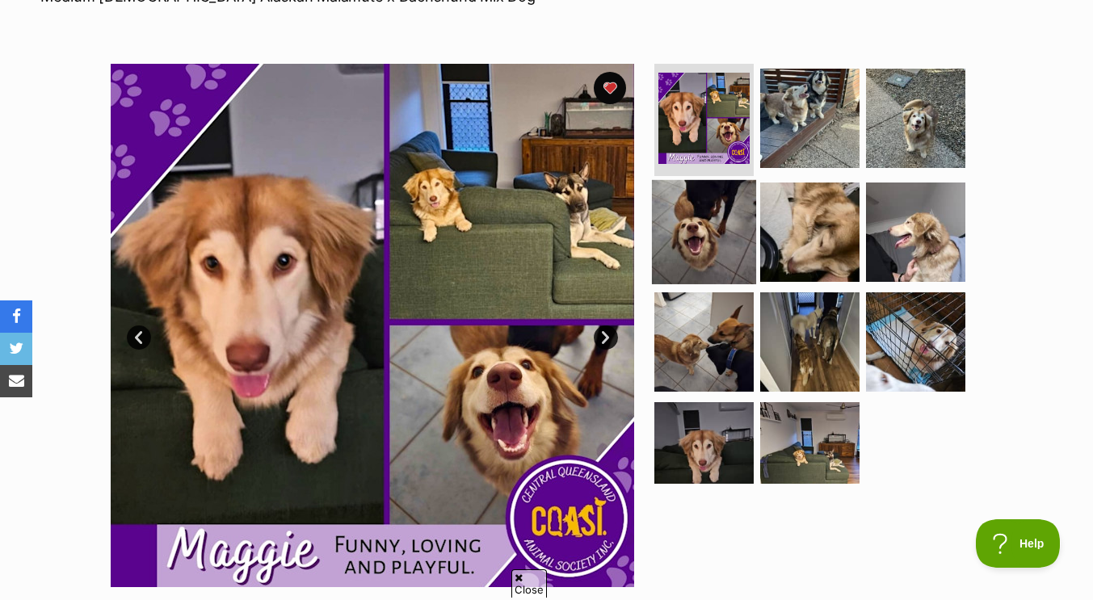
click at [704, 203] on img at bounding box center [704, 232] width 104 height 104
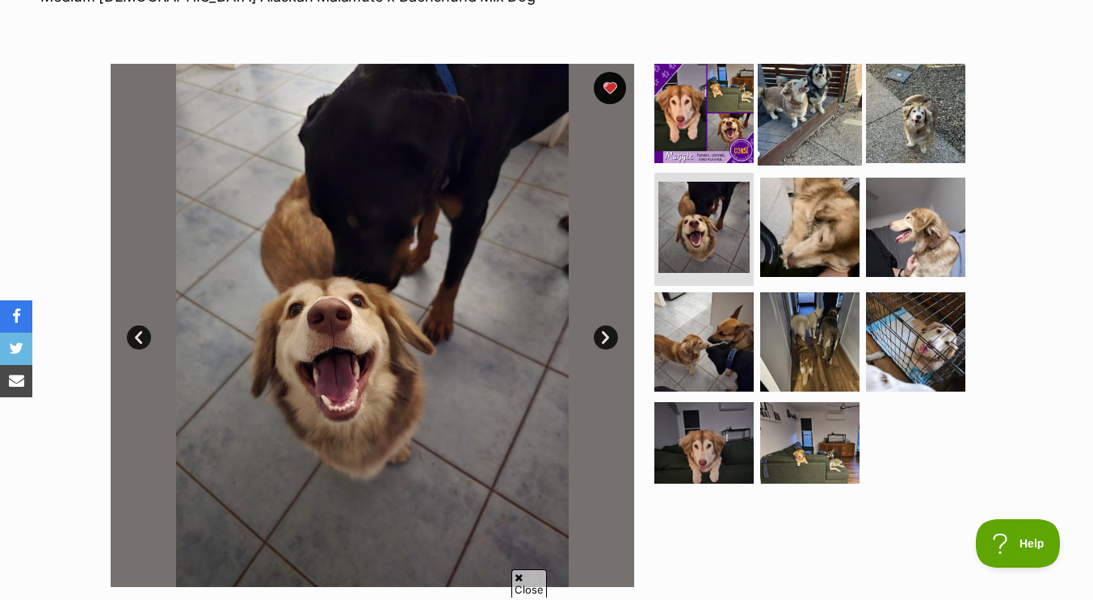
click at [782, 138] on img at bounding box center [809, 113] width 104 height 104
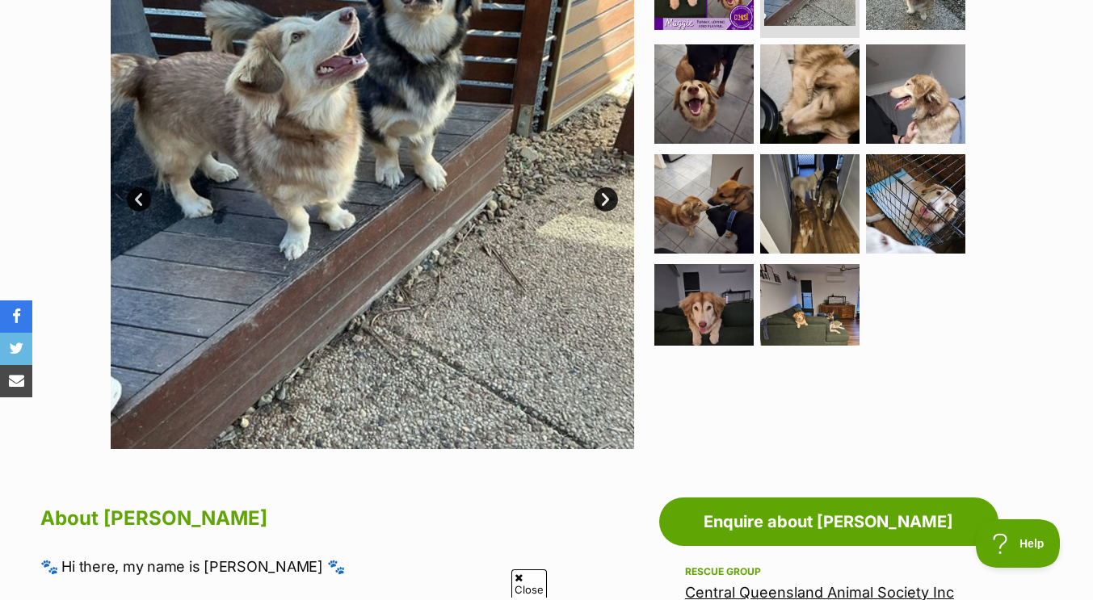
scroll to position [413, 0]
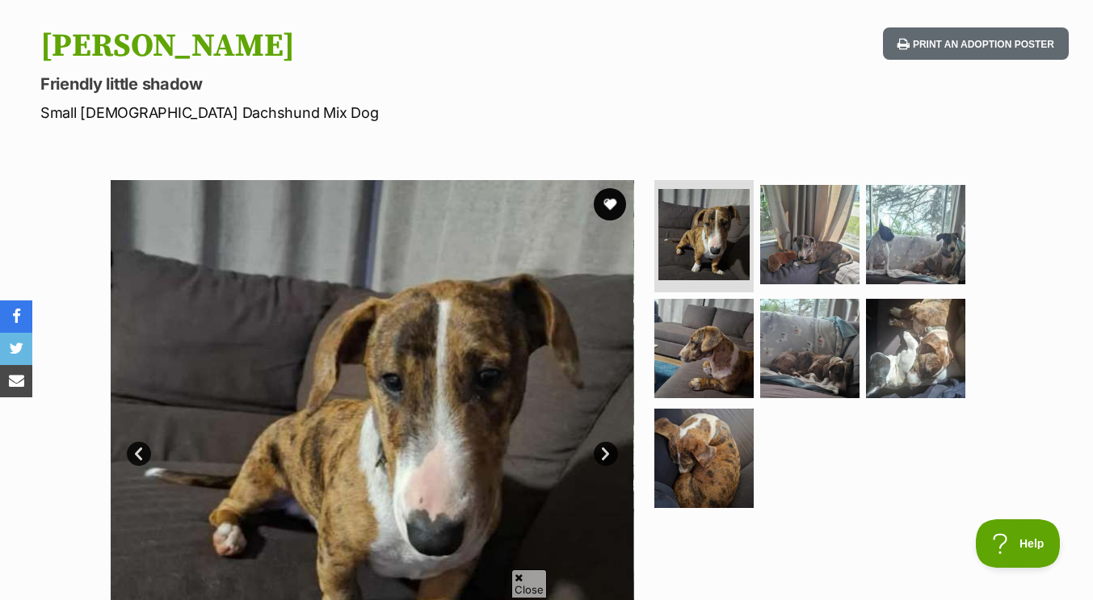
scroll to position [160, 0]
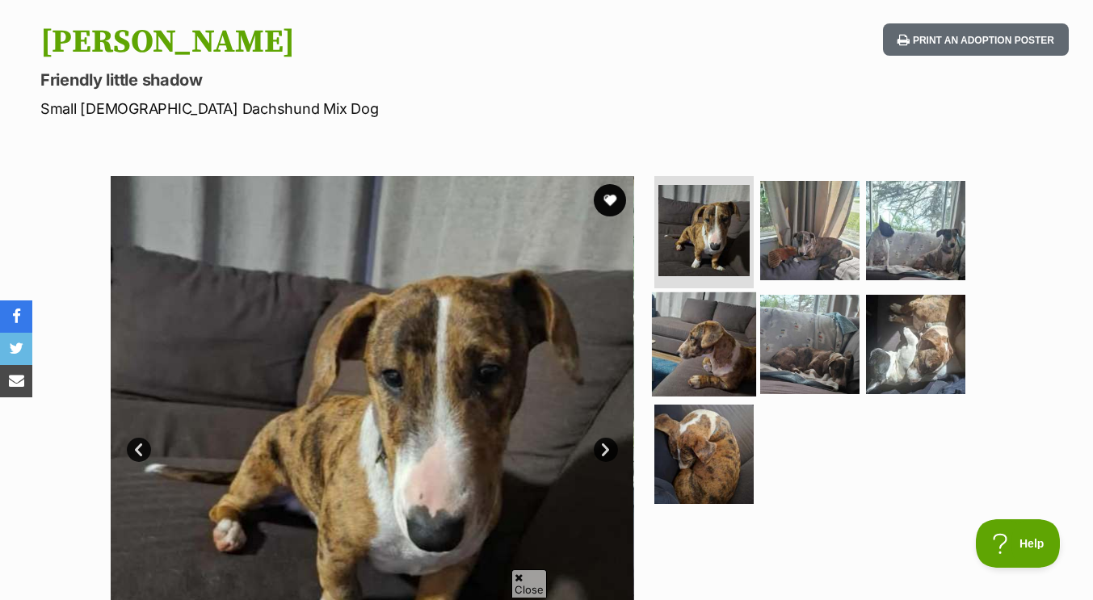
click at [707, 350] on img at bounding box center [704, 344] width 104 height 104
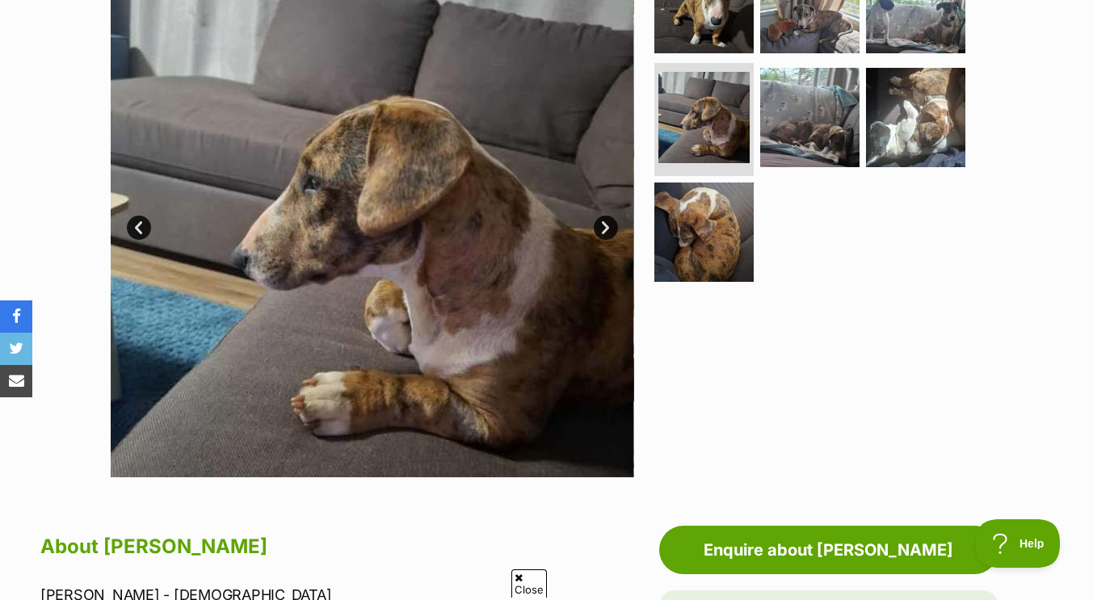
scroll to position [299, 0]
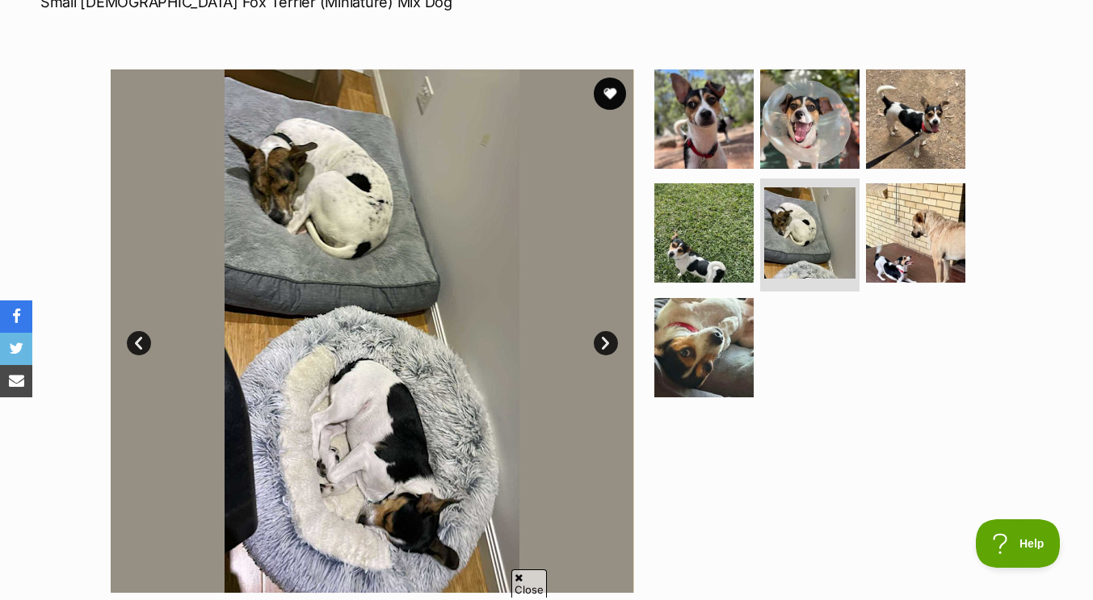
scroll to position [289, 0]
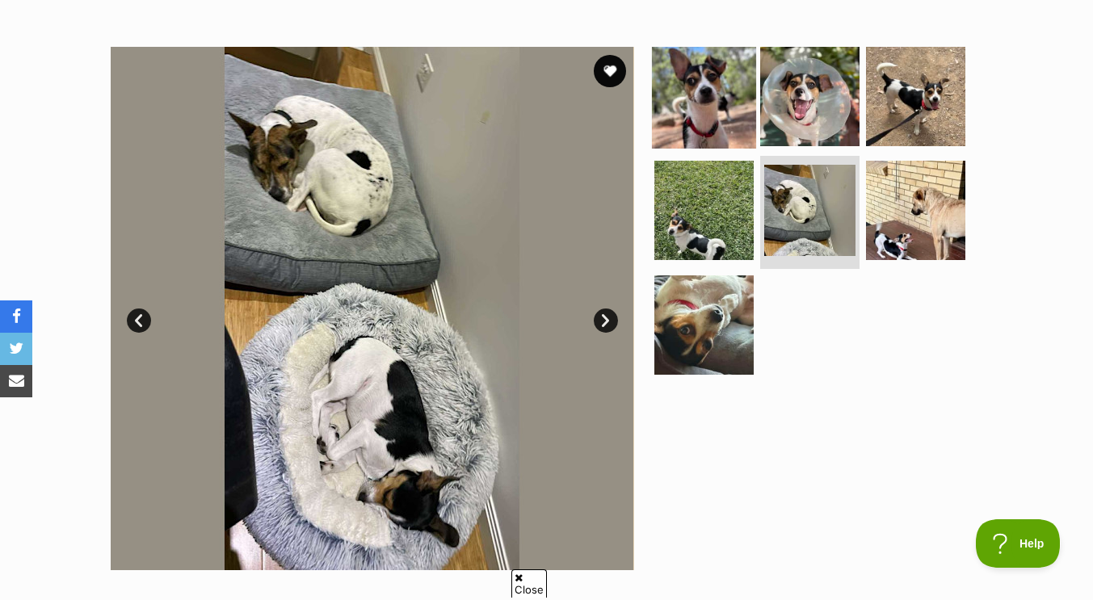
click at [682, 98] on img at bounding box center [704, 96] width 104 height 104
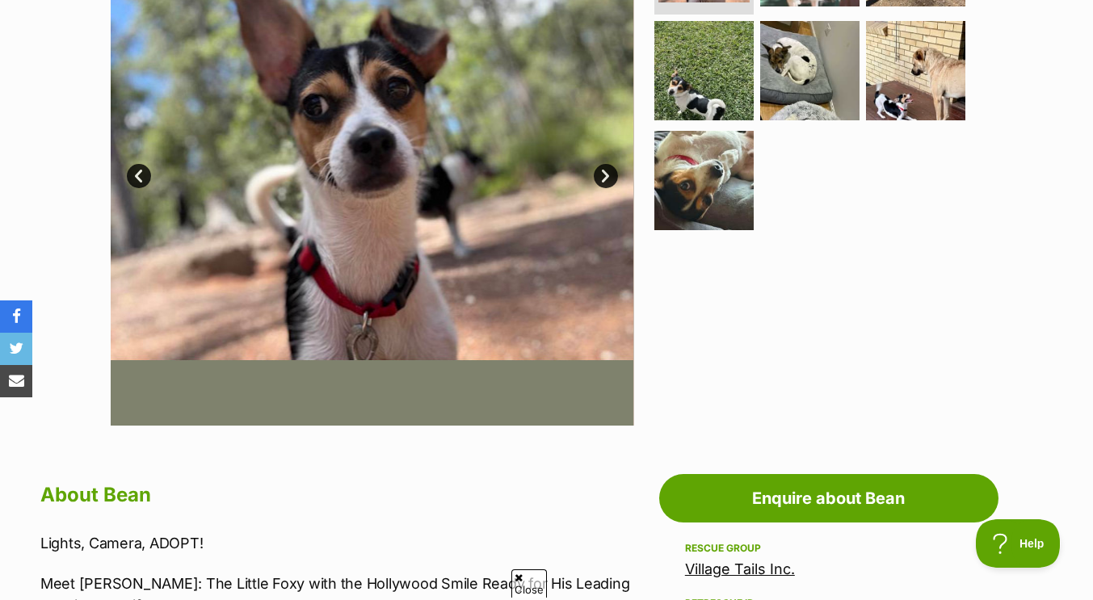
scroll to position [235, 0]
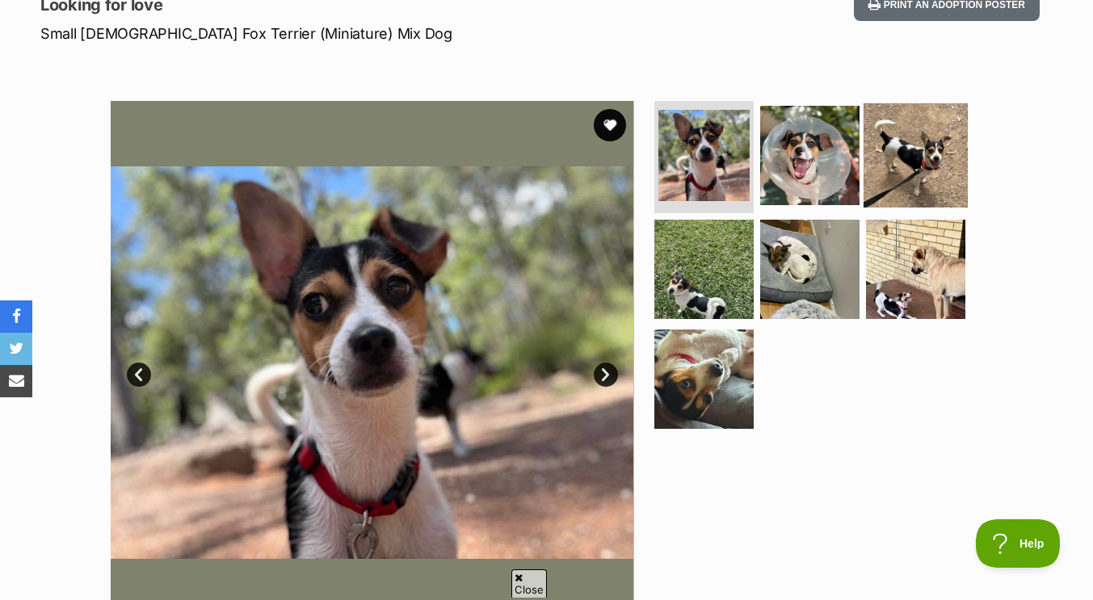
click at [916, 157] on img at bounding box center [915, 155] width 104 height 104
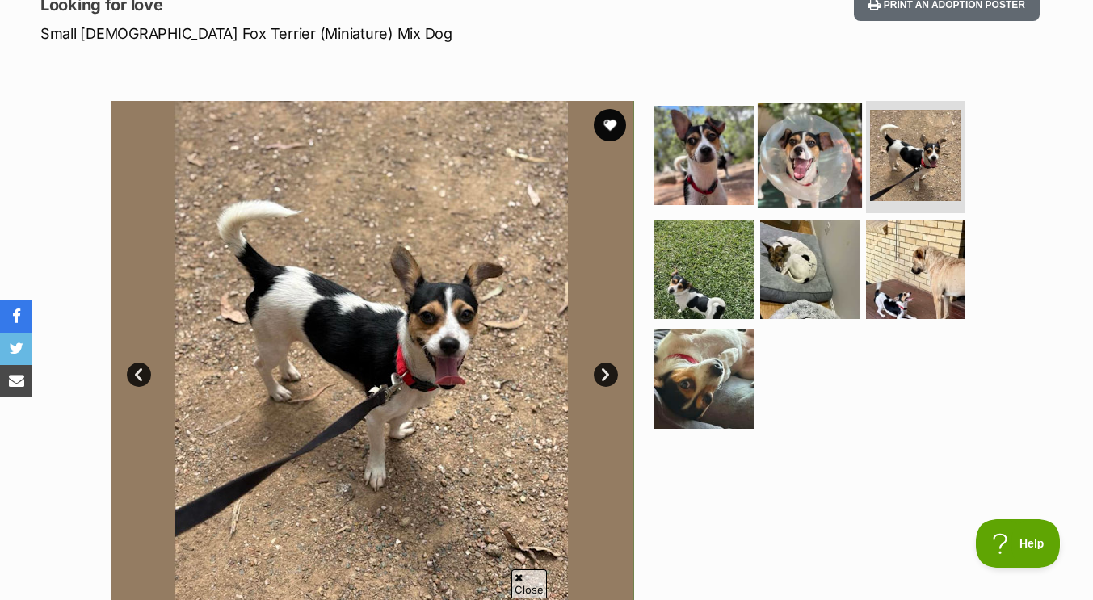
click at [821, 148] on img at bounding box center [809, 155] width 104 height 104
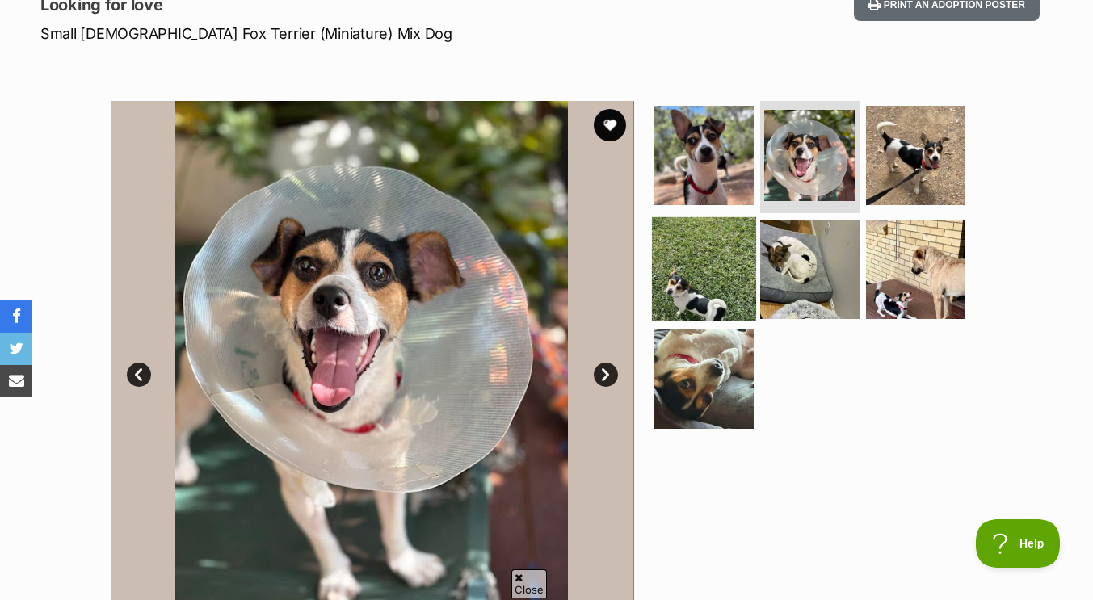
click at [667, 262] on img at bounding box center [704, 269] width 104 height 104
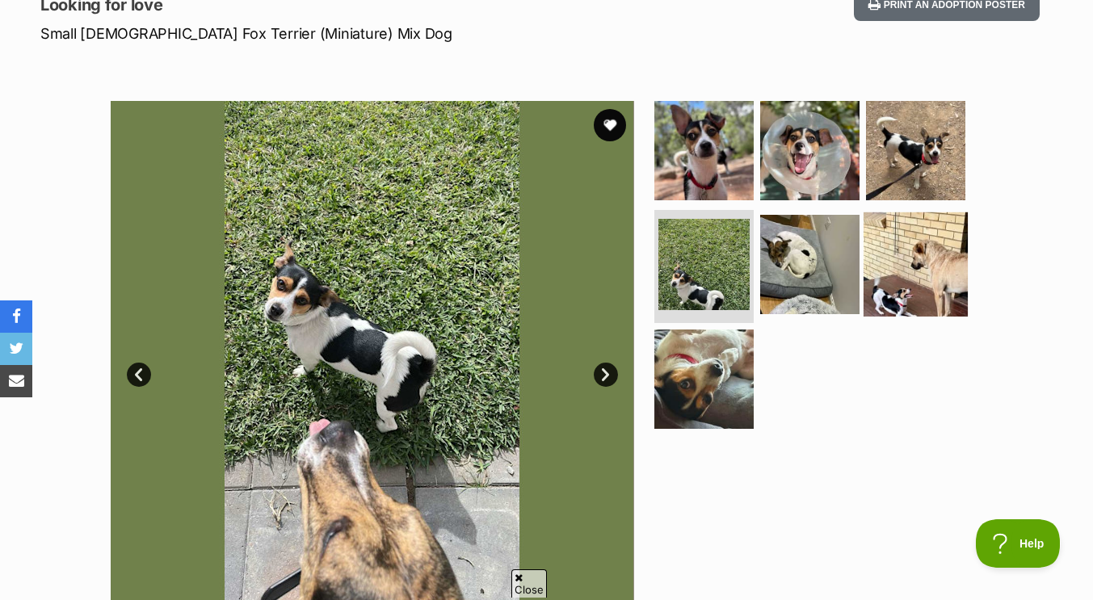
click at [903, 290] on img at bounding box center [915, 264] width 104 height 104
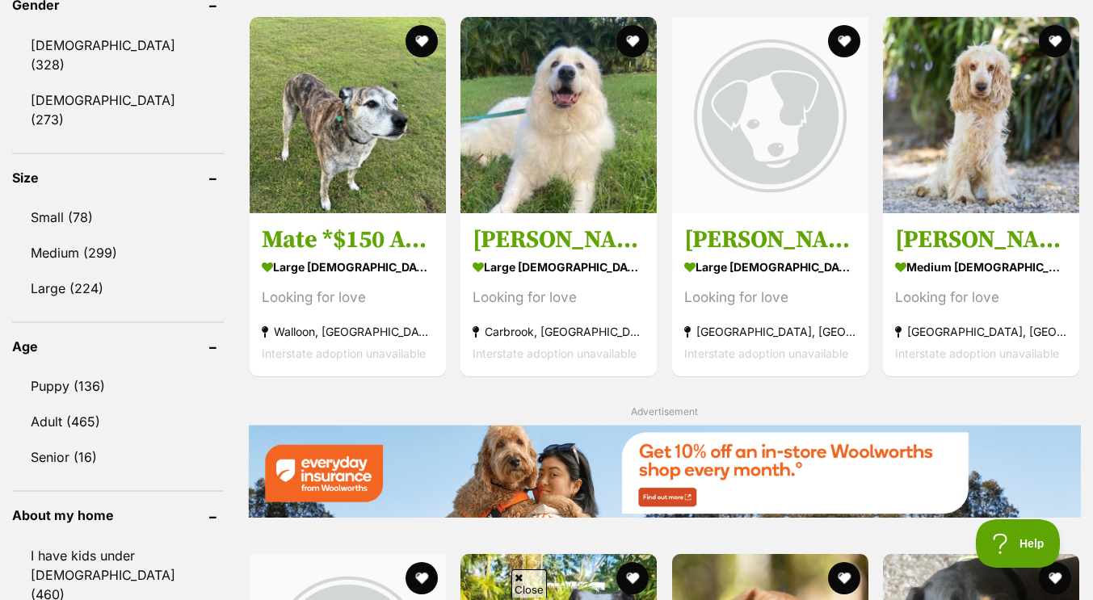
scroll to position [1437, 0]
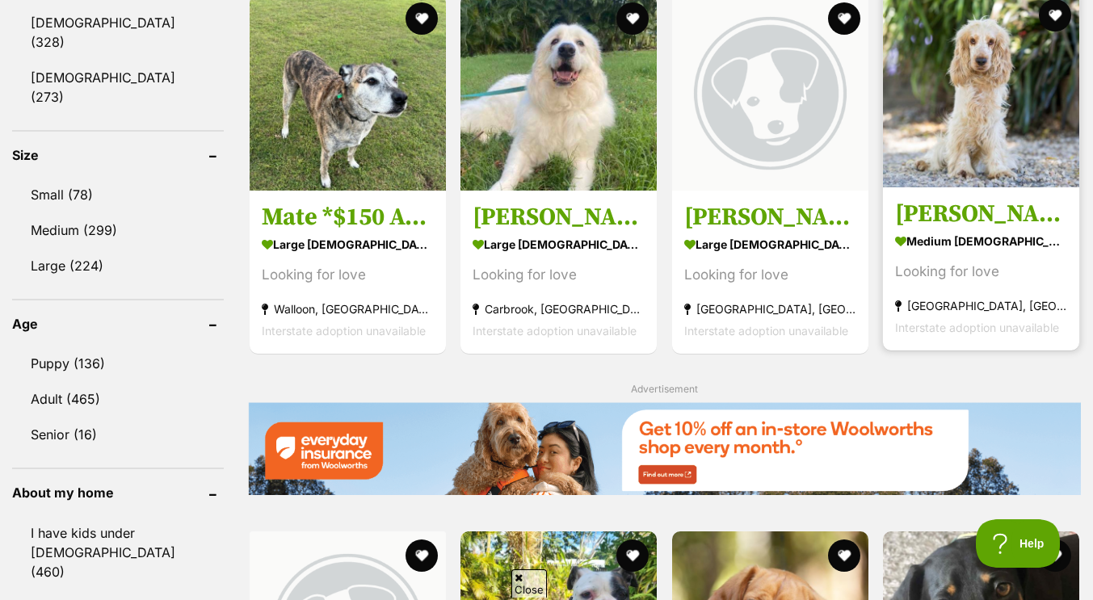
click at [976, 109] on img at bounding box center [981, 89] width 196 height 196
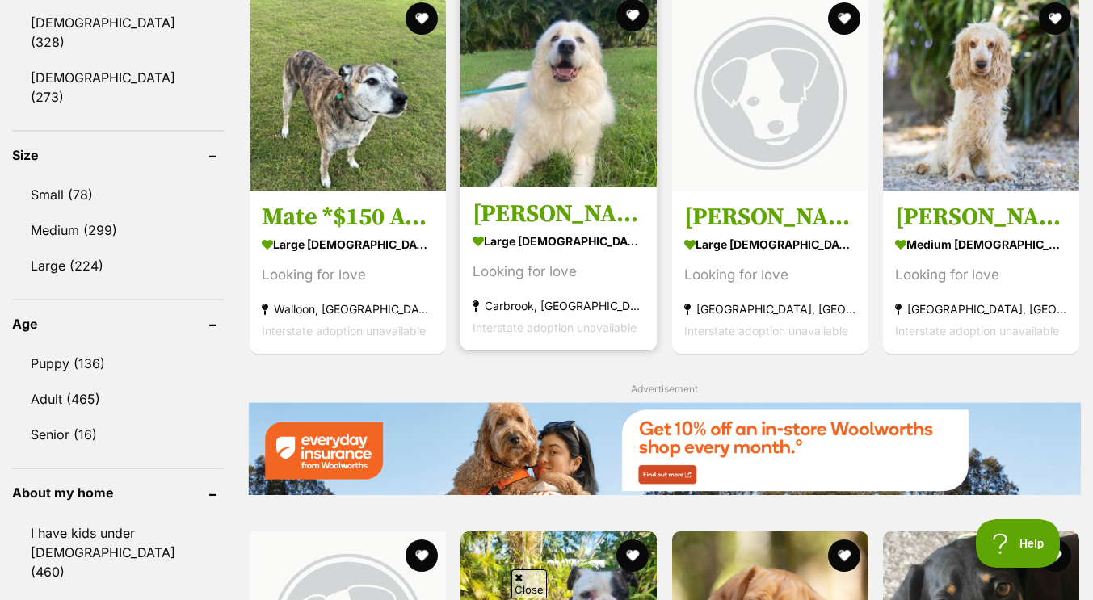
scroll to position [1818, 0]
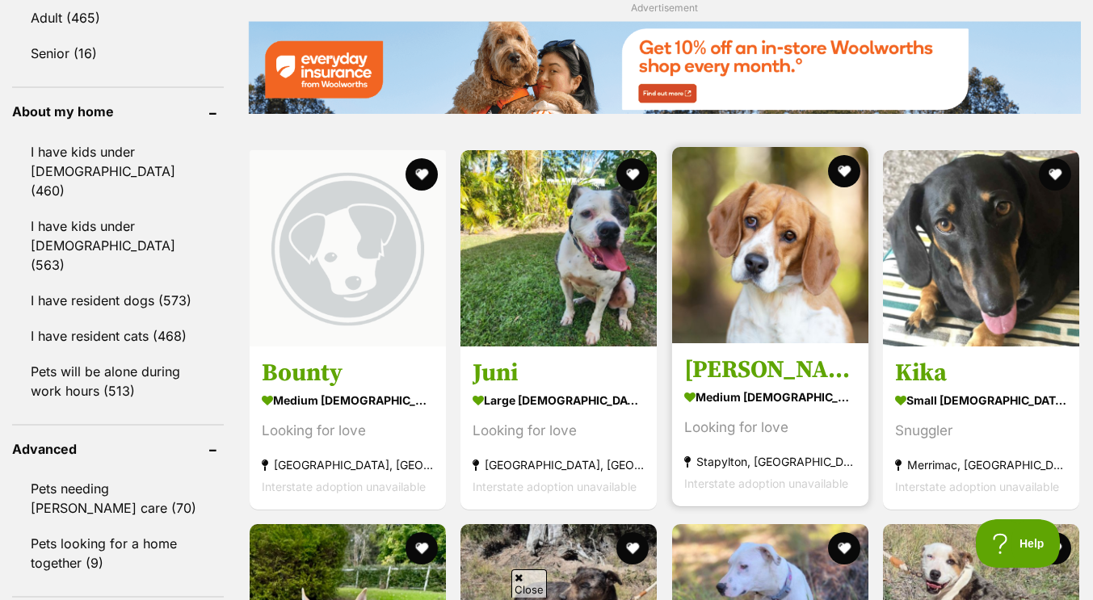
click at [699, 256] on img at bounding box center [770, 245] width 196 height 196
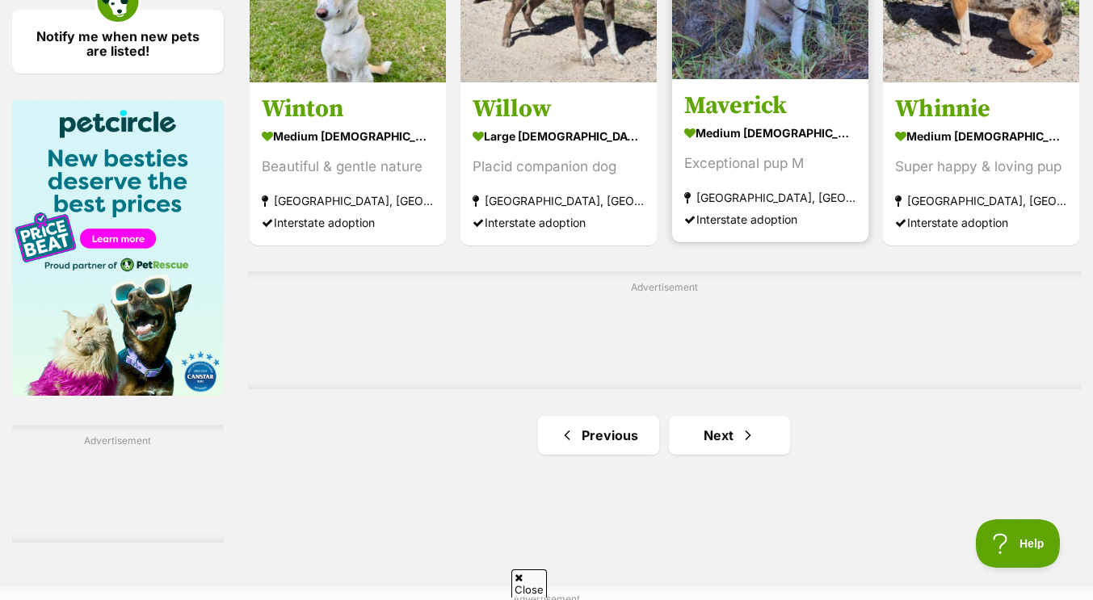
scroll to position [2374, 0]
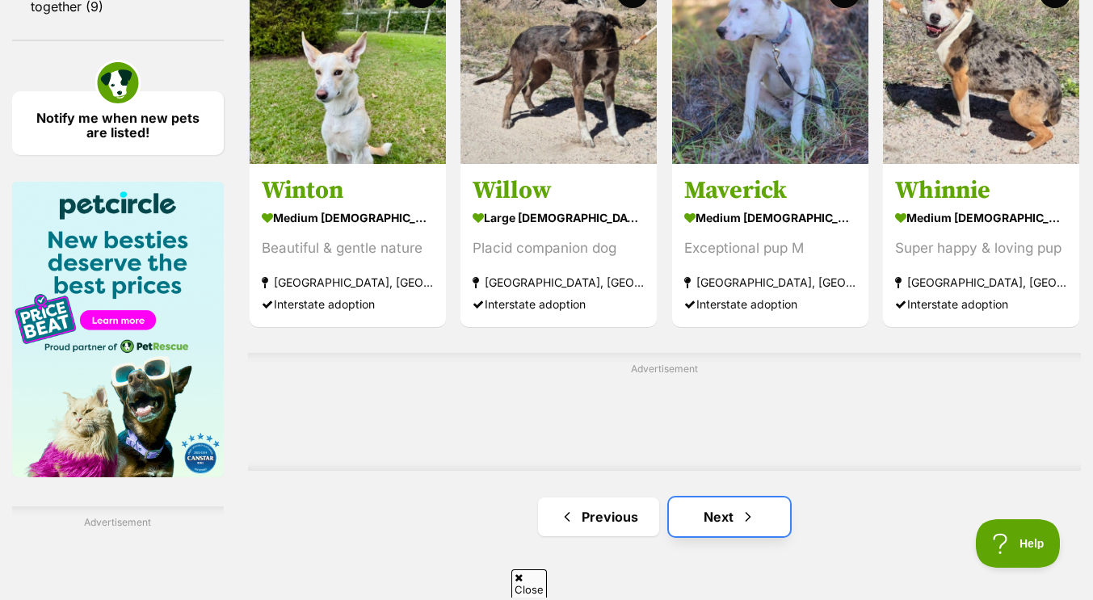
click at [718, 535] on link "Next" at bounding box center [729, 516] width 121 height 39
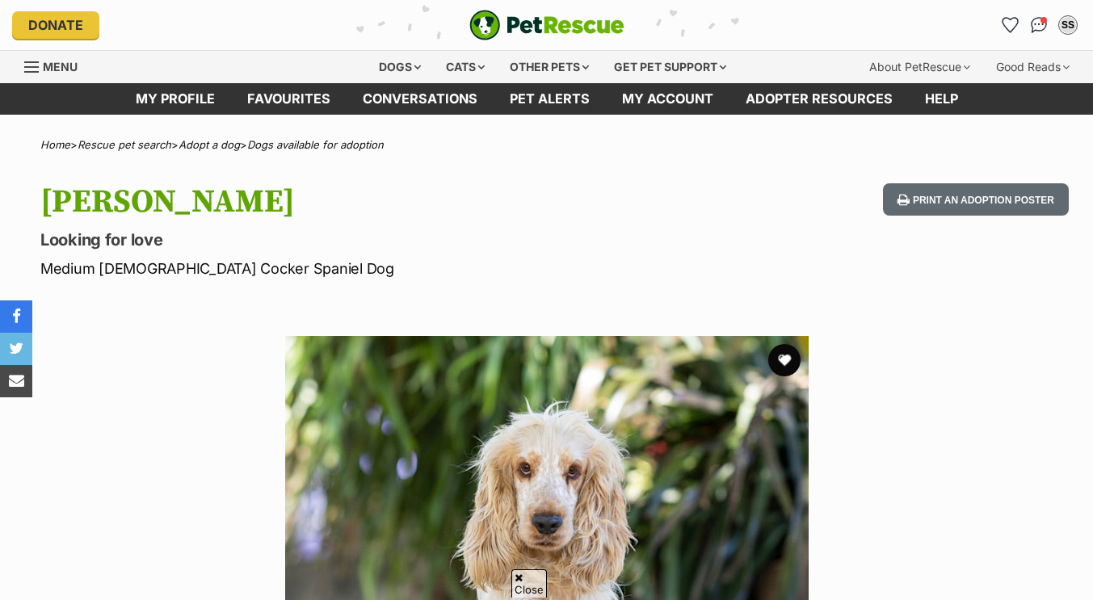
scroll to position [786, 0]
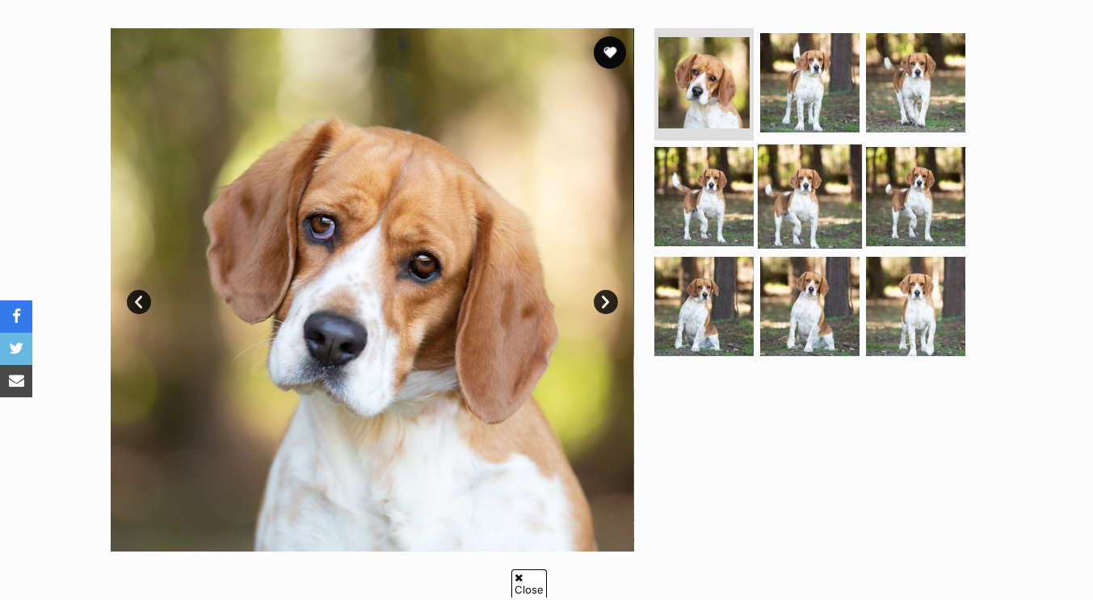
scroll to position [308, 0]
click at [791, 198] on img at bounding box center [809, 197] width 104 height 104
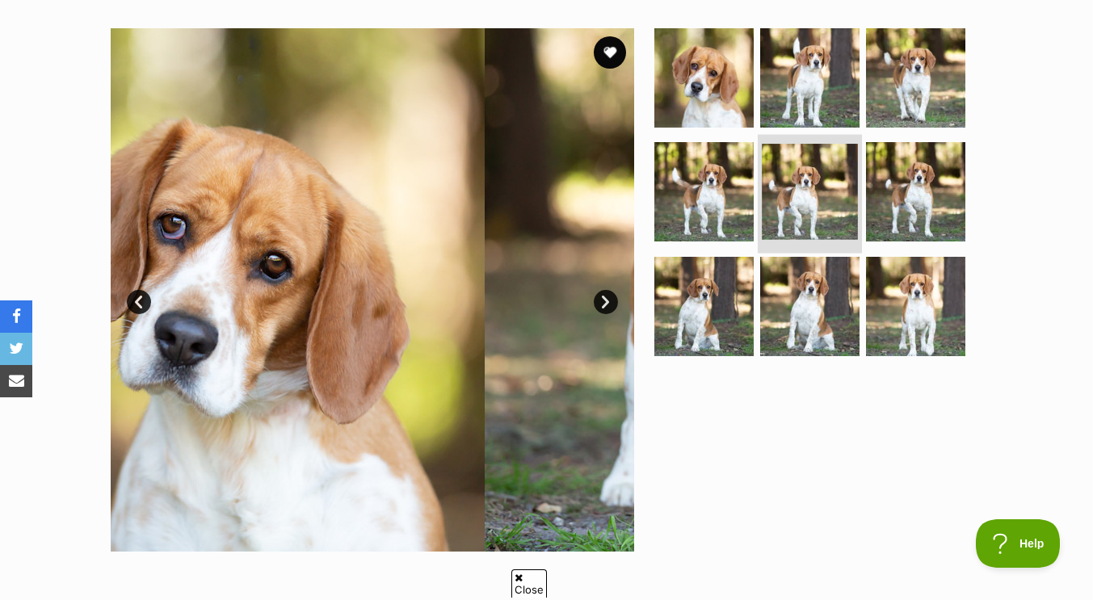
scroll to position [0, 0]
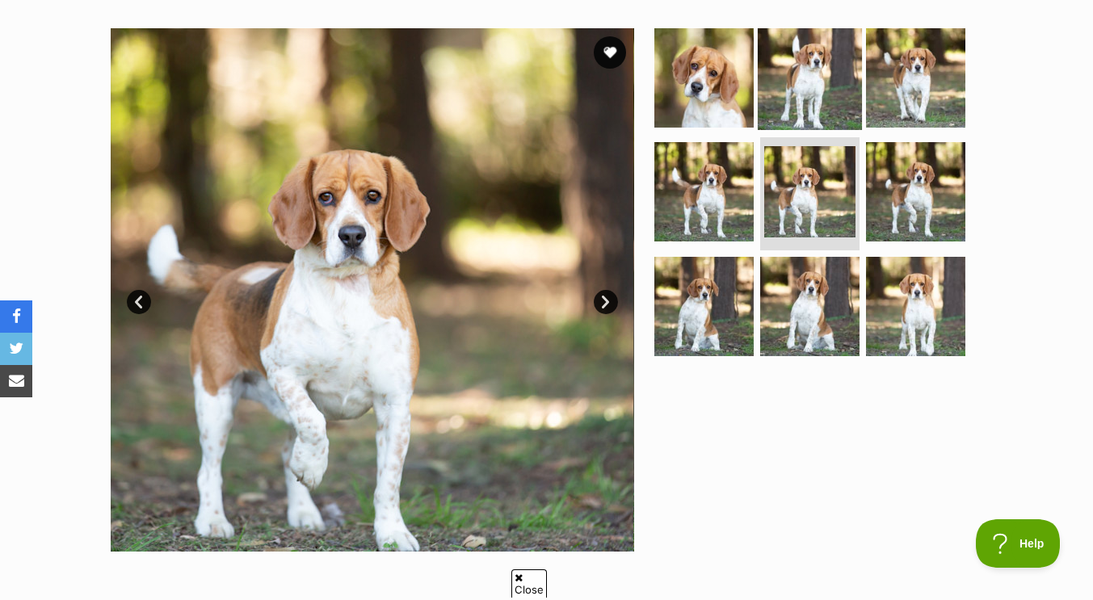
click at [807, 72] on img at bounding box center [809, 77] width 104 height 104
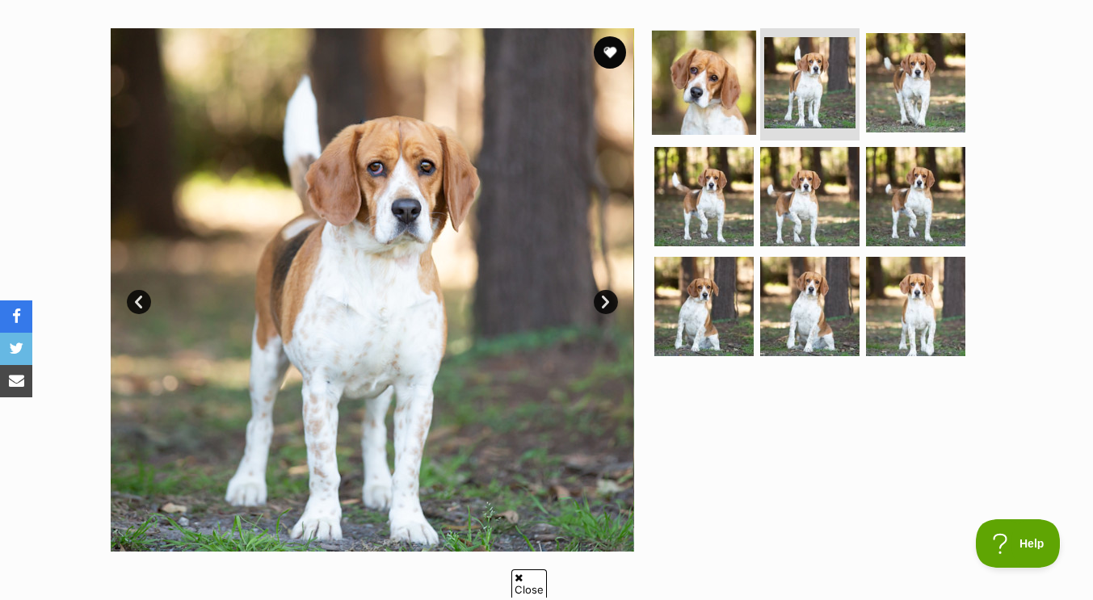
click at [709, 98] on img at bounding box center [704, 82] width 104 height 104
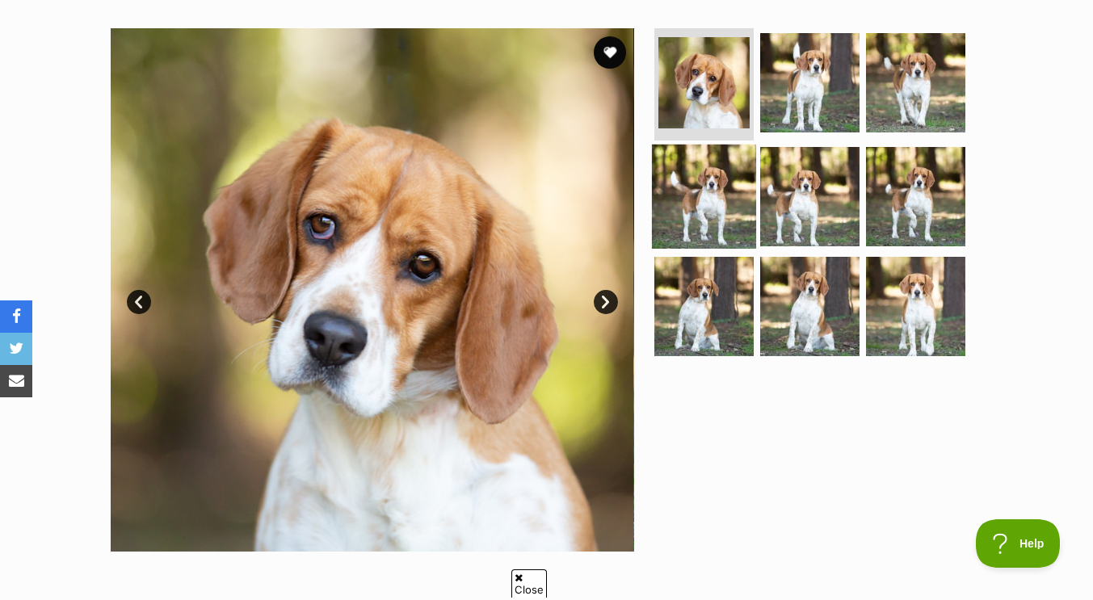
click at [721, 192] on img at bounding box center [704, 197] width 104 height 104
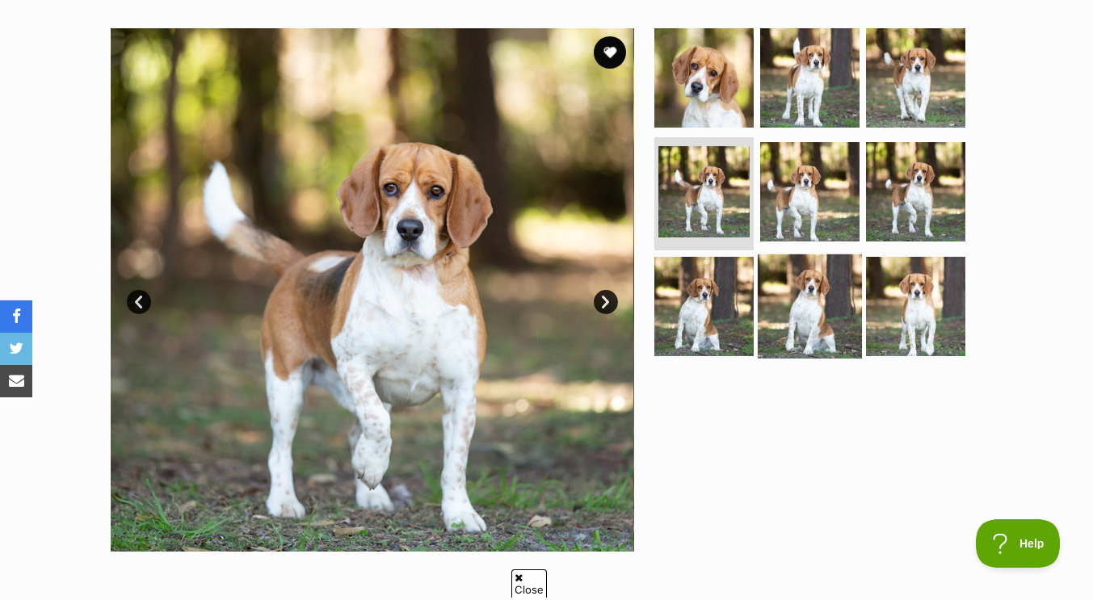
click at [812, 304] on img at bounding box center [809, 306] width 104 height 104
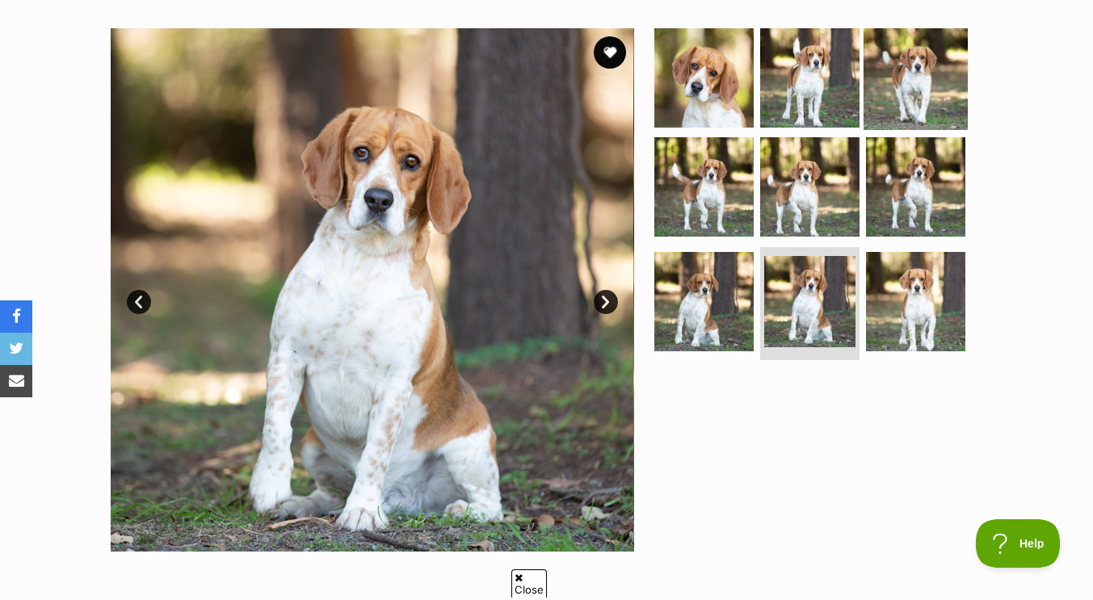
click at [925, 47] on img at bounding box center [915, 77] width 104 height 104
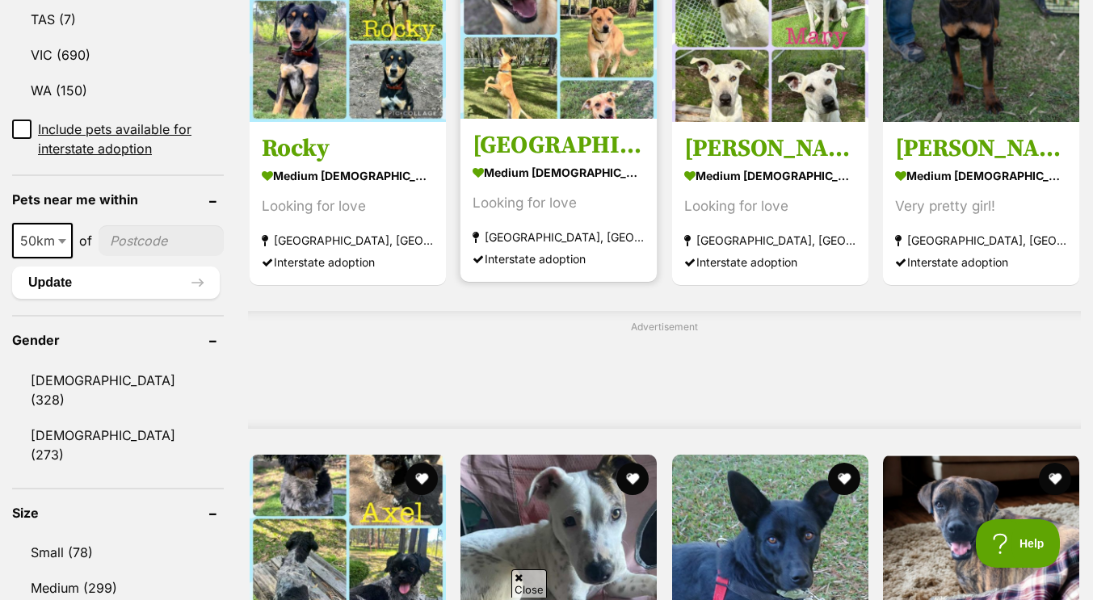
scroll to position [1074, 0]
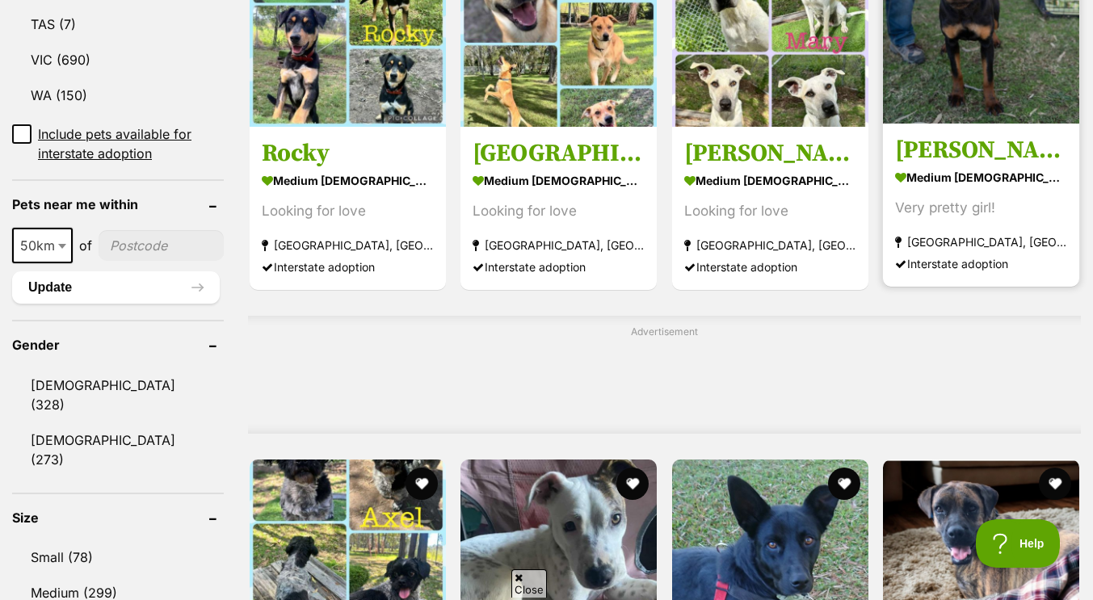
click at [927, 131] on article "Margot medium female Dog Very pretty girl! Warwick, QLD Interstate adoption" at bounding box center [980, 107] width 199 height 363
click at [1033, 101] on img at bounding box center [981, 25] width 196 height 196
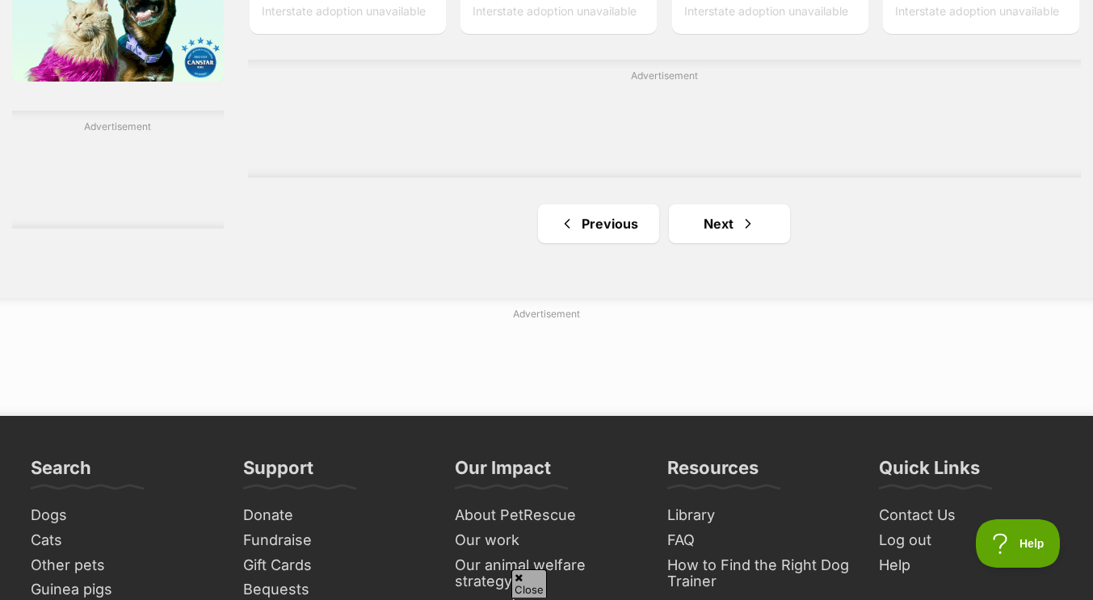
scroll to position [2773, 0]
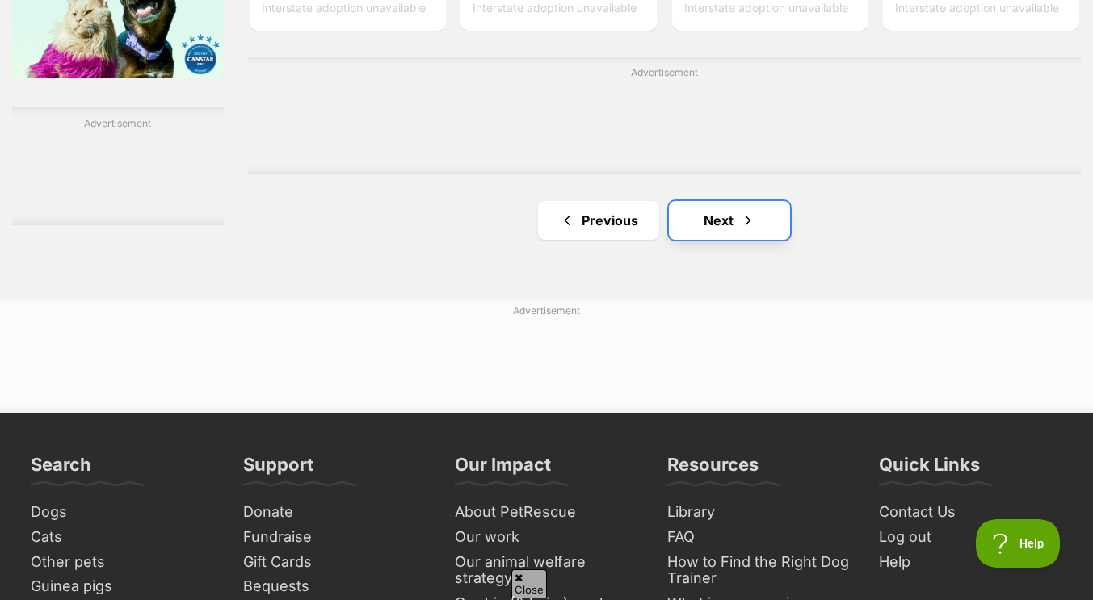
click at [717, 220] on link "Next" at bounding box center [729, 220] width 121 height 39
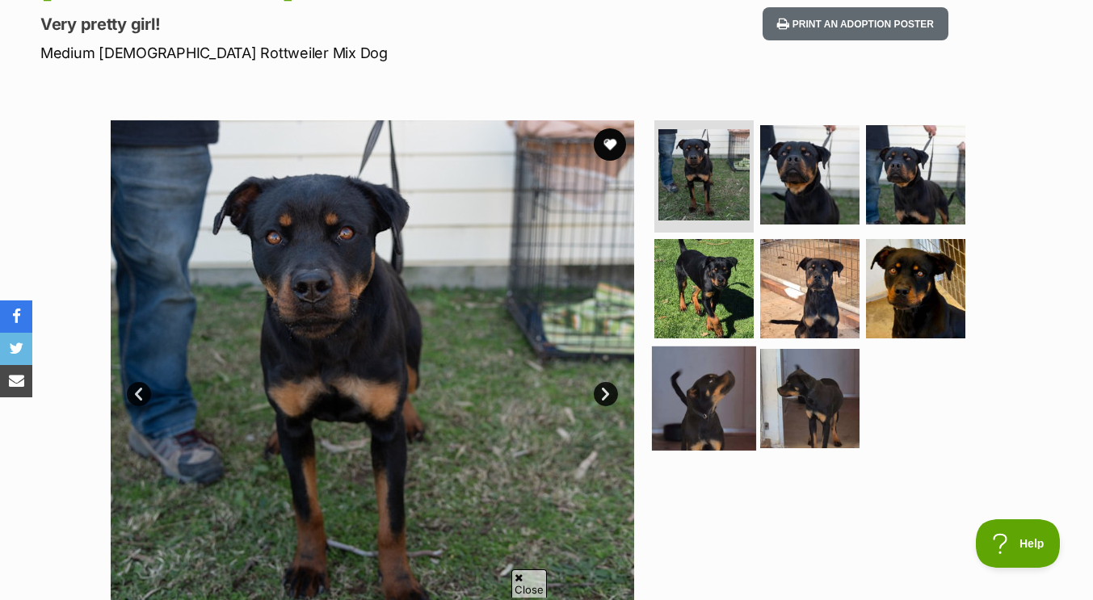
scroll to position [212, 0]
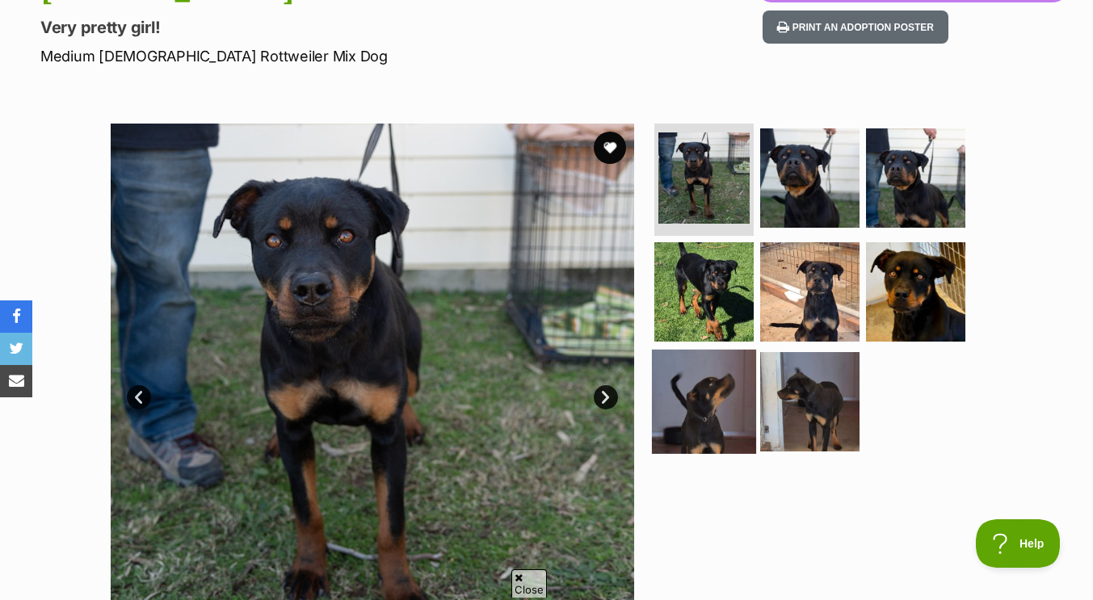
click at [719, 401] on img at bounding box center [704, 402] width 104 height 104
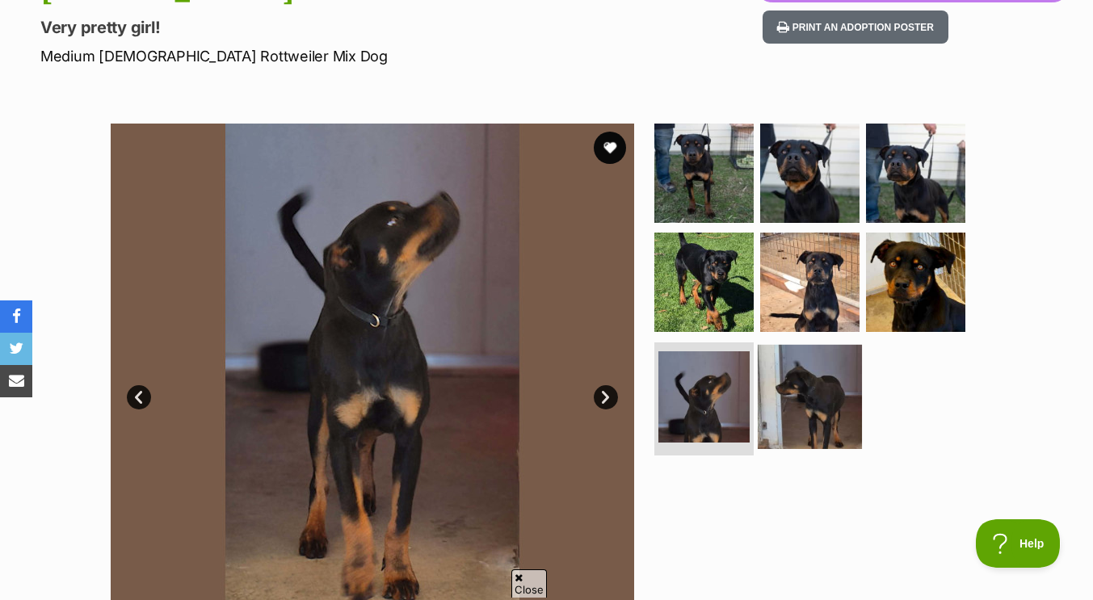
click at [820, 398] on img at bounding box center [809, 397] width 104 height 104
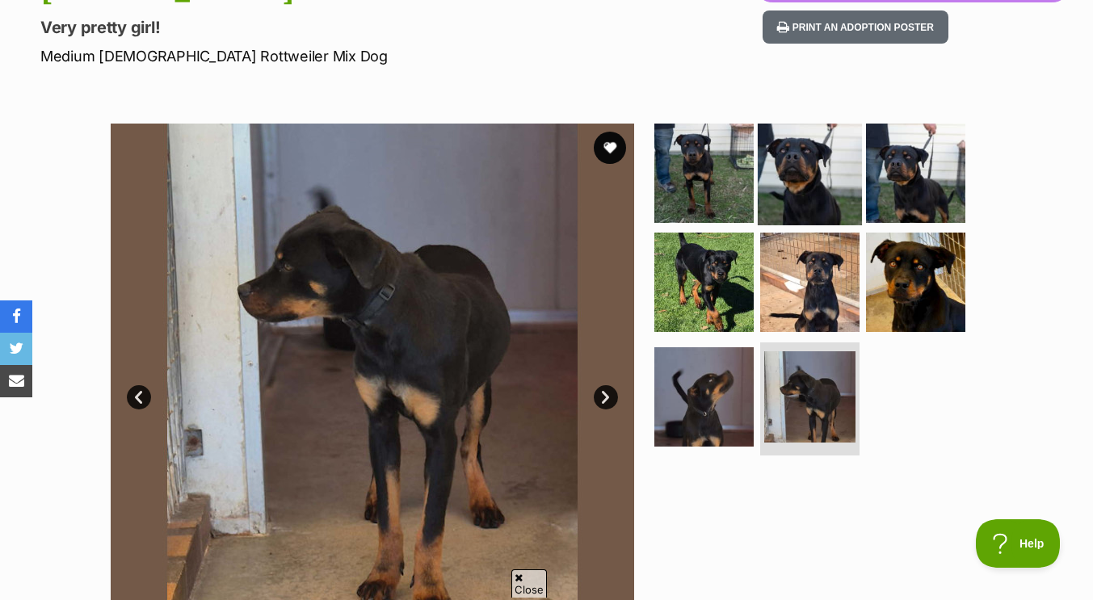
click at [818, 197] on img at bounding box center [809, 172] width 104 height 104
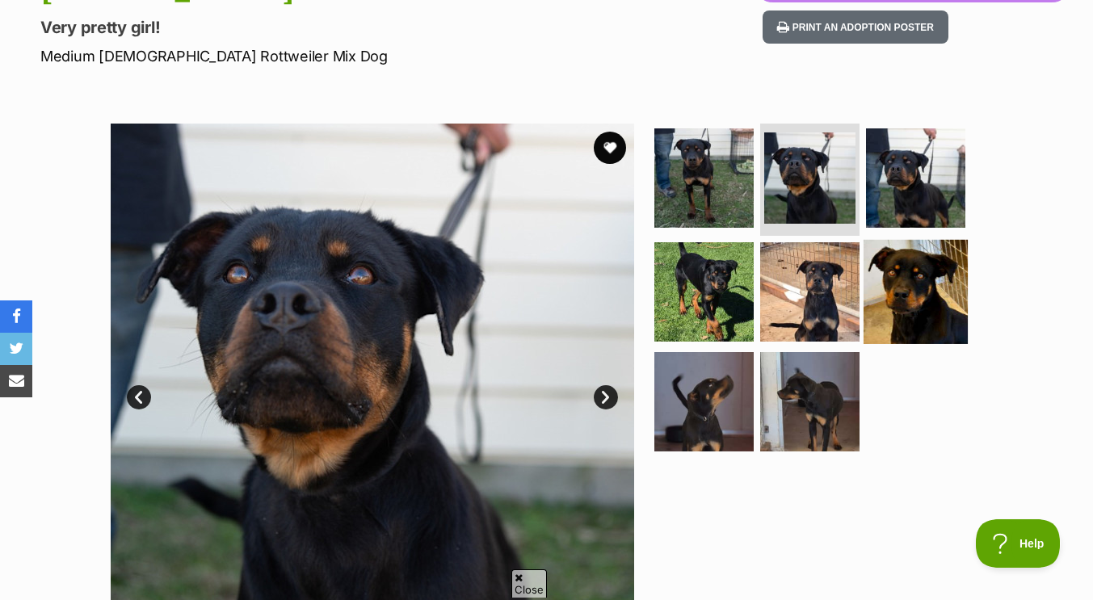
click at [899, 277] on img at bounding box center [915, 292] width 104 height 104
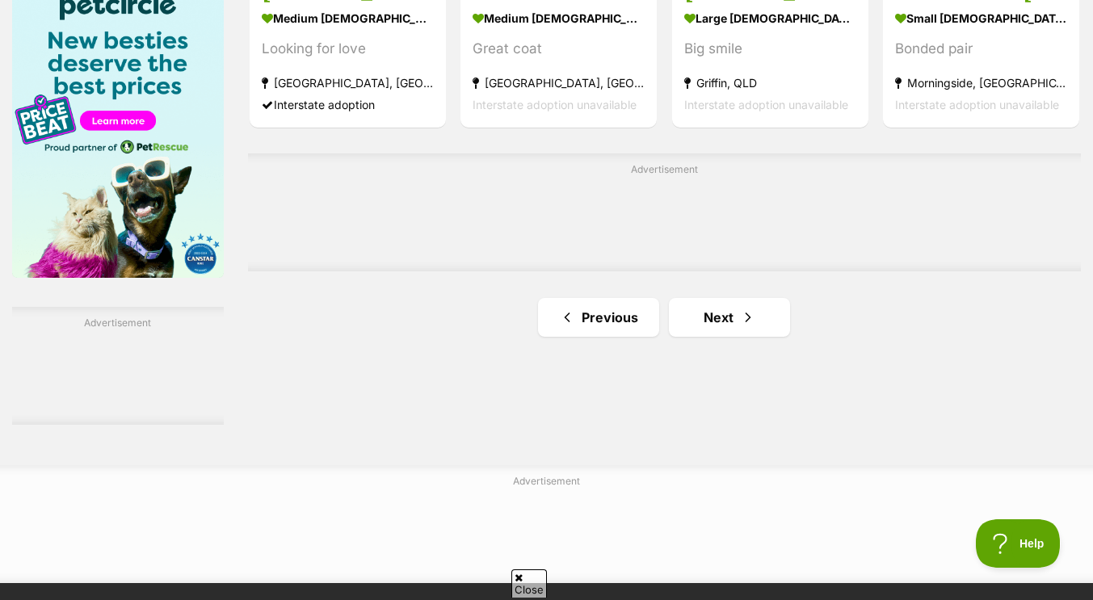
scroll to position [2574, 0]
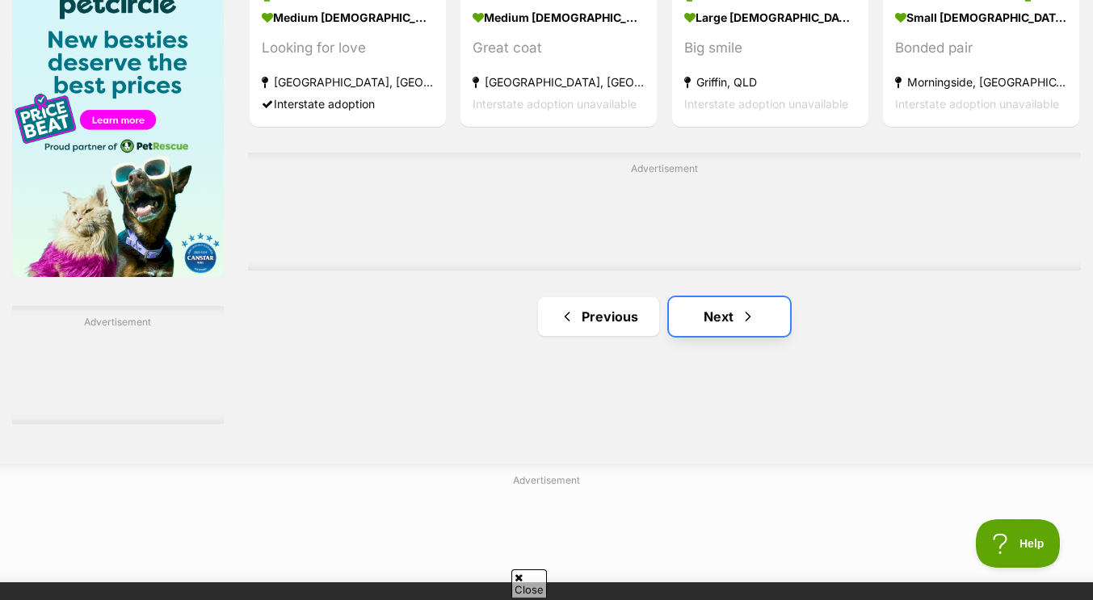
click at [718, 304] on link "Next" at bounding box center [729, 316] width 121 height 39
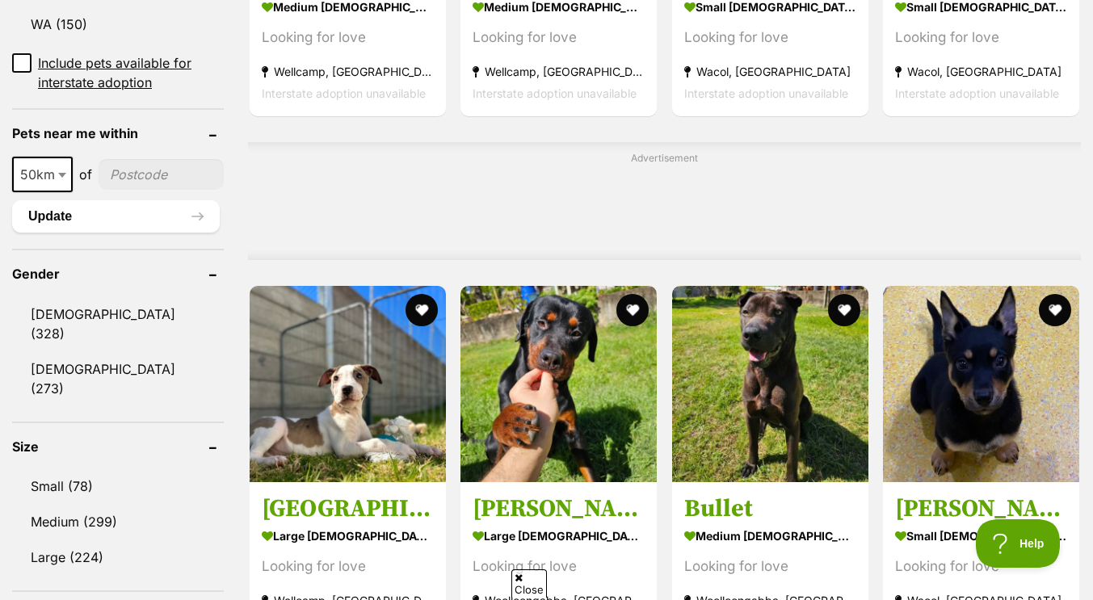
scroll to position [1206, 0]
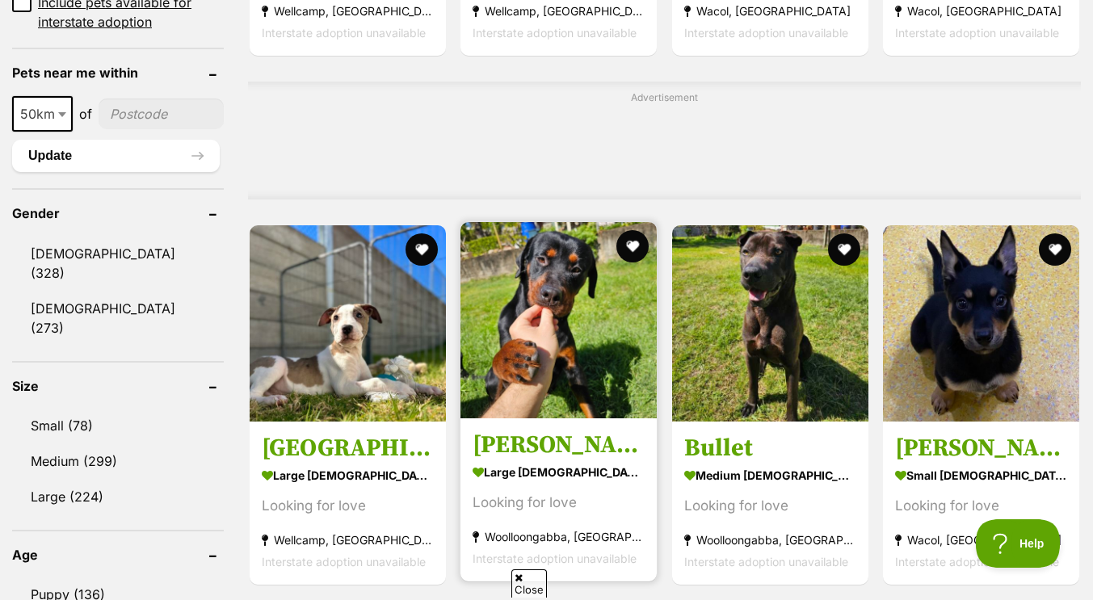
click at [556, 380] on img at bounding box center [558, 320] width 196 height 196
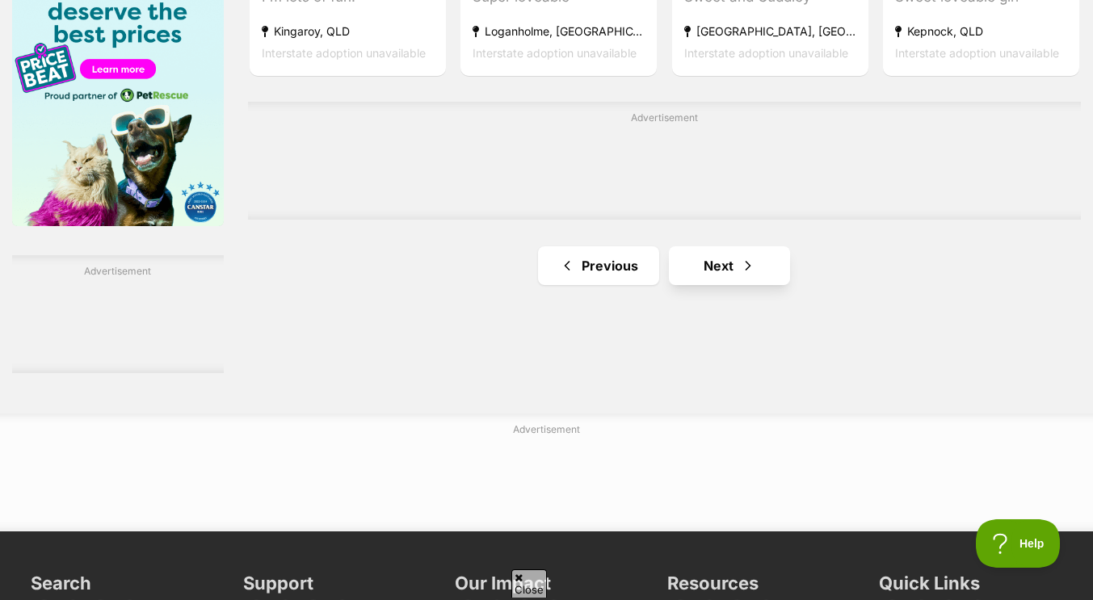
scroll to position [2627, 0]
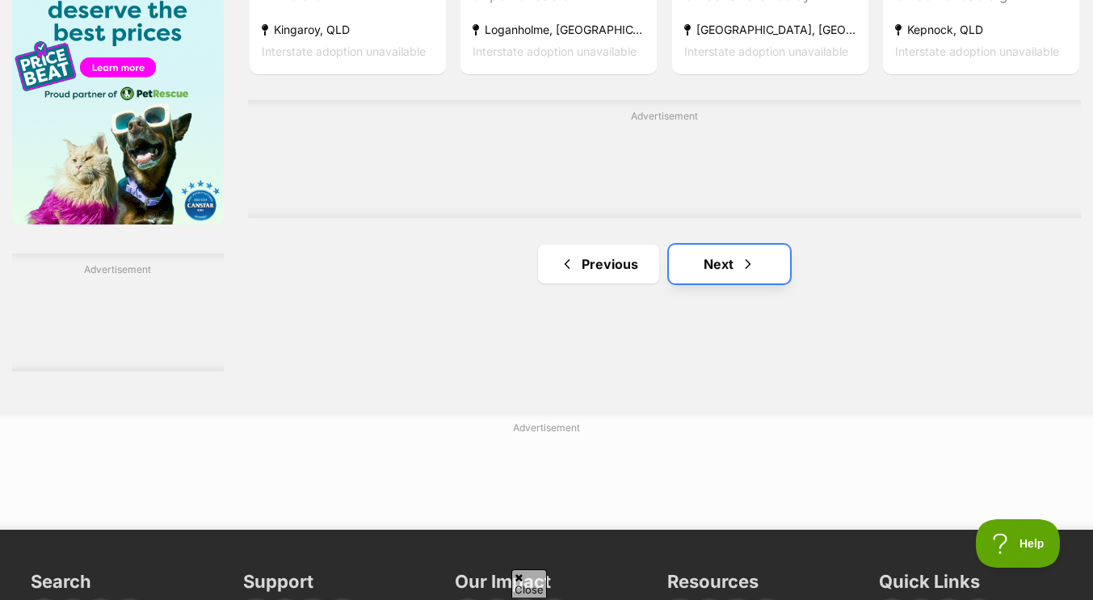
click at [729, 279] on link "Next" at bounding box center [729, 264] width 121 height 39
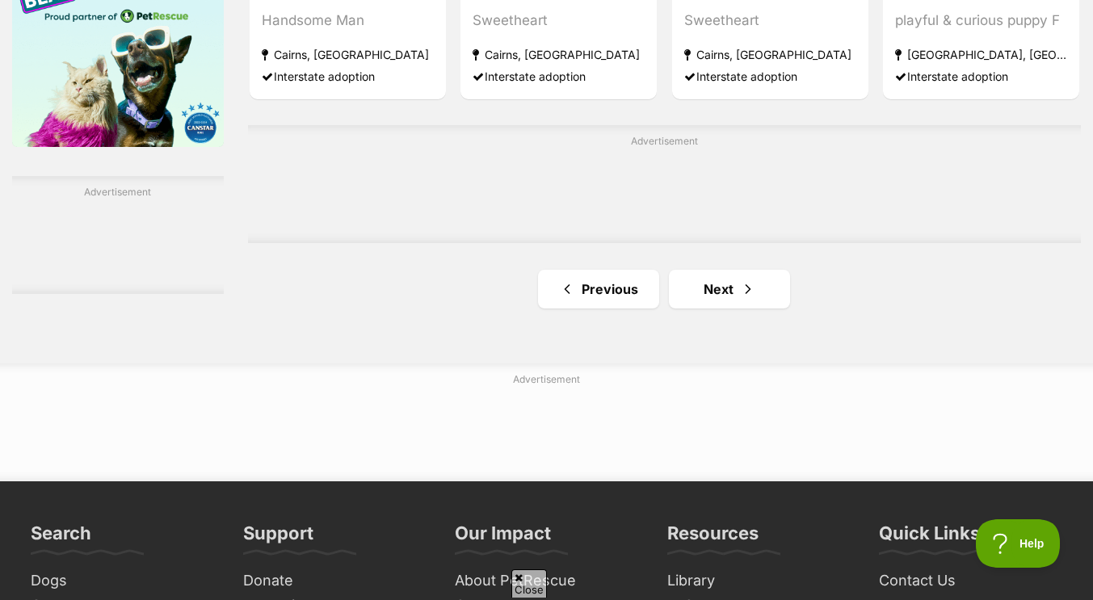
scroll to position [2710, 0]
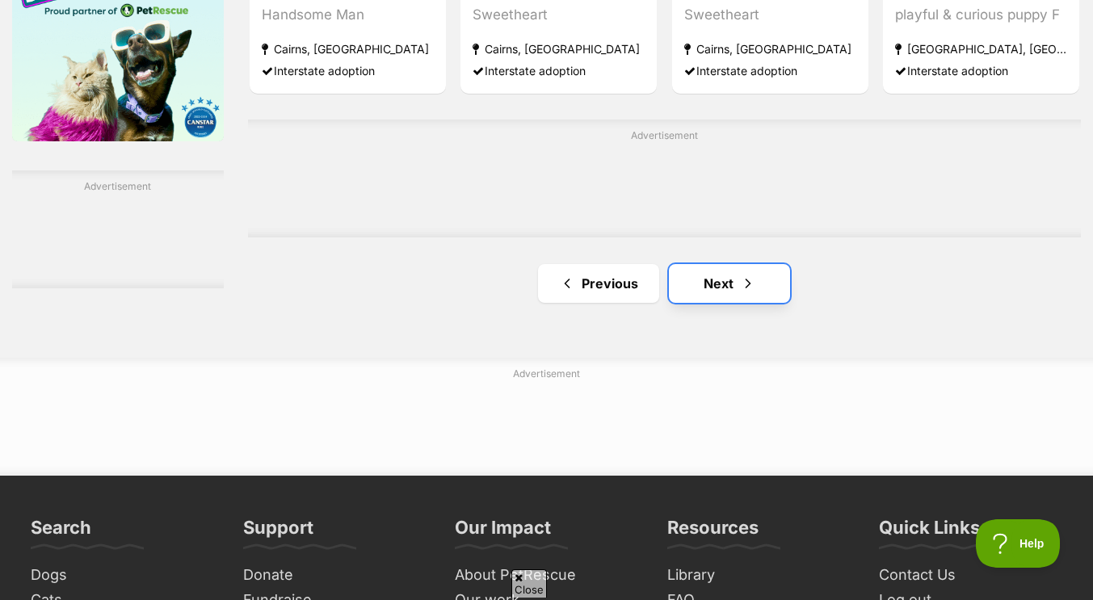
click at [732, 287] on link "Next" at bounding box center [729, 283] width 121 height 39
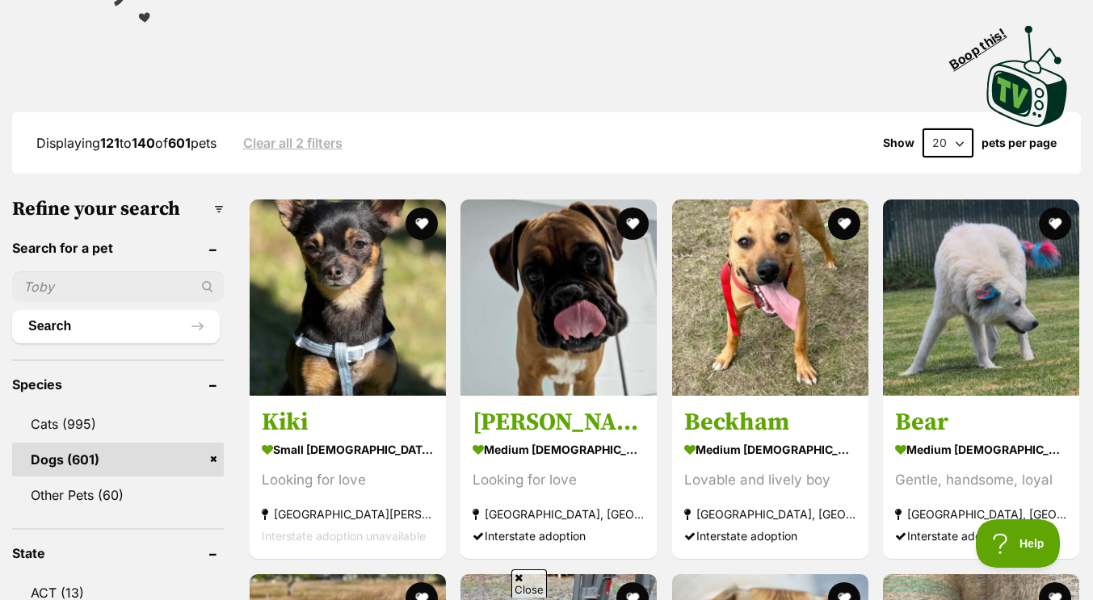
scroll to position [329, 0]
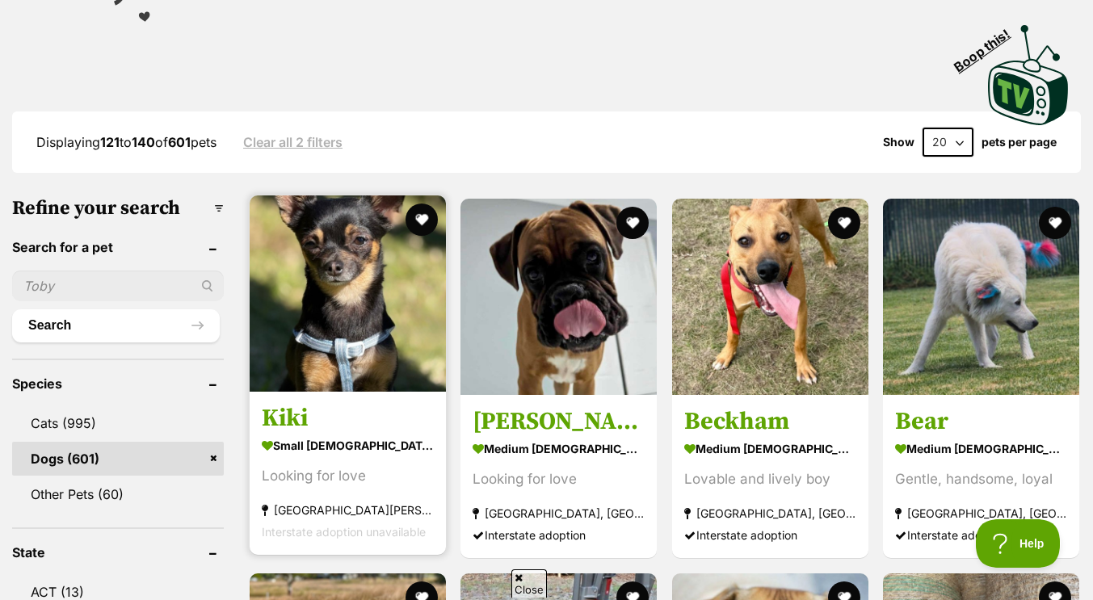
click at [354, 386] on img at bounding box center [348, 293] width 196 height 196
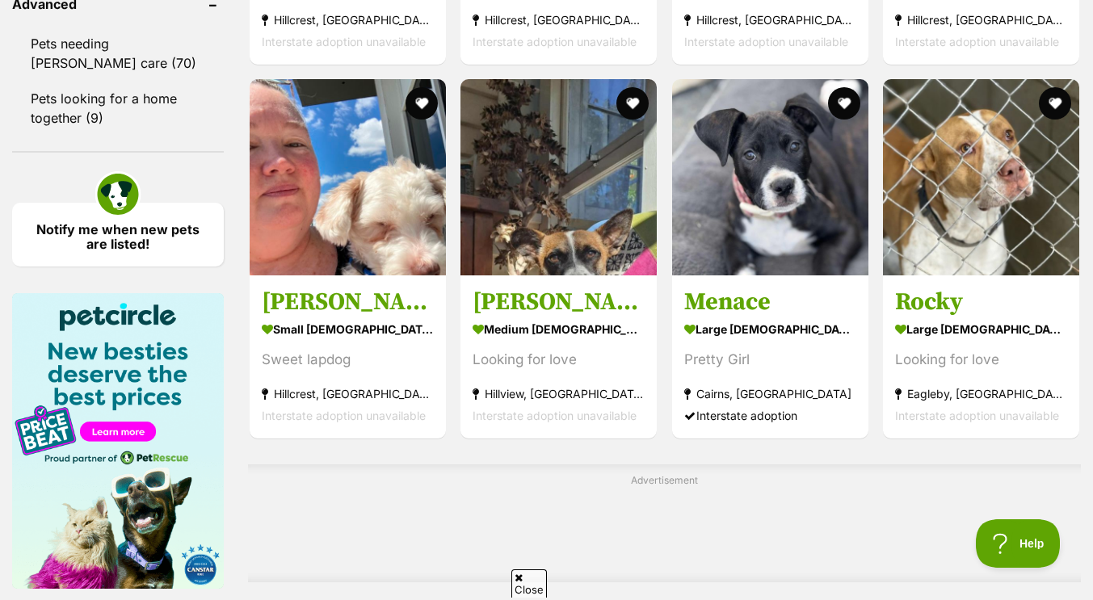
scroll to position [2602, 0]
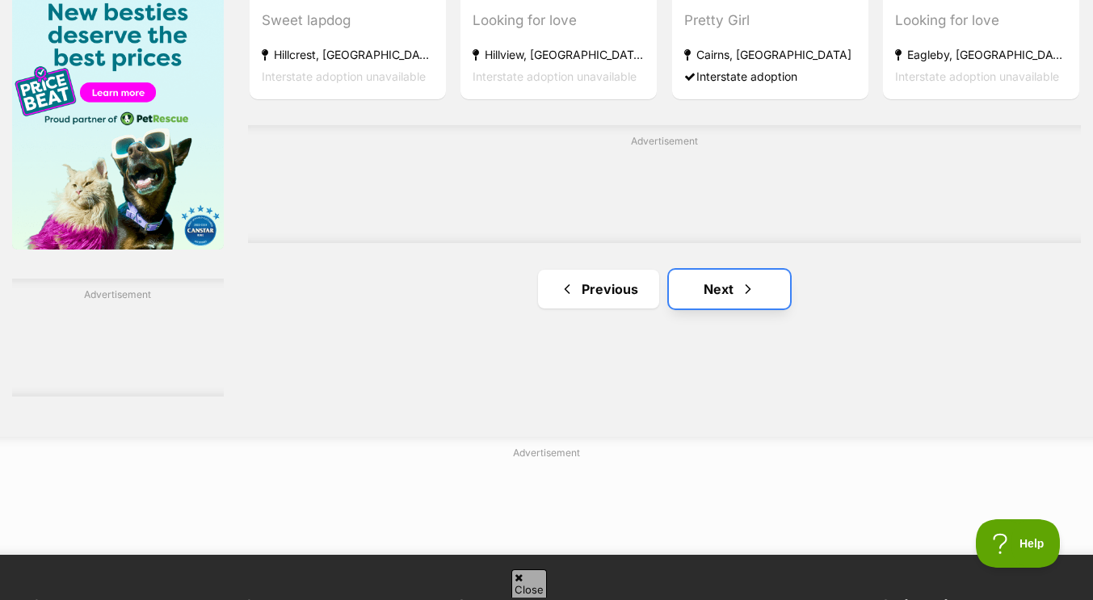
click at [733, 275] on link "Next" at bounding box center [729, 289] width 121 height 39
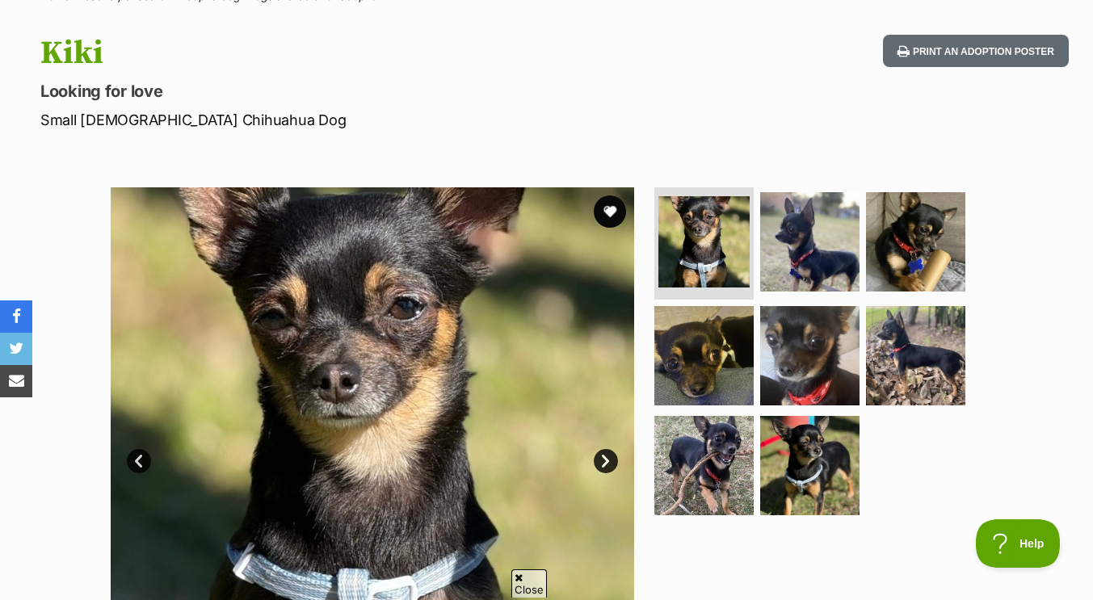
scroll to position [136, 0]
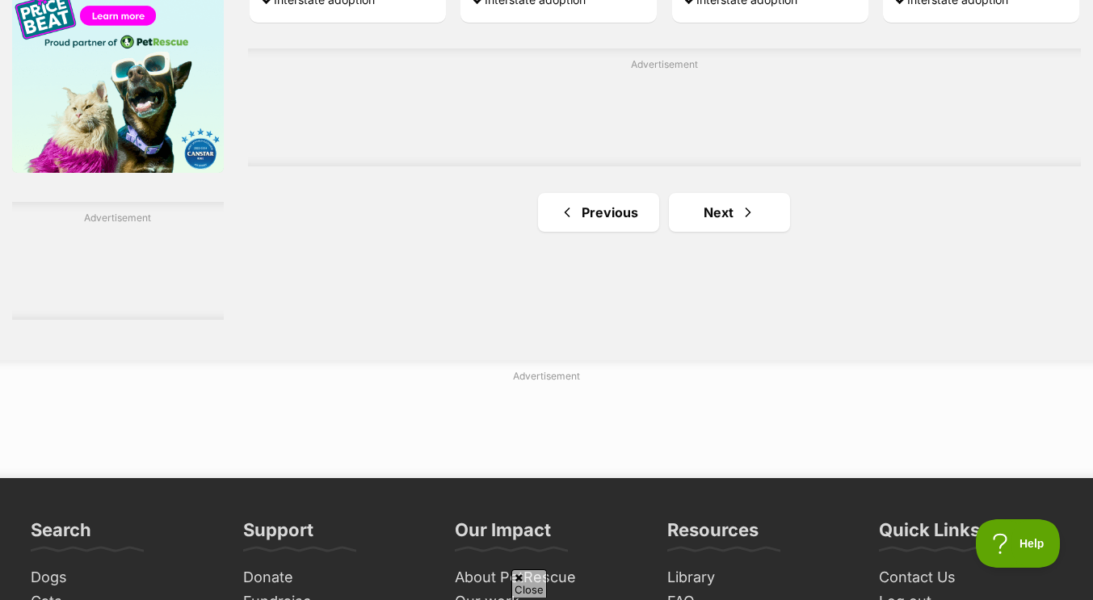
scroll to position [2681, 0]
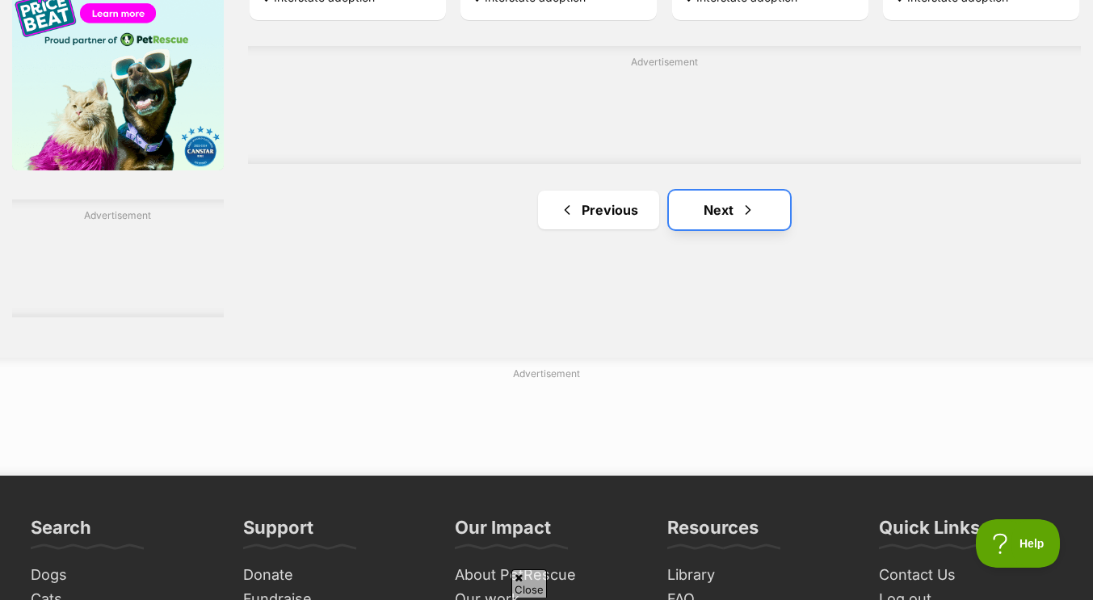
click at [726, 229] on link "Next" at bounding box center [729, 210] width 121 height 39
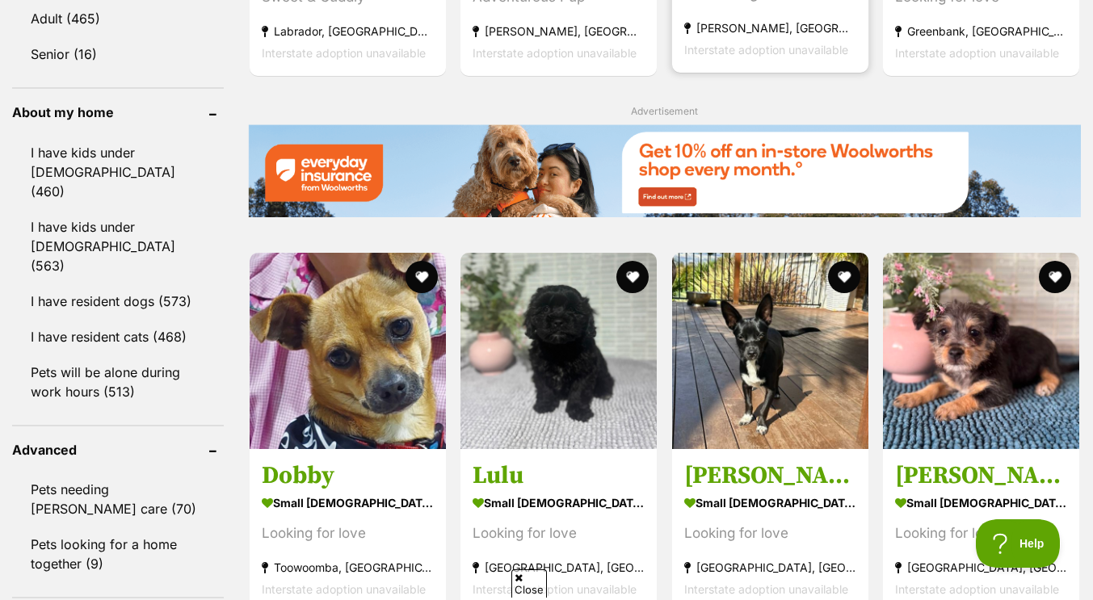
scroll to position [1818, 0]
